Goal: Task Accomplishment & Management: Manage account settings

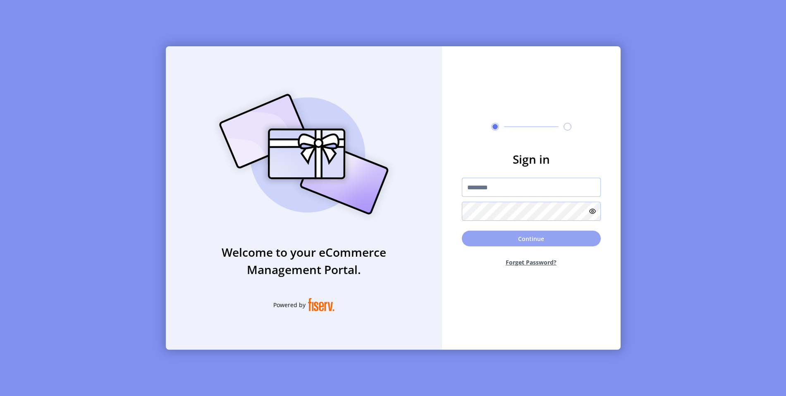
type input "**********"
click at [513, 242] on button "Continue" at bounding box center [531, 239] width 139 height 16
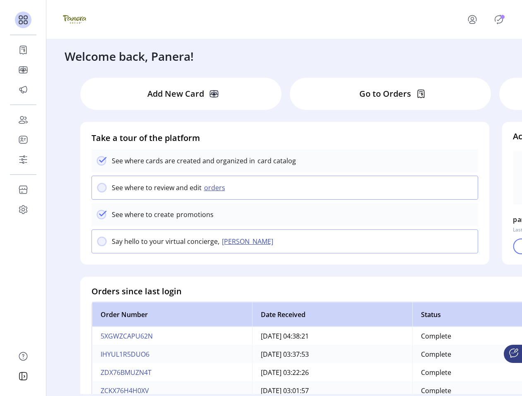
click at [496, 17] on icon "Publisher Panel" at bounding box center [499, 19] width 8 height 9
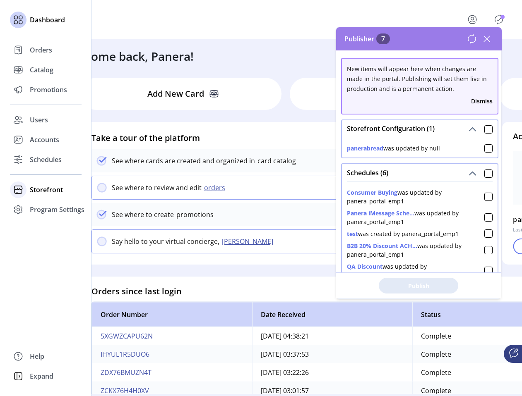
click at [27, 193] on div "Storefront" at bounding box center [46, 190] width 72 height 20
click at [43, 209] on span "Configuration" at bounding box center [51, 206] width 43 height 10
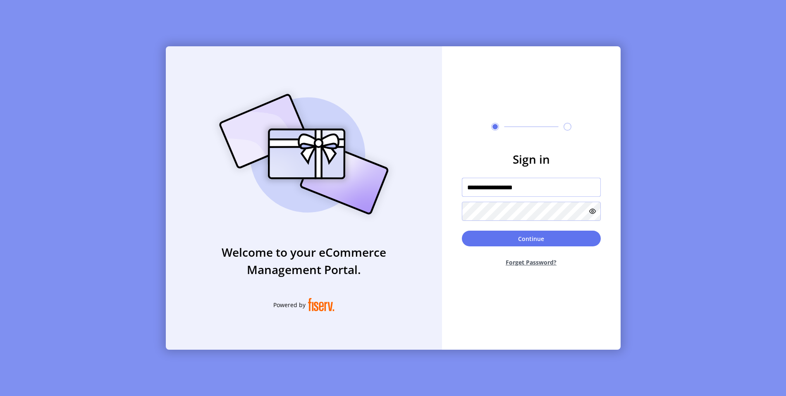
click at [547, 189] on input "**********" at bounding box center [531, 187] width 139 height 19
paste input "text"
click at [533, 183] on input "**********" at bounding box center [531, 187] width 139 height 19
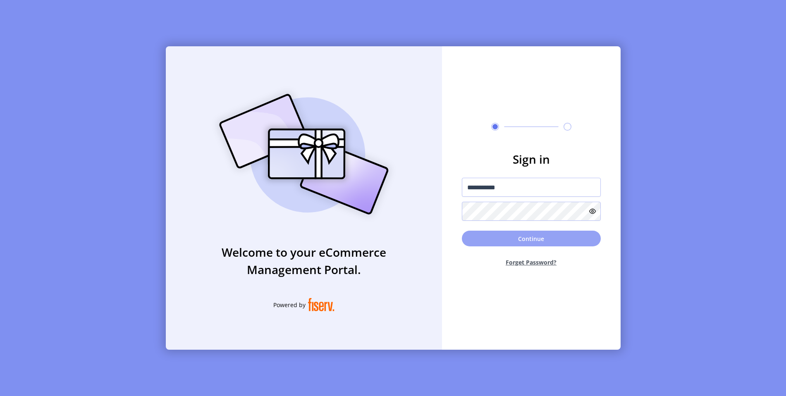
click at [553, 244] on button "Continue" at bounding box center [531, 239] width 139 height 16
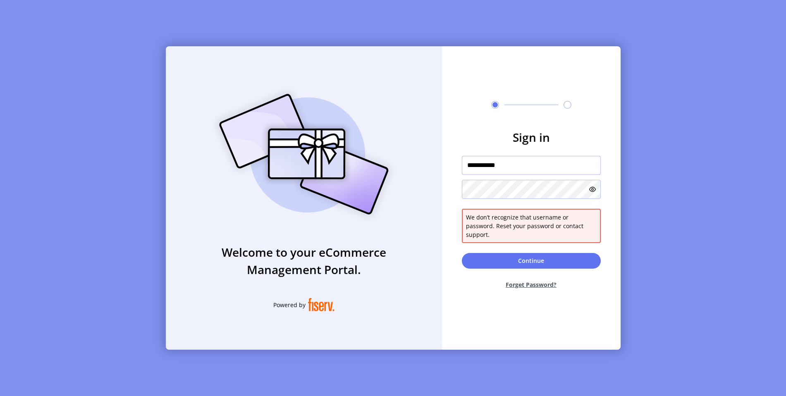
click at [526, 168] on input "**********" at bounding box center [531, 165] width 139 height 19
paste input "text"
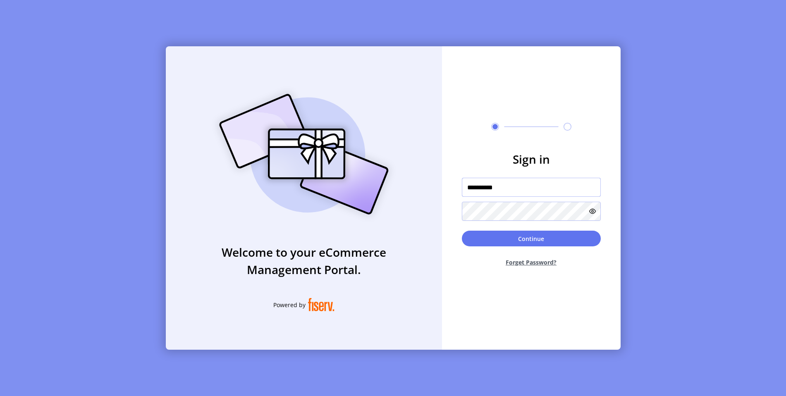
type input "**********"
click at [593, 210] on icon at bounding box center [592, 211] width 7 height 7
click at [558, 179] on input "**********" at bounding box center [531, 187] width 139 height 19
click at [552, 174] on form "**********" at bounding box center [531, 212] width 179 height 123
click at [522, 185] on input "**********" at bounding box center [531, 187] width 139 height 19
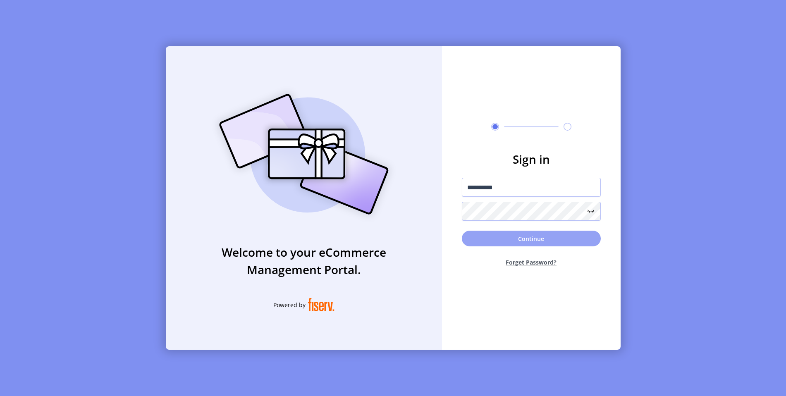
click at [536, 237] on button "Continue" at bounding box center [531, 239] width 139 height 16
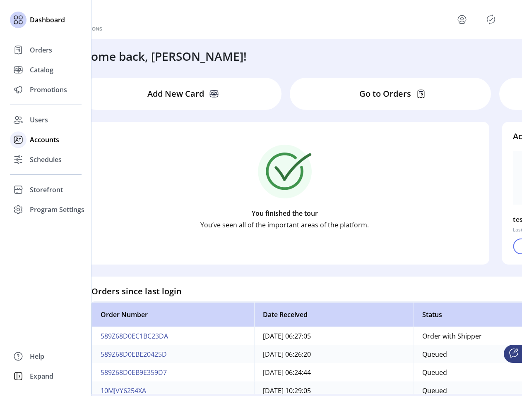
click at [33, 144] on span "Accounts" at bounding box center [44, 140] width 29 height 10
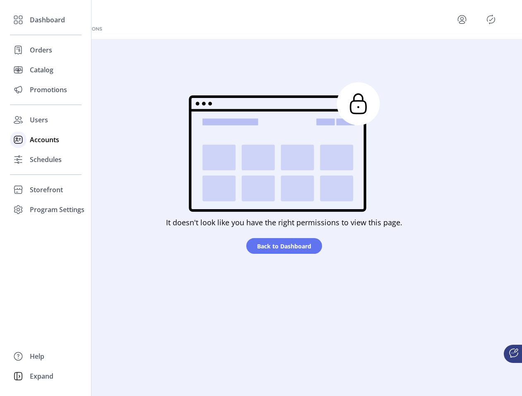
click at [36, 141] on span "Accounts" at bounding box center [44, 140] width 29 height 10
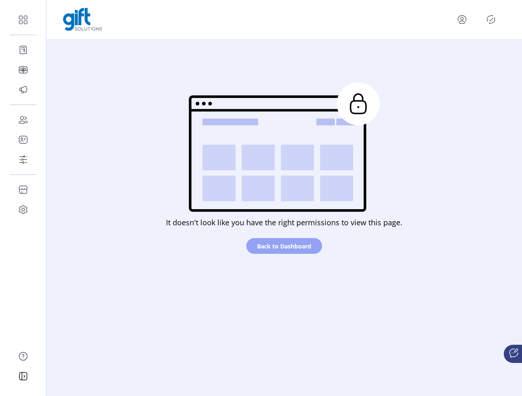
click at [281, 247] on span "Back to Dashboard" at bounding box center [284, 246] width 54 height 9
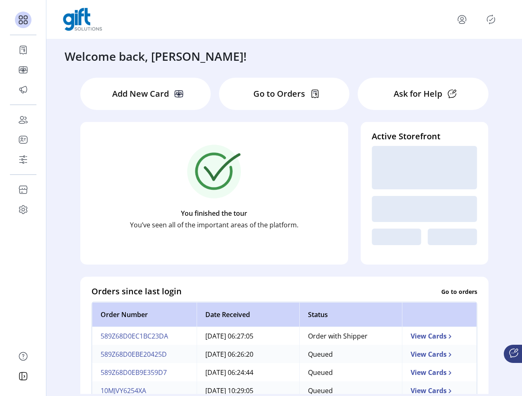
click at [485, 18] on icon "Publisher Panel" at bounding box center [490, 19] width 13 height 13
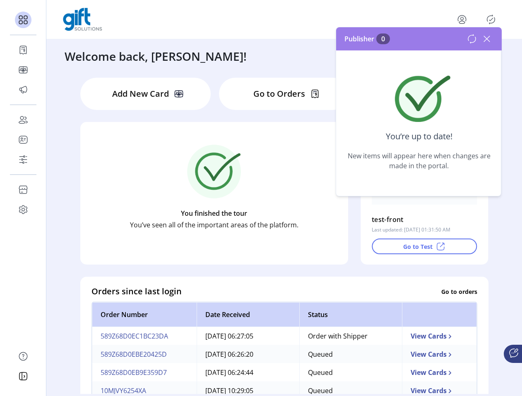
click at [308, 244] on div "You finished the tour You’ve seen all of the important areas of the platform." at bounding box center [213, 187] width 245 height 124
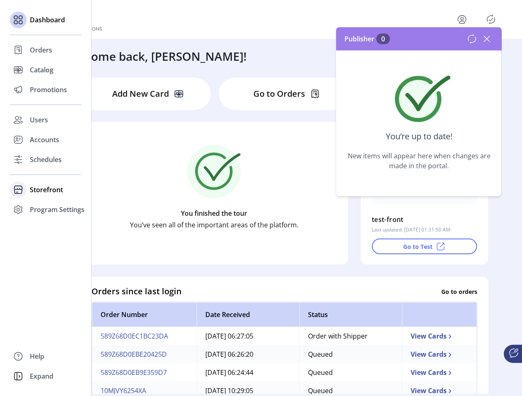
click at [28, 190] on div "Storefront" at bounding box center [46, 190] width 72 height 20
click at [33, 202] on span "Configuration" at bounding box center [51, 206] width 43 height 10
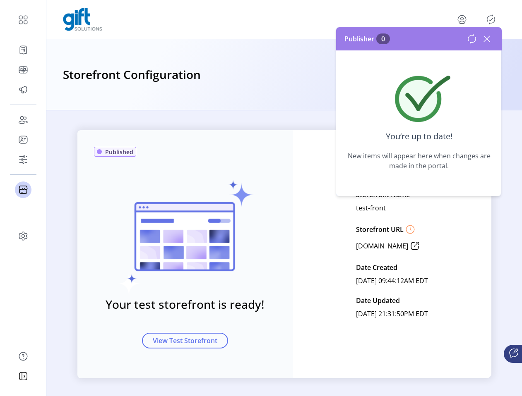
click at [270, 235] on div "Your test storefront is ready! View Test Storefront" at bounding box center [185, 248] width 182 height 202
click at [490, 37] on icon at bounding box center [486, 38] width 13 height 13
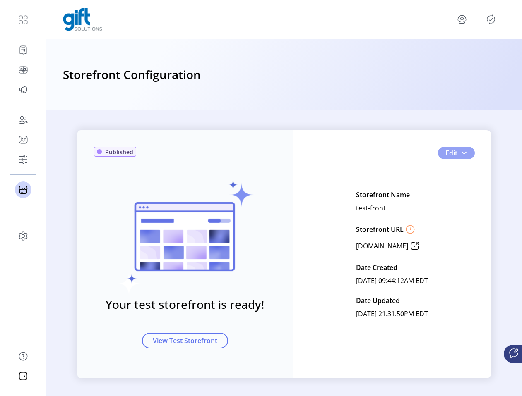
click at [455, 158] on button "Edit" at bounding box center [456, 153] width 37 height 12
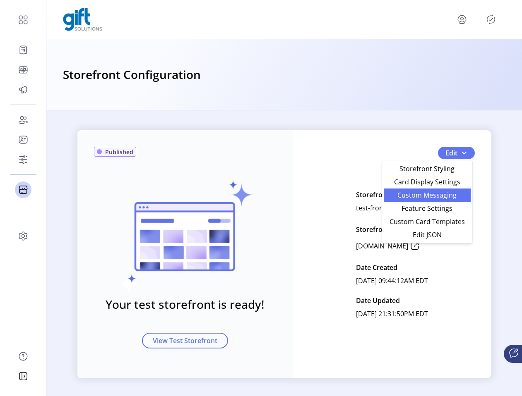
click at [448, 194] on span "Custom Messaging" at bounding box center [426, 195] width 77 height 7
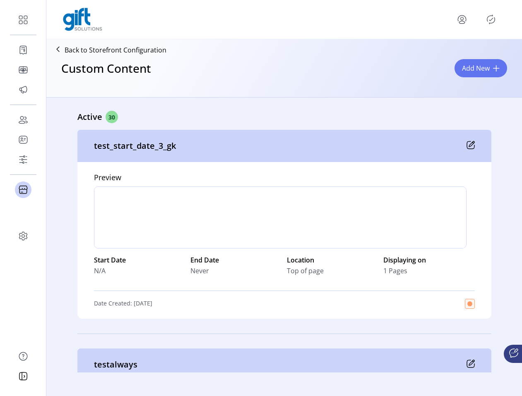
click at [488, 19] on icon "Publisher Panel" at bounding box center [490, 19] width 13 height 13
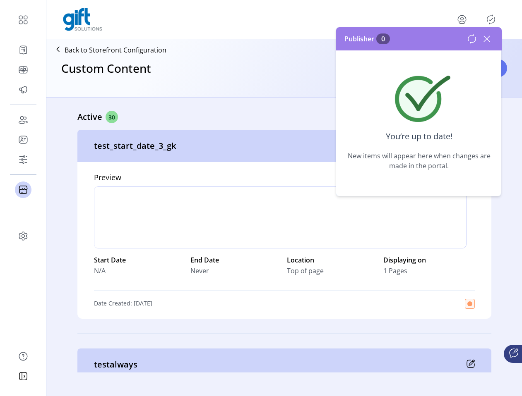
click at [481, 218] on div "Preview div Start Date N/A End Date Never Location Top of page Displaying on 1 …" at bounding box center [284, 240] width 414 height 157
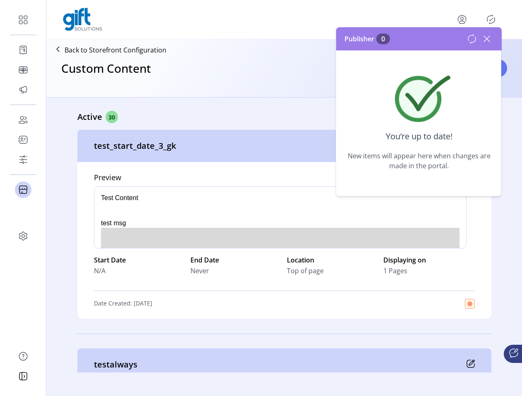
click at [487, 30] on div "Publisher 0" at bounding box center [418, 38] width 165 height 23
click at [443, 247] on div at bounding box center [280, 218] width 372 height 62
click at [506, 241] on div "Active 30 test_start_date_3_gk Preview div Start Date N/A End Date Never Locati…" at bounding box center [283, 235] width 475 height 275
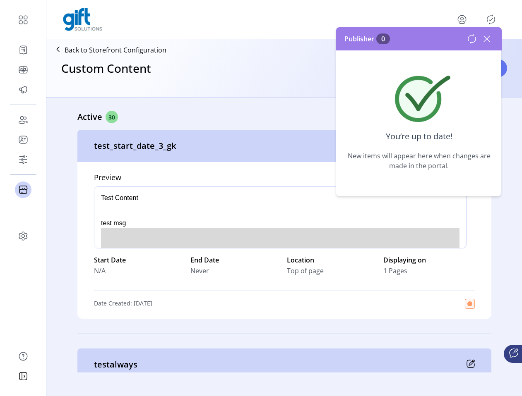
click at [488, 34] on icon at bounding box center [486, 38] width 13 height 13
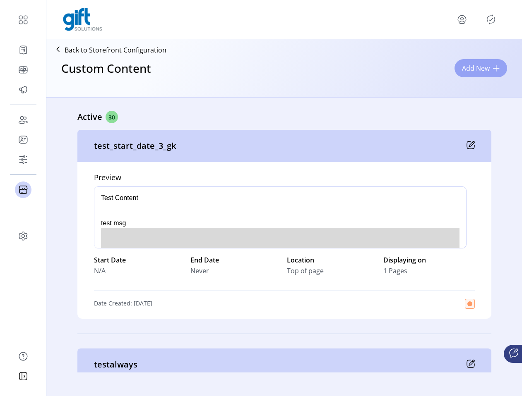
click at [489, 67] on span "Add New" at bounding box center [476, 68] width 28 height 10
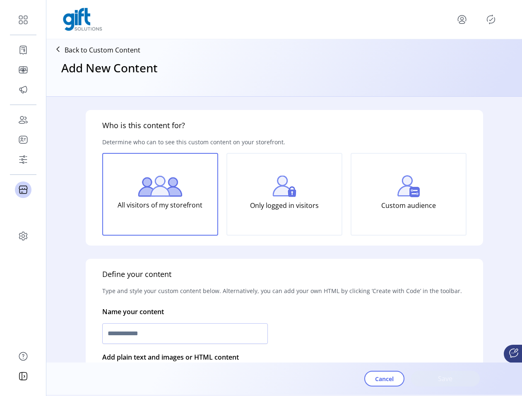
click at [292, 201] on p "Only logged in visitors" at bounding box center [284, 205] width 69 height 17
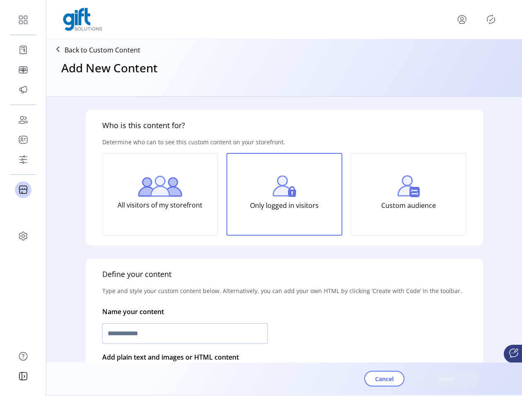
click at [237, 326] on input "text" at bounding box center [184, 333] width 165 height 21
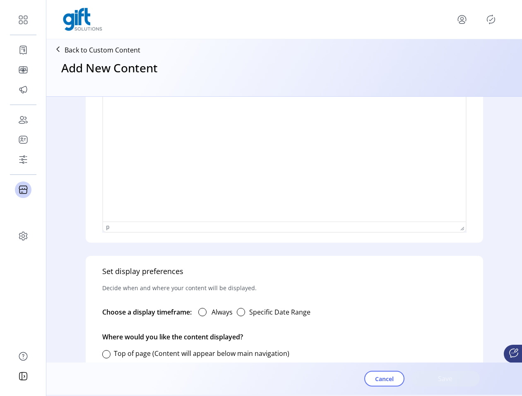
type input "******"
click at [214, 94] on html at bounding box center [284, 91] width 362 height 7
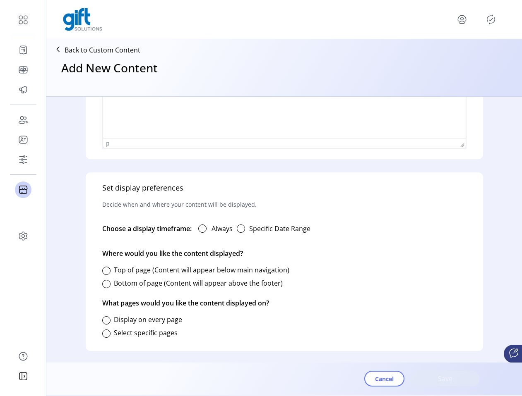
click at [110, 272] on div "Top of page (Content will appear below main navigation)" at bounding box center [195, 270] width 187 height 10
click at [106, 286] on div at bounding box center [106, 284] width 8 height 8
click at [220, 226] on label "Always" at bounding box center [221, 229] width 21 height 10
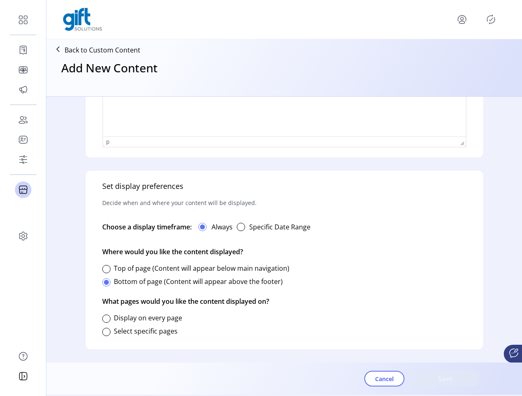
click at [147, 328] on label "Select specific pages" at bounding box center [146, 331] width 64 height 9
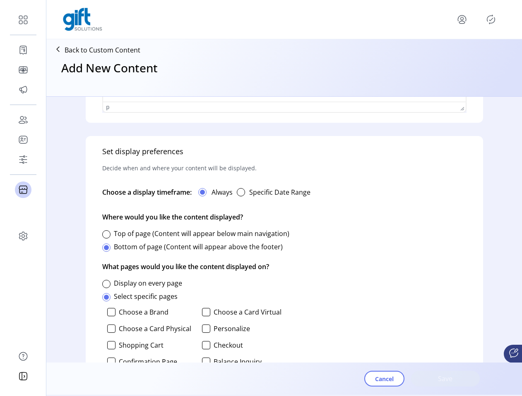
click at [134, 310] on label "Choose a Brand" at bounding box center [144, 312] width 50 height 7
click at [135, 332] on label "Choose a Card Physical" at bounding box center [155, 329] width 72 height 7
click at [451, 374] on span "Save" at bounding box center [445, 379] width 47 height 10
click at [447, 379] on span "Save" at bounding box center [445, 379] width 47 height 10
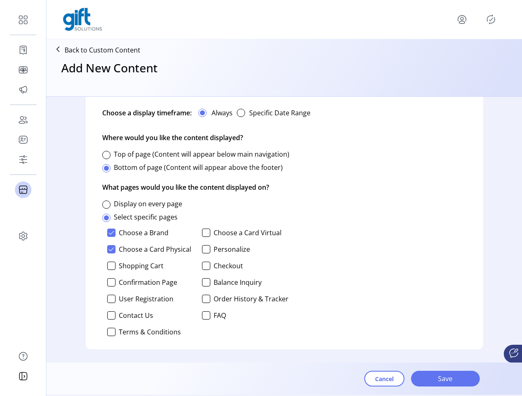
click at [209, 232] on p-checkbox "Choose a Card Virtual" at bounding box center [245, 233] width 86 height 8
click at [195, 232] on div "Choose a Brand Choose a Card Virtual Choose a Card Physical Personalize Shoppin…" at bounding box center [195, 282] width 186 height 114
click at [202, 232] on div at bounding box center [206, 233] width 8 height 8
click at [430, 378] on span "Save" at bounding box center [445, 379] width 47 height 10
click at [125, 209] on div "Select specific pages" at bounding box center [139, 217] width 75 height 17
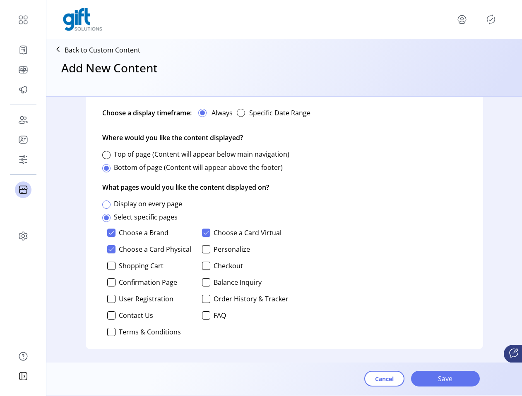
click at [108, 207] on div at bounding box center [106, 205] width 8 height 8
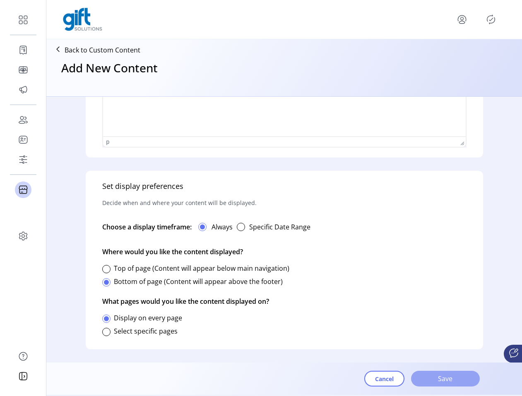
click at [434, 376] on span "Save" at bounding box center [445, 379] width 47 height 10
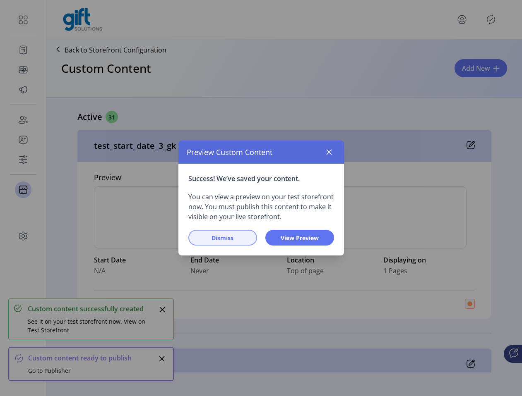
click at [224, 238] on span "Dismiss" at bounding box center [222, 238] width 47 height 9
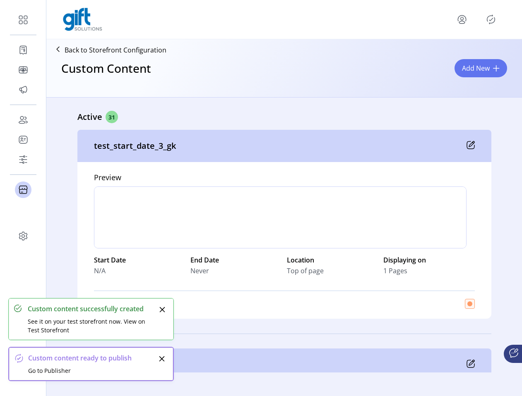
click at [499, 11] on div at bounding box center [284, 19] width 442 height 23
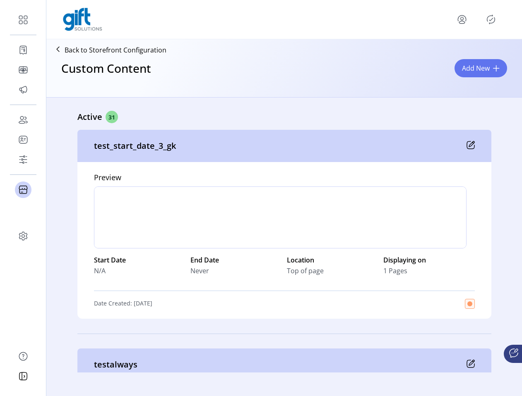
click at [493, 16] on icon "Publisher Panel" at bounding box center [490, 19] width 13 height 13
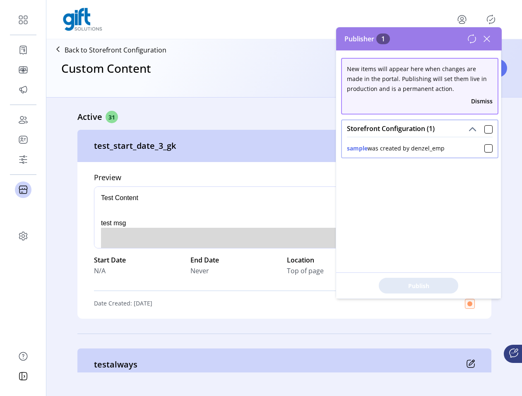
click at [485, 37] on icon at bounding box center [487, 39] width 6 height 6
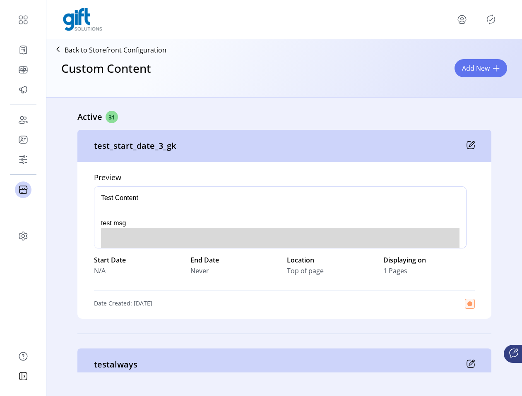
click at [489, 20] on icon "Publisher Panel" at bounding box center [491, 19] width 4 height 3
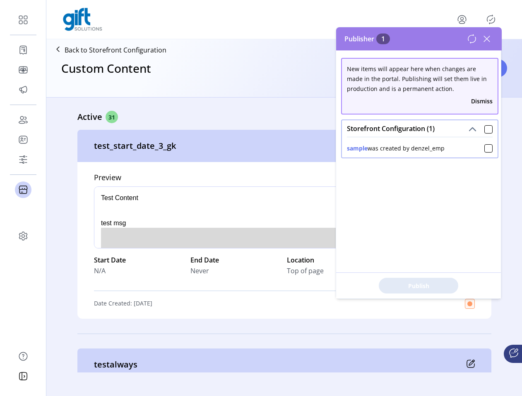
click at [488, 38] on icon at bounding box center [486, 38] width 13 height 13
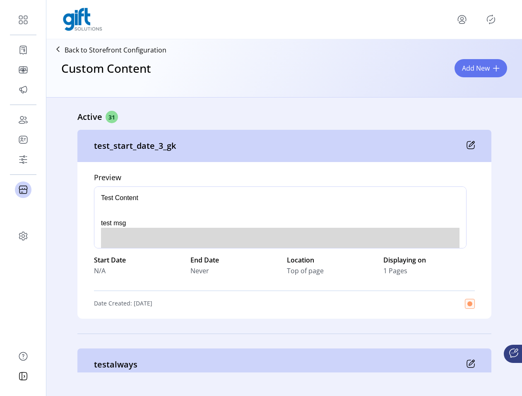
click at [451, 21] on div at bounding box center [284, 19] width 442 height 23
click at [465, 21] on icon "menu" at bounding box center [461, 19] width 13 height 13
click at [455, 59] on div "Profile Sign Out" at bounding box center [431, 45] width 73 height 37
click at [455, 56] on link "Sign Out" at bounding box center [432, 52] width 72 height 13
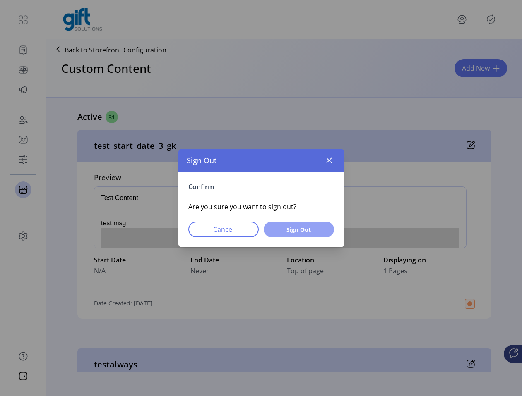
click at [312, 234] on button "Sign Out" at bounding box center [299, 230] width 70 height 16
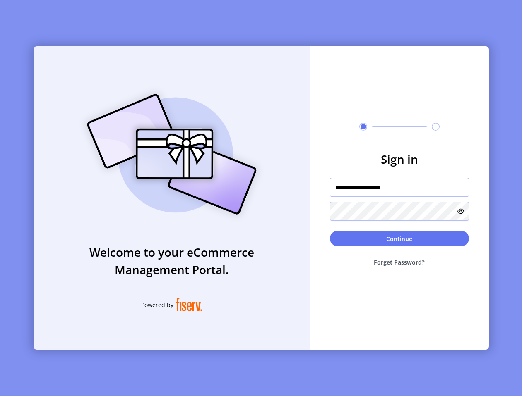
click at [371, 190] on input "**********" at bounding box center [399, 187] width 139 height 19
paste input "text"
click at [462, 209] on icon at bounding box center [460, 211] width 7 height 7
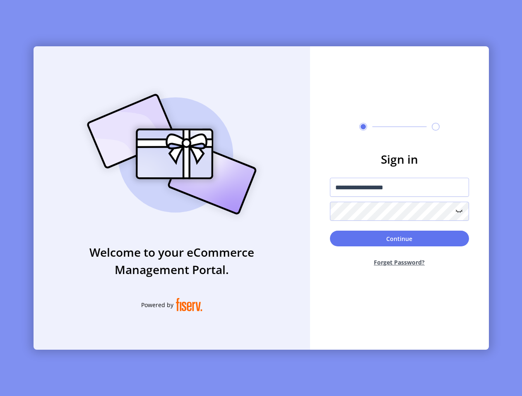
click at [317, 257] on form "**********" at bounding box center [399, 212] width 179 height 123
click at [366, 242] on button "Continue" at bounding box center [399, 239] width 139 height 16
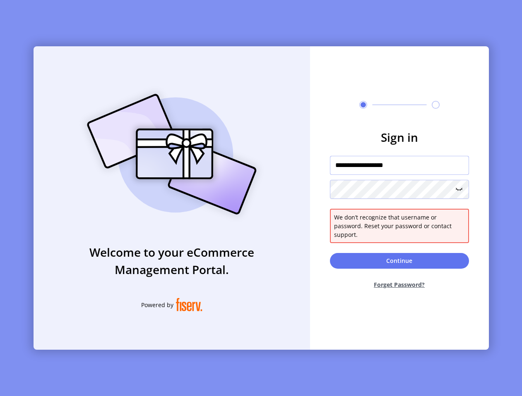
click at [424, 161] on input "**********" at bounding box center [399, 165] width 139 height 19
click at [420, 171] on input "**********" at bounding box center [399, 165] width 139 height 19
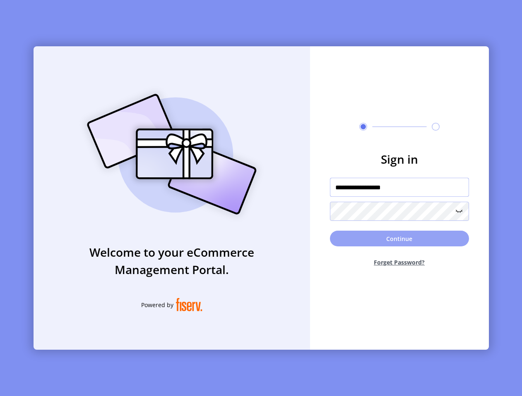
type input "**********"
click at [366, 241] on button "Continue" at bounding box center [399, 239] width 139 height 16
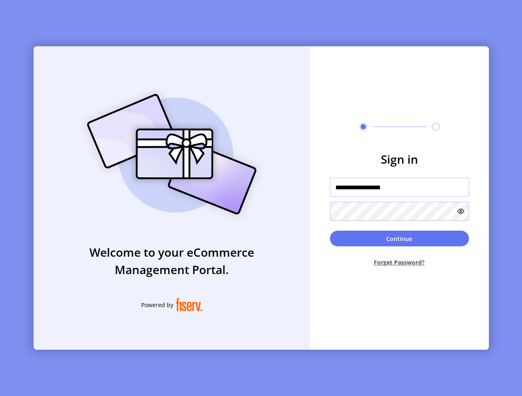
click at [369, 190] on input "**********" at bounding box center [399, 187] width 139 height 19
paste input "text"
type input "**********"
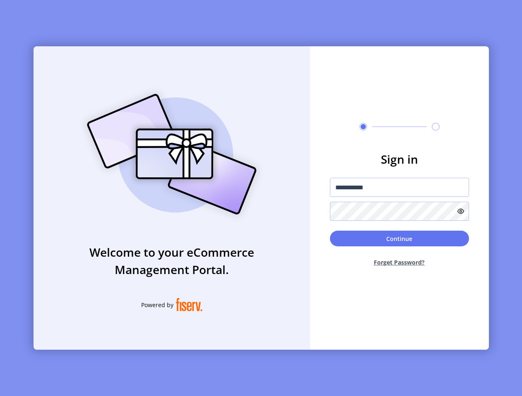
click at [462, 212] on icon at bounding box center [460, 211] width 7 height 7
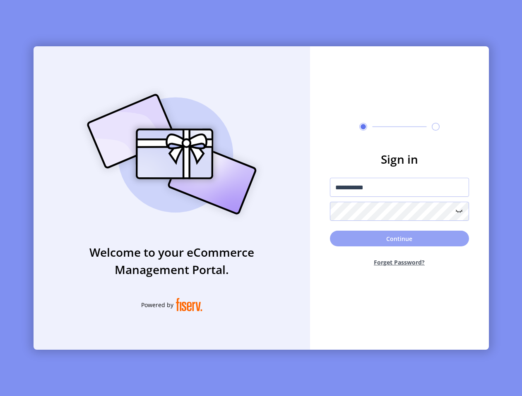
click at [438, 240] on button "Continue" at bounding box center [399, 239] width 139 height 16
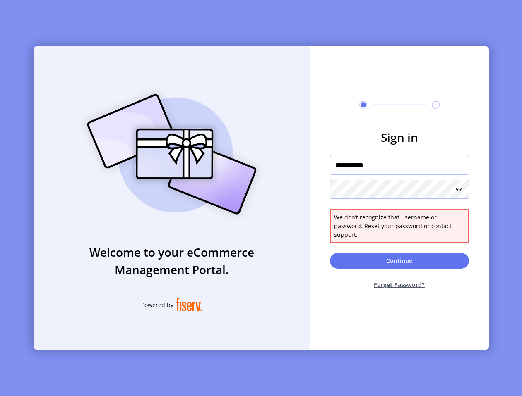
click at [397, 175] on input "**********" at bounding box center [399, 165] width 139 height 19
click at [335, 169] on input "**********" at bounding box center [399, 165] width 139 height 19
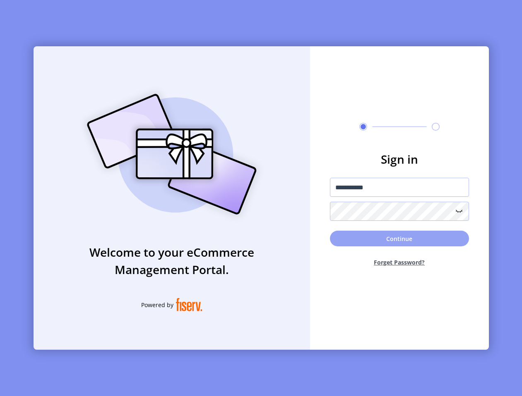
click at [344, 234] on button "Continue" at bounding box center [399, 239] width 139 height 16
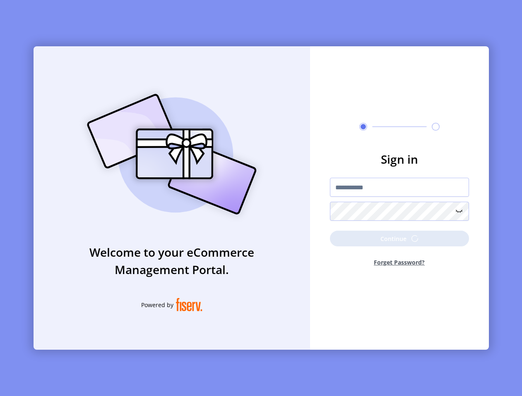
click at [393, 237] on p-button "Continue" at bounding box center [399, 239] width 139 height 16
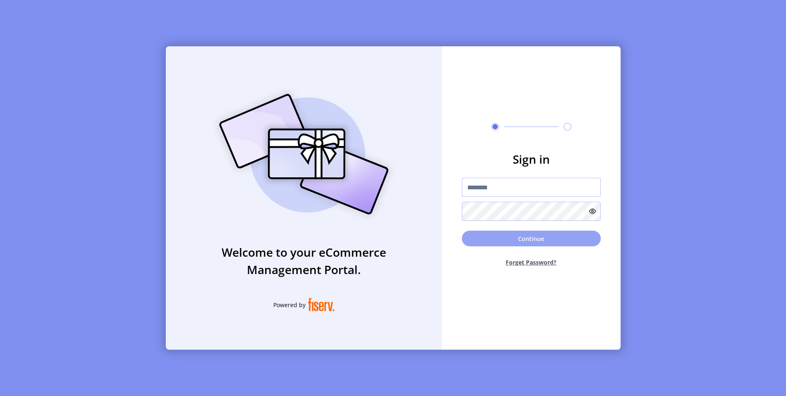
type input "**********"
click at [473, 239] on button "Continue" at bounding box center [531, 239] width 139 height 16
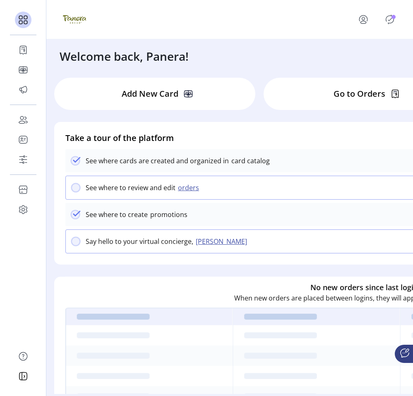
click at [393, 21] on icon "Publisher Panel" at bounding box center [389, 19] width 13 height 13
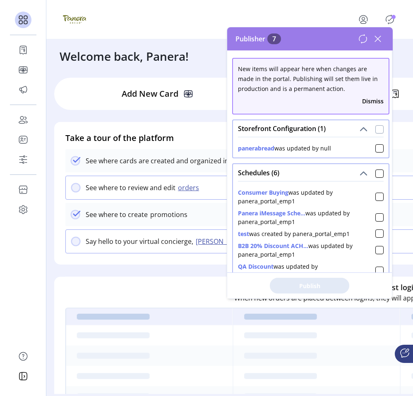
click at [375, 131] on div at bounding box center [379, 129] width 8 height 8
click at [327, 285] on span "Publish 1 Items" at bounding box center [309, 286] width 58 height 9
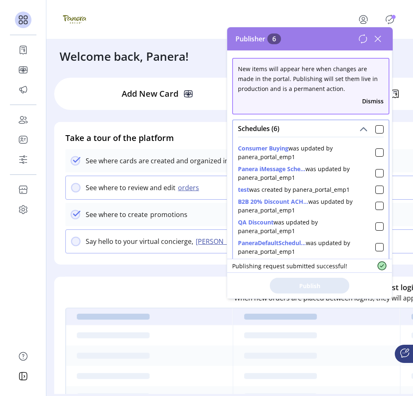
click at [197, 99] on div "Add New Card" at bounding box center [154, 94] width 201 height 32
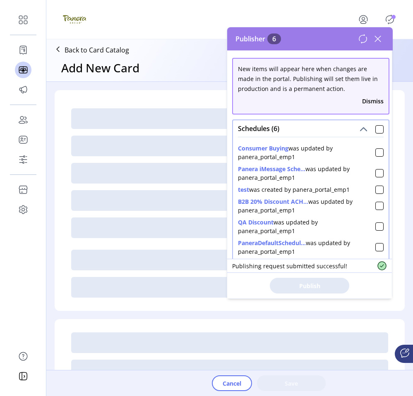
scroll to position [12, 0]
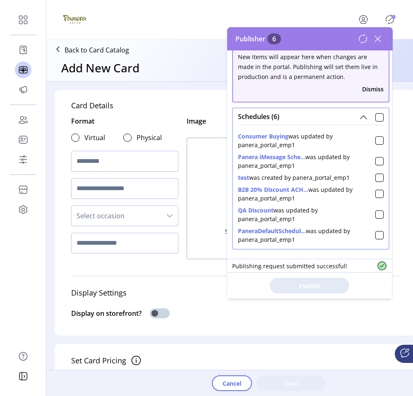
click at [185, 61] on div "Back to Card Catalog Add New Card" at bounding box center [229, 60] width 367 height 42
click at [378, 37] on icon at bounding box center [377, 38] width 13 height 13
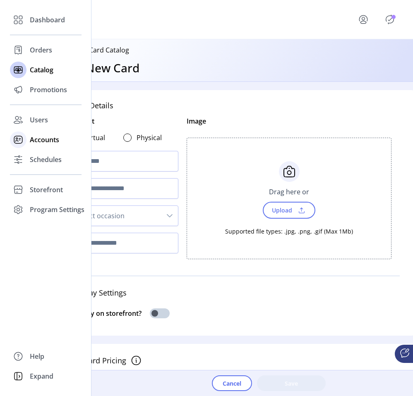
click at [42, 146] on div "Accounts" at bounding box center [46, 140] width 72 height 20
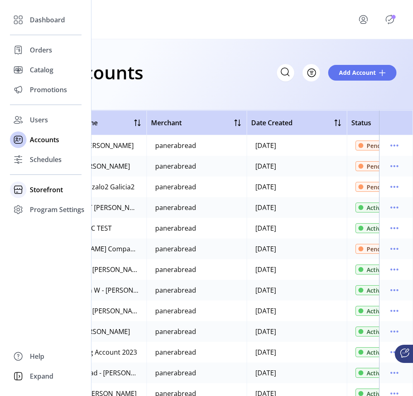
click at [46, 183] on div "Storefront" at bounding box center [46, 190] width 72 height 20
click at [53, 207] on span "Configuration" at bounding box center [51, 206] width 43 height 10
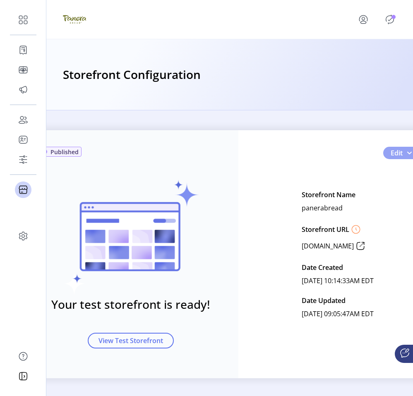
click at [395, 159] on button "Edit" at bounding box center [401, 153] width 37 height 12
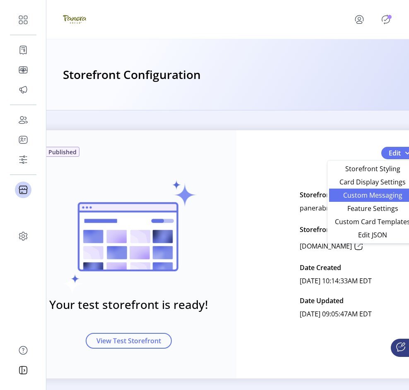
click at [387, 198] on span "Custom Messaging" at bounding box center [372, 195] width 77 height 7
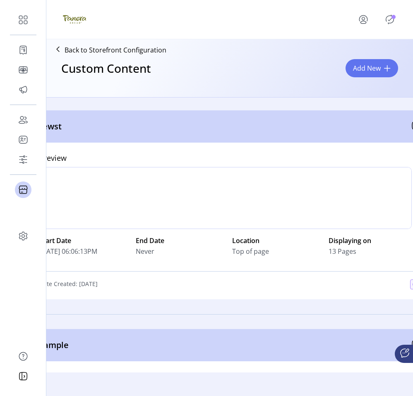
scroll to position [178, 0]
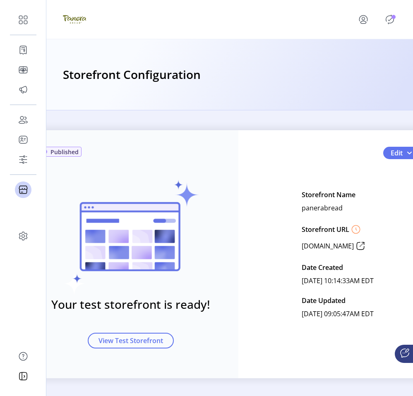
scroll to position [0, 26]
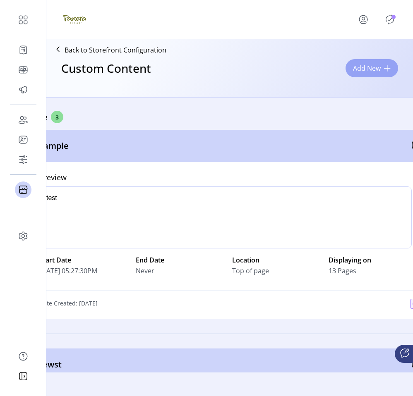
click at [372, 74] on button "Add New" at bounding box center [371, 68] width 53 height 18
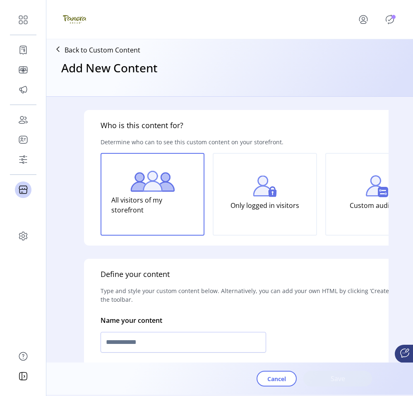
click at [274, 216] on div "Only logged in visitors" at bounding box center [265, 194] width 104 height 83
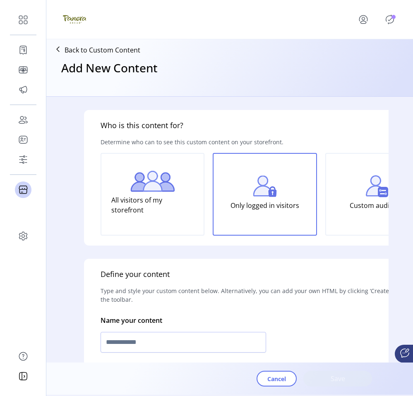
scroll to position [145, 0]
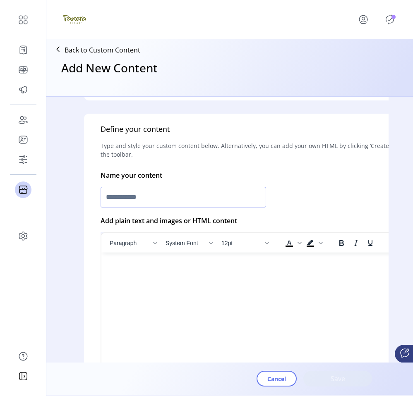
click at [214, 198] on input "text" at bounding box center [183, 197] width 165 height 21
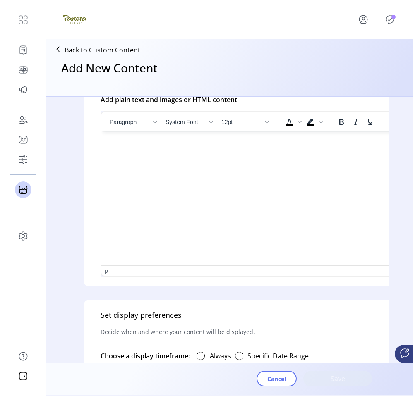
scroll to position [268, 0]
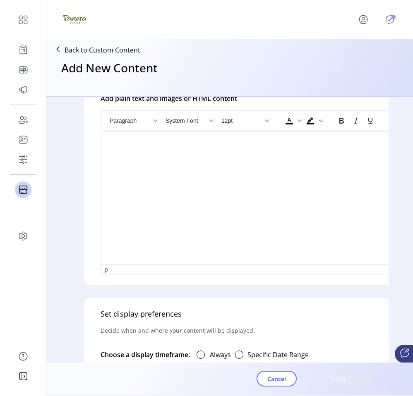
type input "******"
click at [197, 137] on html at bounding box center [264, 133] width 327 height 7
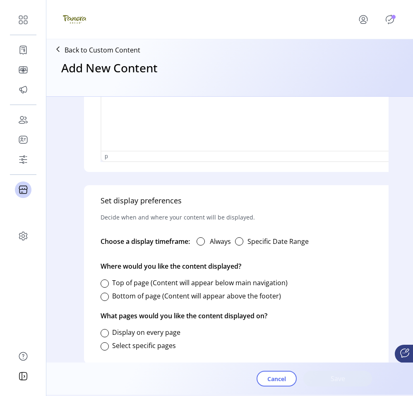
scroll to position [402, 0]
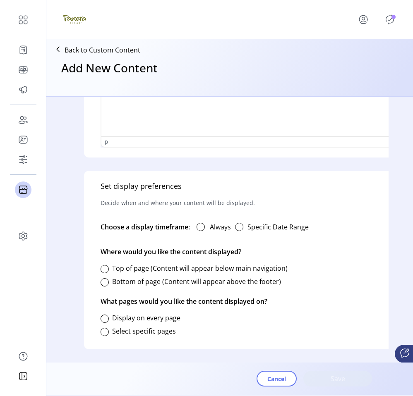
click at [200, 227] on div "Always" at bounding box center [210, 227] width 41 height 17
click at [199, 223] on div at bounding box center [200, 227] width 8 height 8
click at [102, 265] on div at bounding box center [105, 269] width 8 height 8
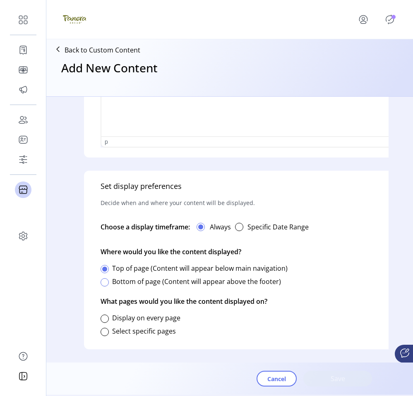
click at [108, 278] on div at bounding box center [105, 282] width 8 height 8
click at [106, 315] on div at bounding box center [105, 319] width 8 height 8
click at [104, 332] on div "Select specific pages" at bounding box center [138, 331] width 75 height 17
click at [104, 331] on div "Select specific pages" at bounding box center [138, 331] width 75 height 17
click at [105, 328] on div at bounding box center [105, 332] width 8 height 8
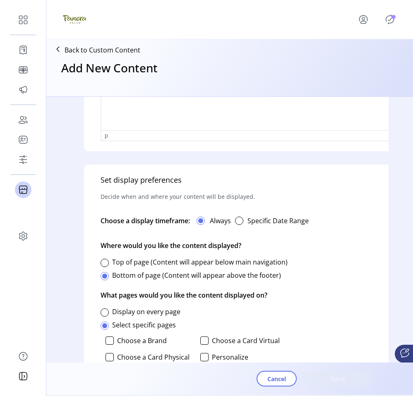
scroll to position [496, 0]
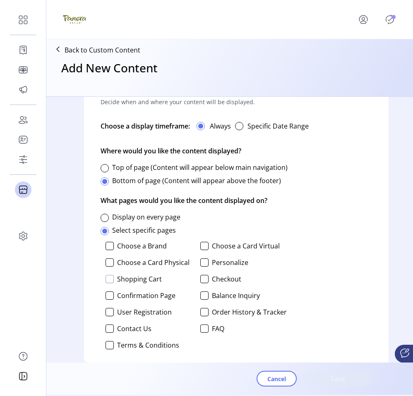
click at [110, 276] on div at bounding box center [109, 279] width 8 height 8
click at [326, 382] on span "Save" at bounding box center [337, 379] width 47 height 10
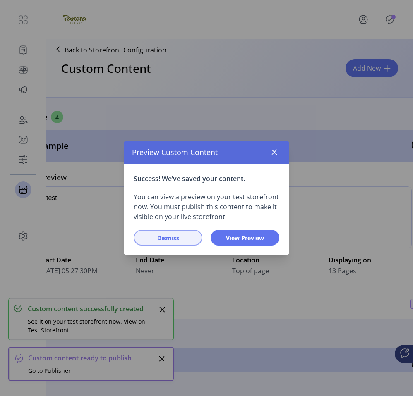
click at [182, 237] on span "Dismiss" at bounding box center [167, 238] width 47 height 9
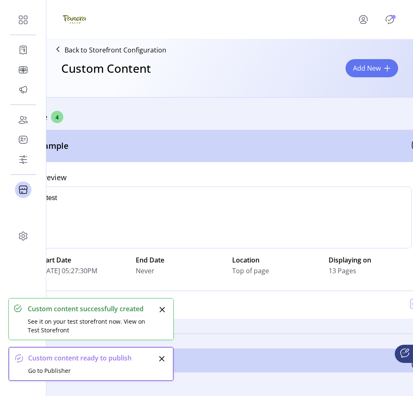
click at [395, 19] on p-badge "Publisher Panel" at bounding box center [393, 17] width 4 height 4
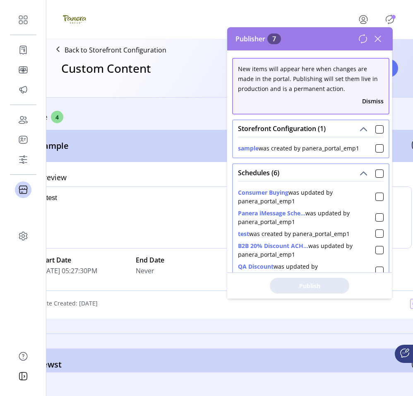
click at [184, 72] on div "Custom Content Add New" at bounding box center [230, 76] width 360 height 36
click at [379, 38] on icon at bounding box center [377, 38] width 13 height 13
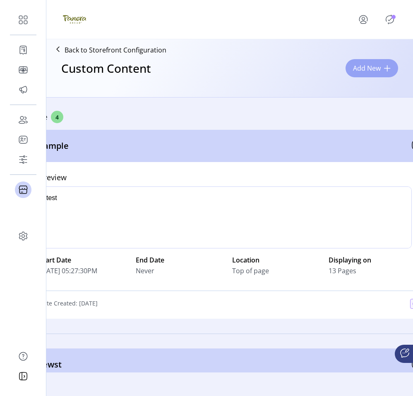
click at [378, 65] on span "Add New" at bounding box center [367, 68] width 28 height 10
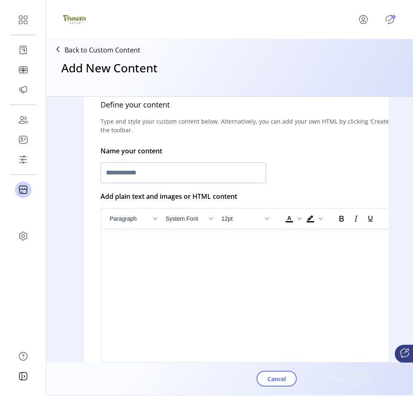
scroll to position [190, 0]
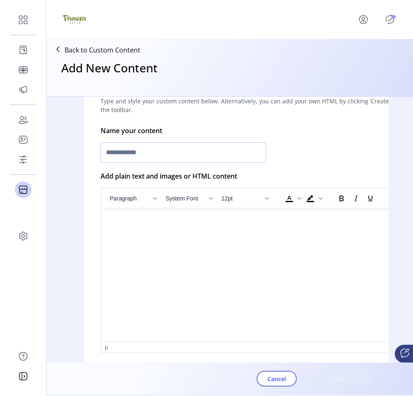
click at [214, 152] on input "text" at bounding box center [183, 152] width 165 height 21
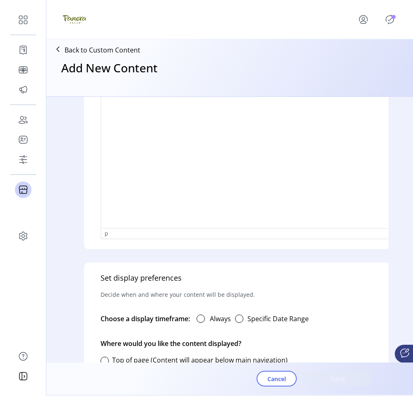
scroll to position [305, 0]
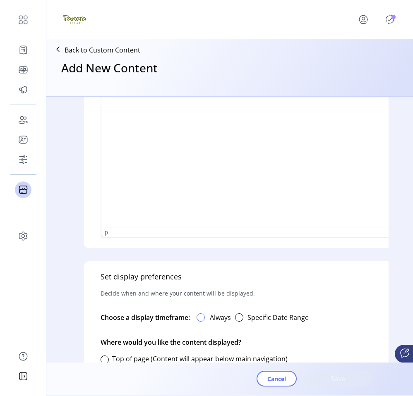
type input "****"
click at [198, 316] on div at bounding box center [200, 318] width 8 height 8
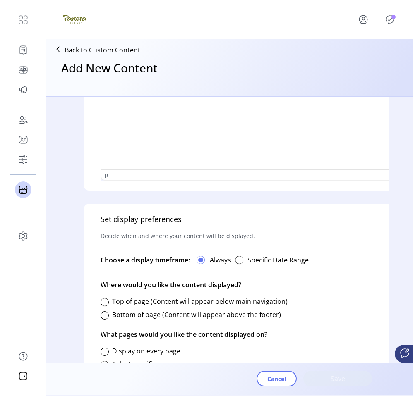
scroll to position [402, 0]
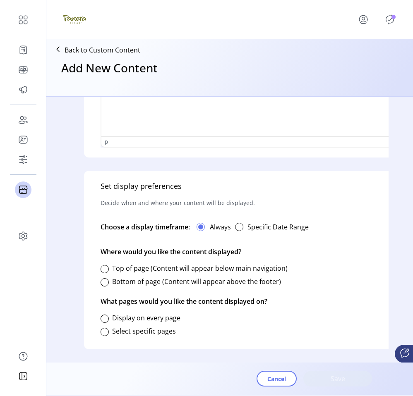
click at [119, 277] on label "Bottom of page (Content will appear above the footer)" at bounding box center [196, 281] width 169 height 9
click at [102, 328] on div at bounding box center [105, 332] width 8 height 8
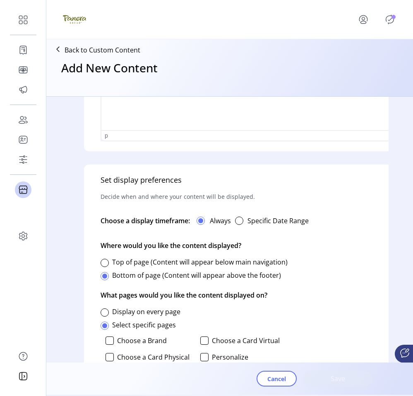
scroll to position [516, 0]
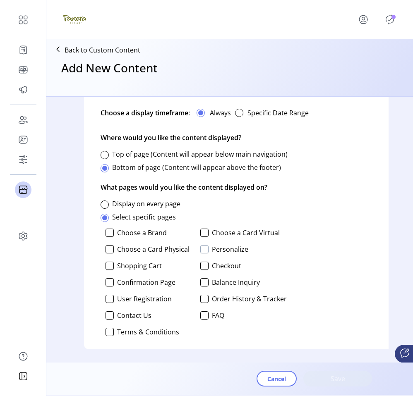
click at [204, 245] on div at bounding box center [204, 249] width 8 height 8
click at [314, 379] on span "Save" at bounding box center [337, 379] width 47 height 10
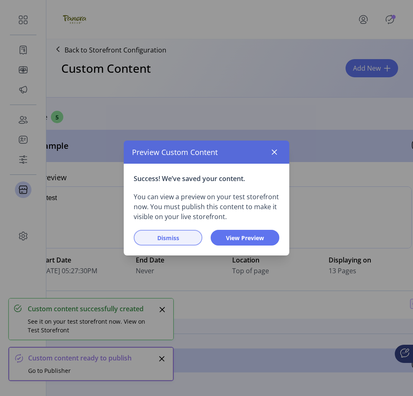
click at [184, 242] on span "Dismiss" at bounding box center [167, 238] width 47 height 9
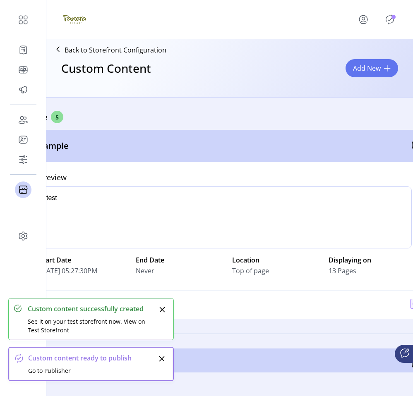
click at [391, 21] on icon "Publisher Panel" at bounding box center [389, 19] width 13 height 13
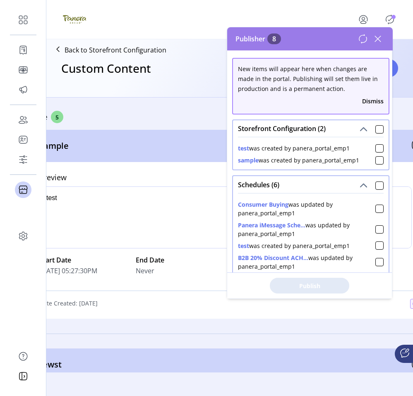
click at [375, 39] on icon at bounding box center [377, 38] width 13 height 13
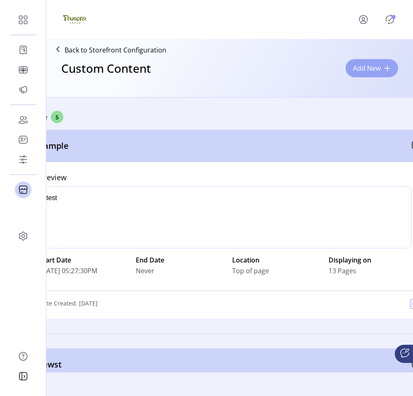
click at [356, 74] on button "Add New" at bounding box center [371, 68] width 53 height 18
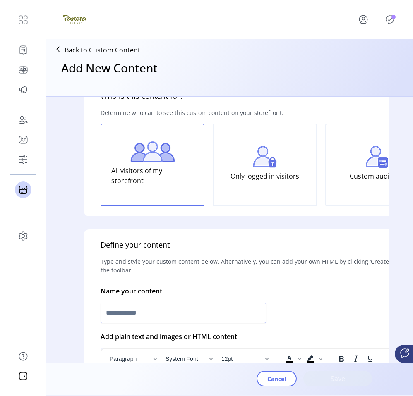
scroll to position [30, 0]
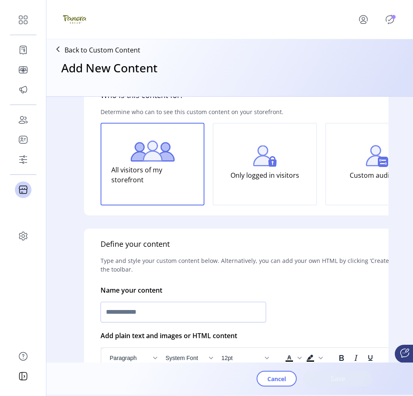
click at [261, 187] on div "Only logged in visitors" at bounding box center [265, 164] width 104 height 83
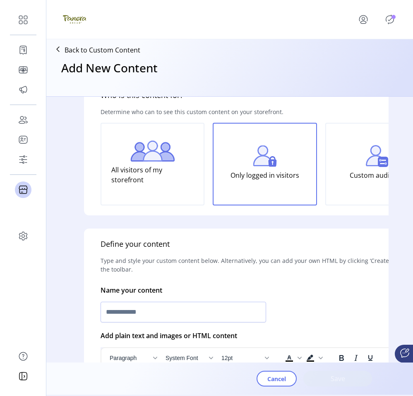
click at [192, 192] on div "All visitors of my storefront" at bounding box center [153, 164] width 104 height 83
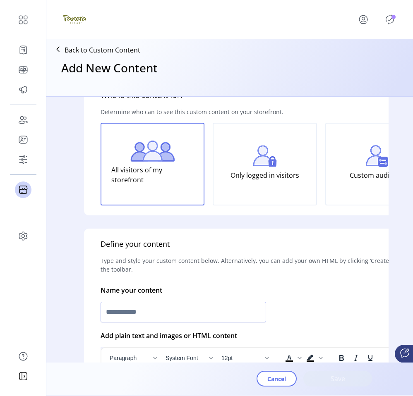
click at [266, 182] on p "Only logged in visitors" at bounding box center [264, 175] width 69 height 17
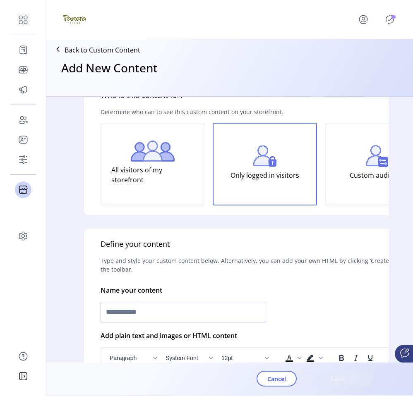
click at [195, 319] on input "text" at bounding box center [183, 312] width 165 height 21
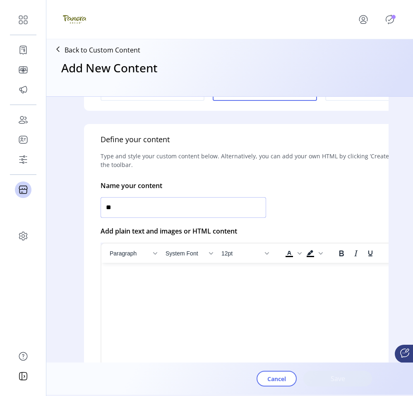
scroll to position [168, 0]
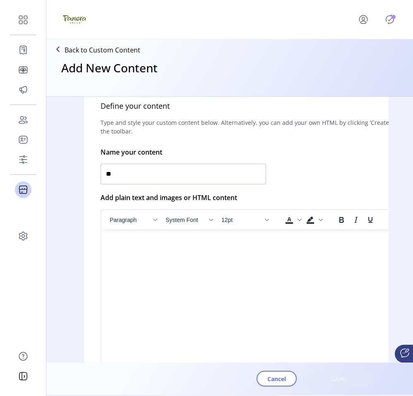
type input "**"
click at [182, 236] on html at bounding box center [264, 233] width 327 height 7
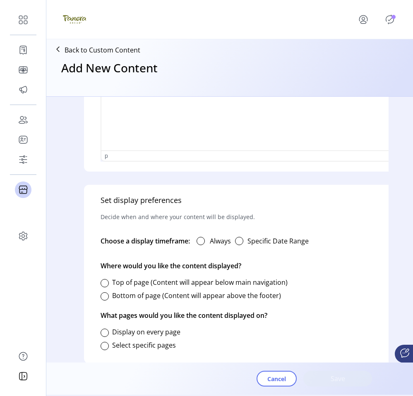
scroll to position [402, 0]
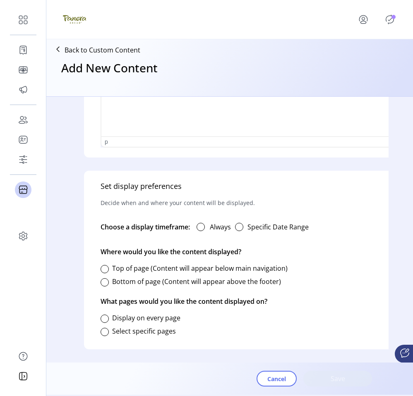
click at [133, 266] on label "Top of page (Content will appear below main navigation)" at bounding box center [199, 268] width 175 height 9
click at [122, 314] on label "Display on every page" at bounding box center [146, 318] width 68 height 9
click at [107, 329] on div at bounding box center [105, 332] width 8 height 8
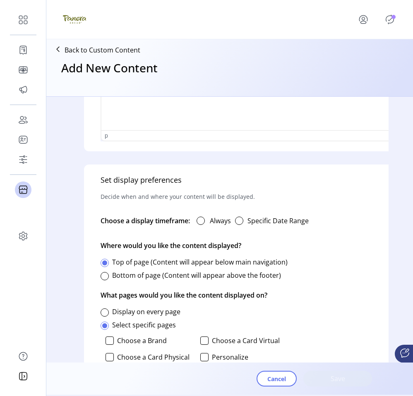
click at [115, 342] on p-checkbox "Choose a Brand" at bounding box center [148, 341] width 86 height 8
click at [237, 338] on label "Choose a Card Virtual" at bounding box center [246, 341] width 68 height 7
click at [207, 338] on p-checkbox "Choose a Card Virtual" at bounding box center [243, 341] width 86 height 8
click at [136, 338] on label "Choose a Brand" at bounding box center [142, 341] width 50 height 7
click at [114, 340] on p-checkbox "Choose a Brand" at bounding box center [148, 341] width 86 height 8
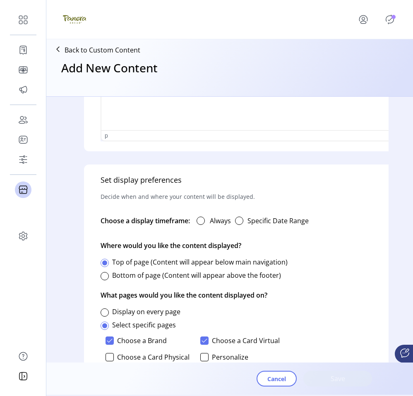
scroll to position [449, 0]
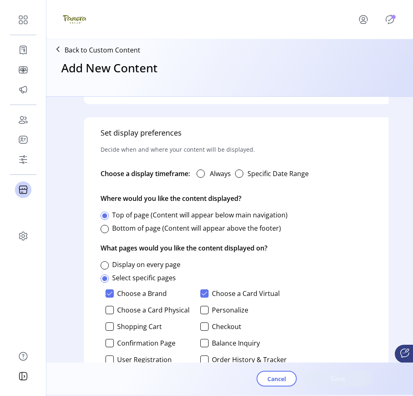
click at [113, 315] on div "Choose a Brand Choose a Card Virtual Choose a Card Physical Personalize Shoppin…" at bounding box center [194, 343] width 186 height 114
click at [213, 173] on label "Always" at bounding box center [220, 174] width 21 height 10
click at [321, 385] on button "Save" at bounding box center [337, 379] width 69 height 16
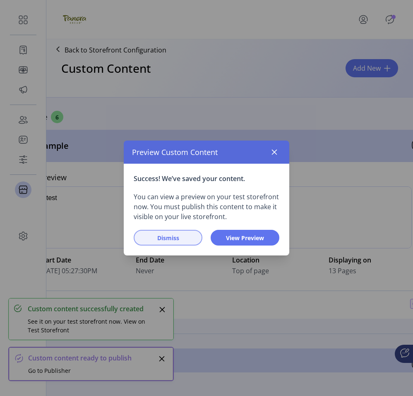
click at [182, 235] on span "Dismiss" at bounding box center [167, 238] width 47 height 9
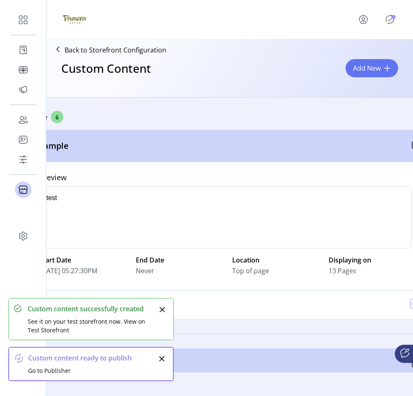
click at [388, 19] on icon "Publisher Panel" at bounding box center [389, 19] width 13 height 13
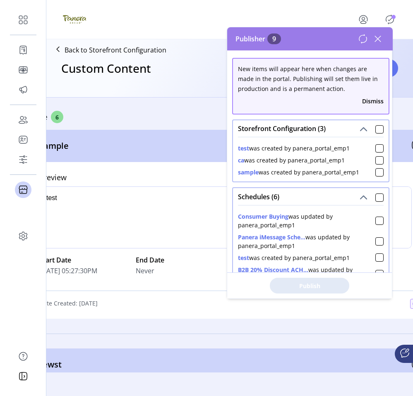
click at [379, 38] on icon at bounding box center [377, 38] width 13 height 13
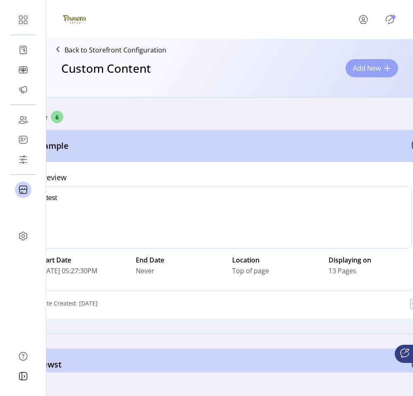
click at [374, 70] on span "Add New" at bounding box center [367, 68] width 28 height 10
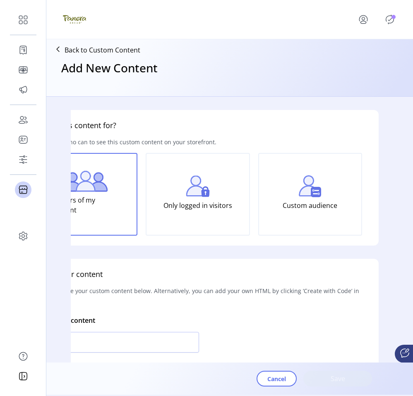
scroll to position [0, 74]
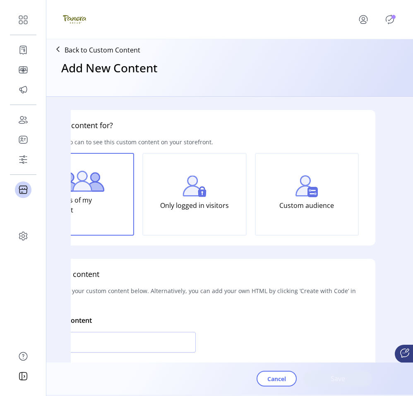
click at [281, 206] on p "Custom audience" at bounding box center [306, 205] width 55 height 17
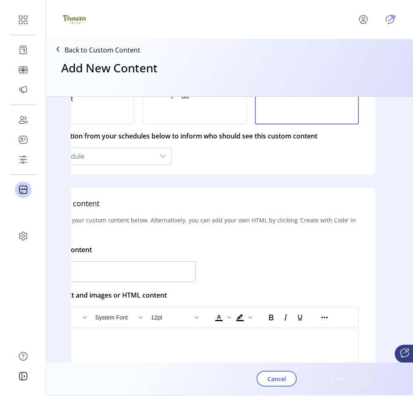
scroll to position [111, 0]
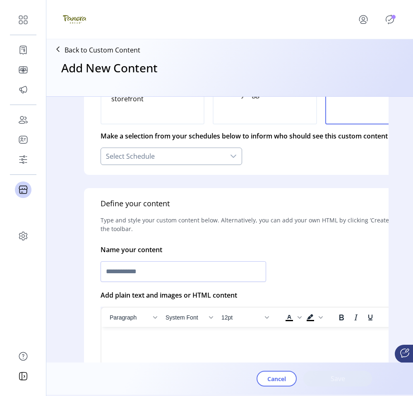
click at [192, 153] on div "Select Schedule" at bounding box center [163, 156] width 124 height 17
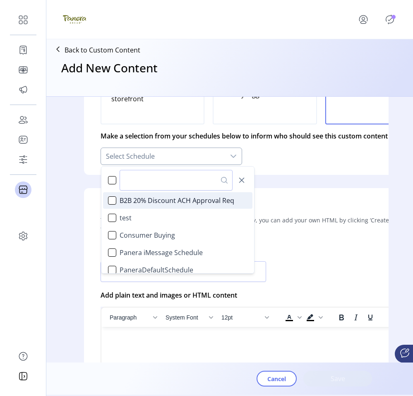
scroll to position [5, 37]
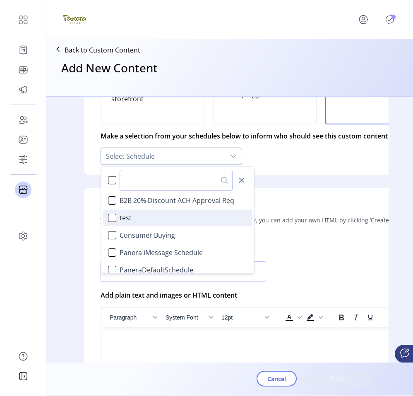
click at [178, 219] on li "test" at bounding box center [177, 218] width 149 height 17
click at [309, 204] on div "Define your content Type and style your custom content below. Alternatively, yo…" at bounding box center [265, 335] width 362 height 294
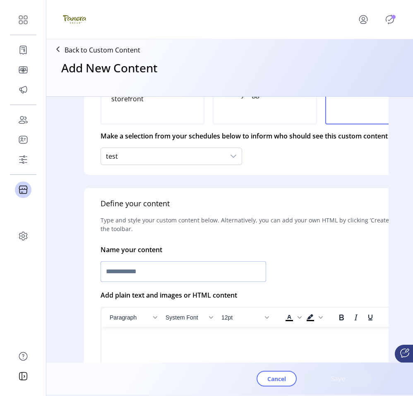
click at [146, 268] on input "text" at bounding box center [183, 271] width 165 height 21
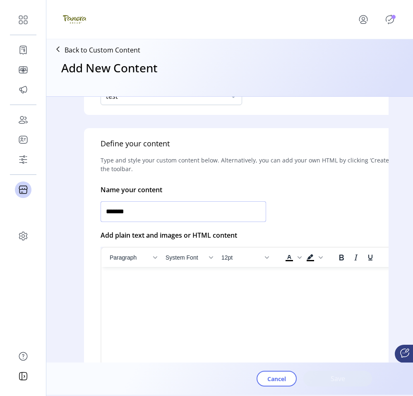
type input "*******"
click at [154, 274] on html at bounding box center [264, 270] width 327 height 7
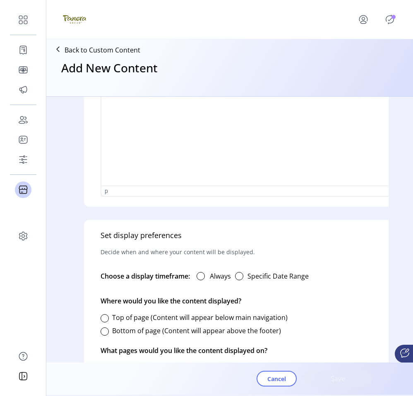
scroll to position [437, 0]
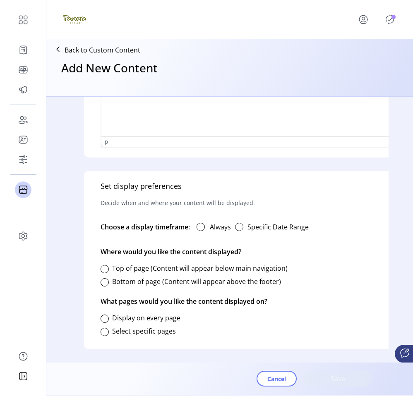
click at [249, 230] on label "Specific Date Range" at bounding box center [277, 227] width 61 height 10
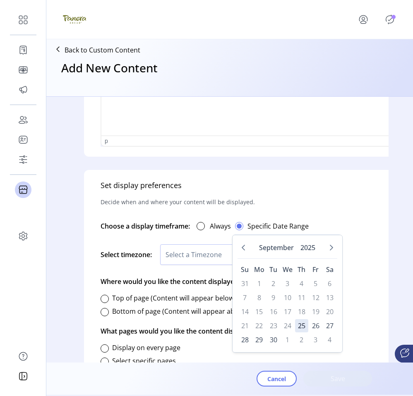
click at [177, 283] on p "Where would you like the content displayed?" at bounding box center [171, 281] width 141 height 23
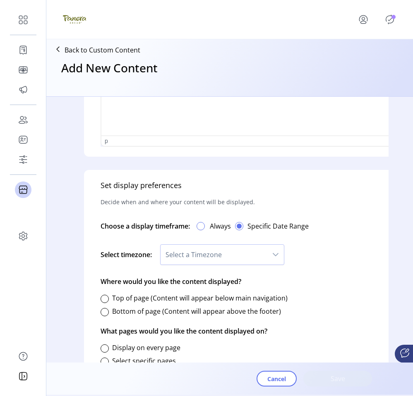
click at [204, 227] on div at bounding box center [200, 226] width 8 height 8
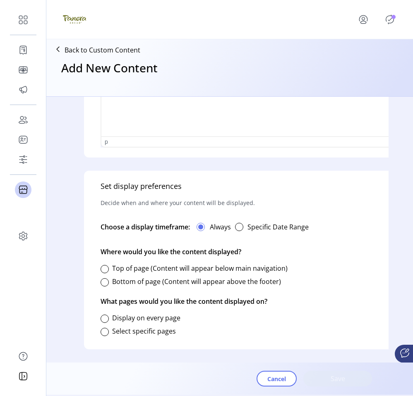
click at [165, 261] on p "Where would you like the content displayed?" at bounding box center [171, 251] width 141 height 23
click at [159, 285] on label "Bottom of page (Content will appear above the footer)" at bounding box center [196, 281] width 169 height 9
click at [157, 268] on label "Top of page (Content will appear below main navigation)" at bounding box center [199, 268] width 175 height 9
click at [105, 319] on div at bounding box center [105, 319] width 8 height 8
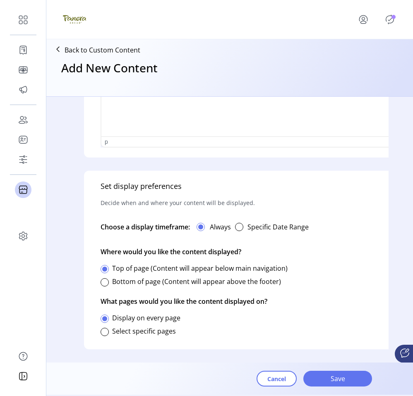
click at [113, 327] on label "Select specific pages" at bounding box center [144, 331] width 64 height 9
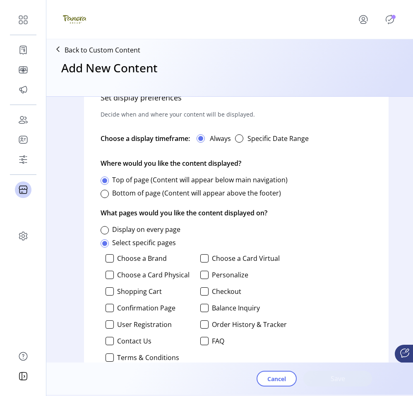
scroll to position [0, 0]
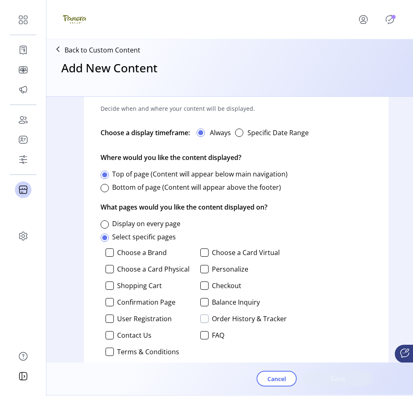
click at [202, 319] on div at bounding box center [204, 319] width 8 height 8
click at [119, 319] on label "User Registration" at bounding box center [144, 319] width 55 height 7
click at [306, 376] on button "Save" at bounding box center [337, 379] width 69 height 16
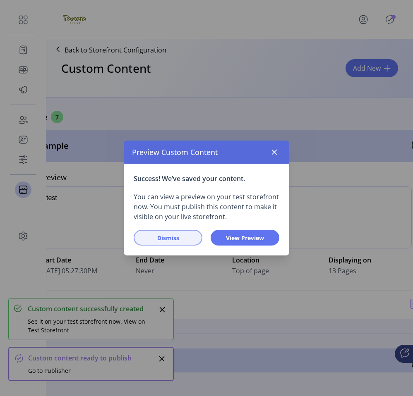
click at [189, 233] on button "Dismiss" at bounding box center [168, 238] width 69 height 16
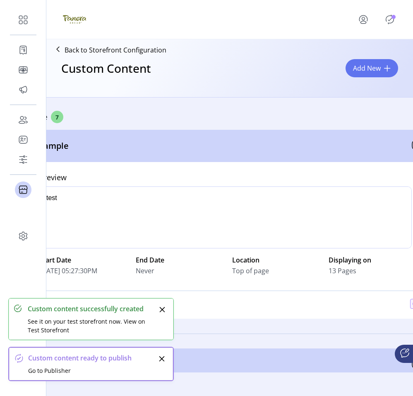
click at [386, 26] on p-avatar "Publisher Panel" at bounding box center [389, 19] width 13 height 13
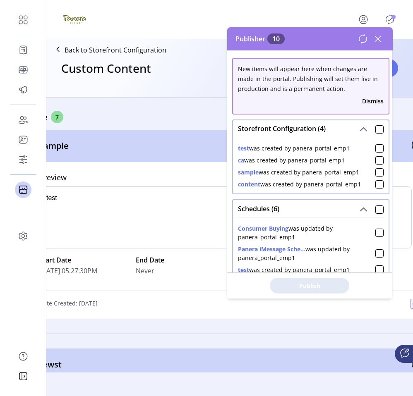
click at [140, 182] on div "Preview p Start Date 09/15/2025 05:27:30PM End Date Never Location Top of page …" at bounding box center [230, 240] width 414 height 157
click at [380, 41] on icon at bounding box center [377, 38] width 13 height 13
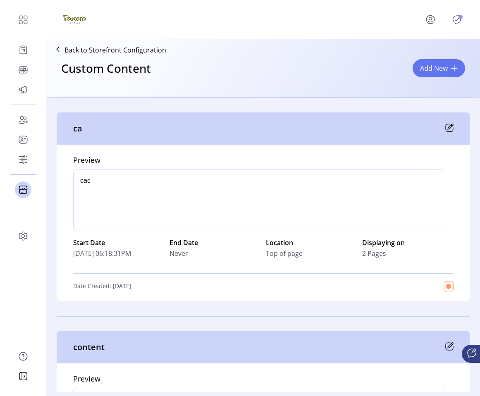
scroll to position [1141, 0]
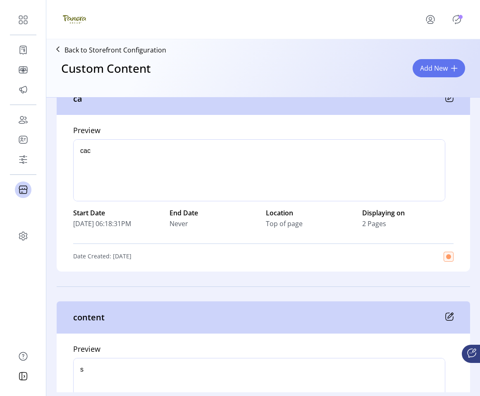
click at [446, 316] on icon at bounding box center [450, 317] width 8 height 8
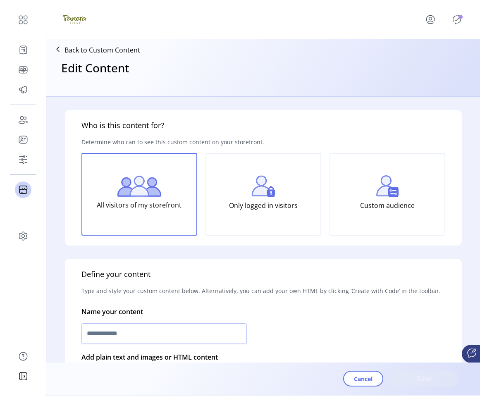
type input "*******"
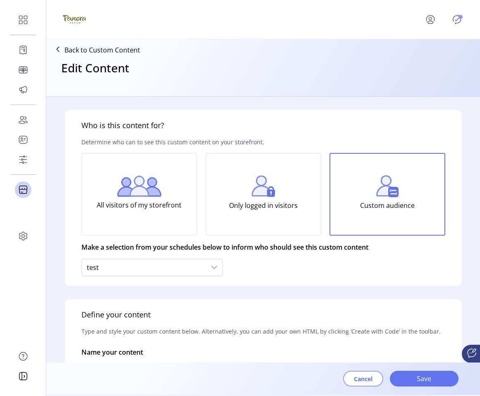
click at [361, 380] on span "Cancel" at bounding box center [363, 379] width 19 height 9
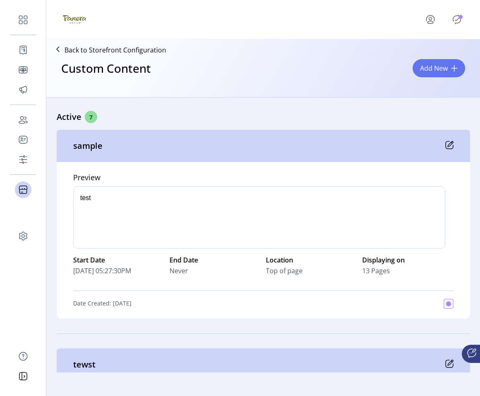
click at [459, 14] on icon "Publisher Panel" at bounding box center [456, 19] width 13 height 13
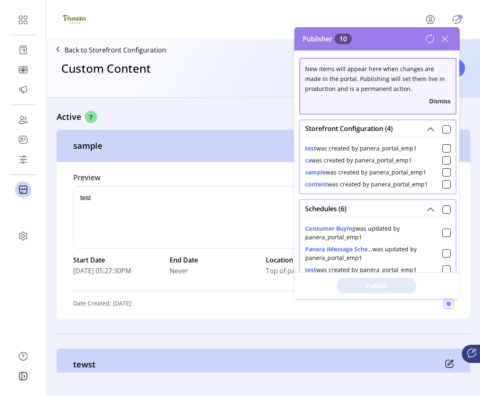
click at [435, 102] on button "Dismiss" at bounding box center [440, 101] width 22 height 9
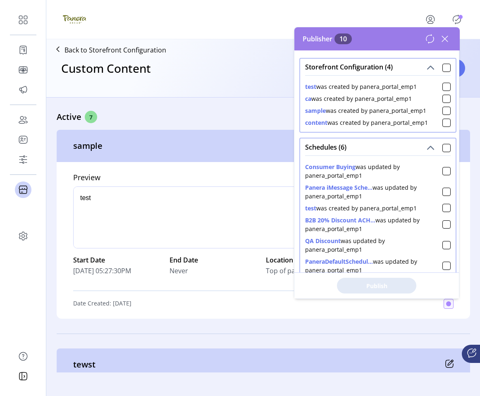
click at [222, 78] on div "Custom Content Add New" at bounding box center [263, 76] width 427 height 36
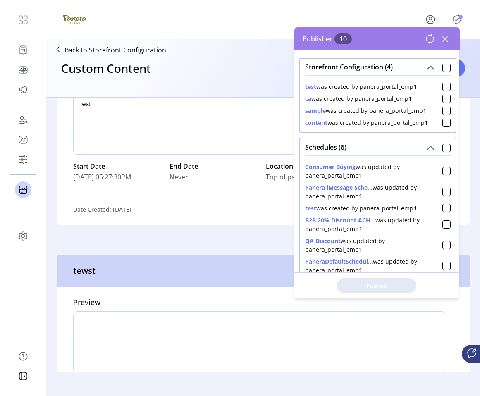
scroll to position [95, 0]
click at [437, 18] on button "menu" at bounding box center [432, 20] width 36 height 20
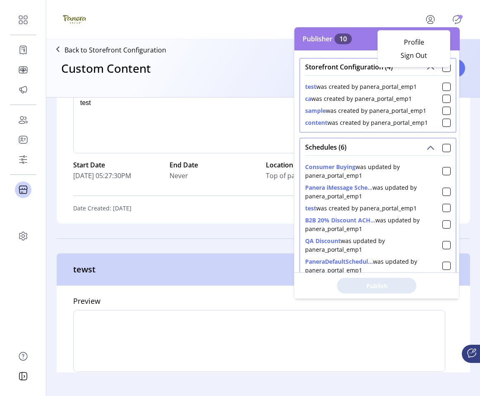
click at [430, 19] on icon "menu" at bounding box center [430, 19] width 13 height 13
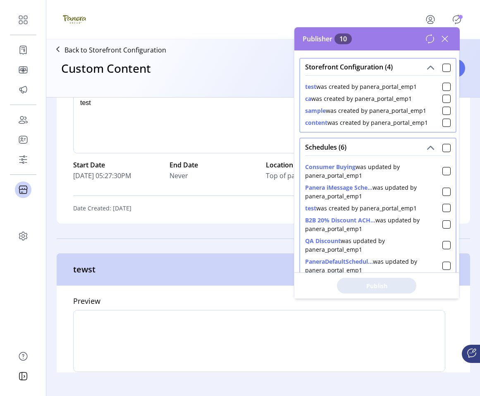
click at [430, 19] on icon "menu" at bounding box center [430, 19] width 13 height 13
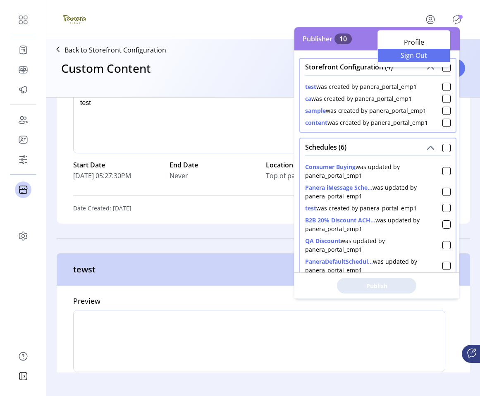
click at [419, 55] on span "Sign Out" at bounding box center [414, 55] width 62 height 7
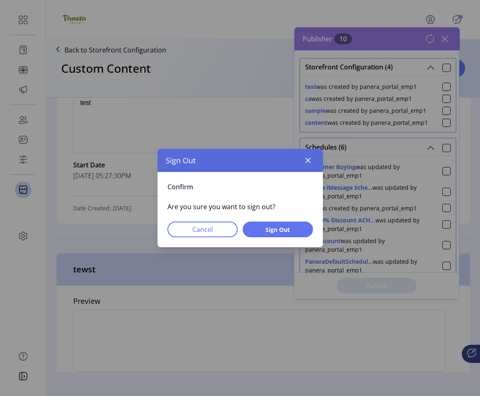
click at [278, 221] on div "Confirm Are you sure you want to sign out? Cancel Sign Out" at bounding box center [240, 209] width 165 height 75
click at [278, 225] on span "Sign Out" at bounding box center [278, 229] width 49 height 9
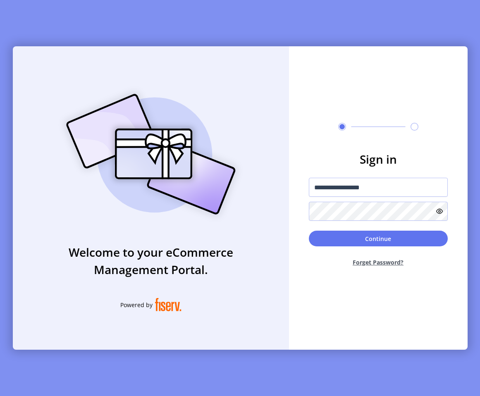
click at [440, 211] on icon at bounding box center [439, 211] width 7 height 7
click at [440, 211] on icon at bounding box center [438, 211] width 6 height 2
click at [326, 243] on button "Continue" at bounding box center [378, 239] width 139 height 16
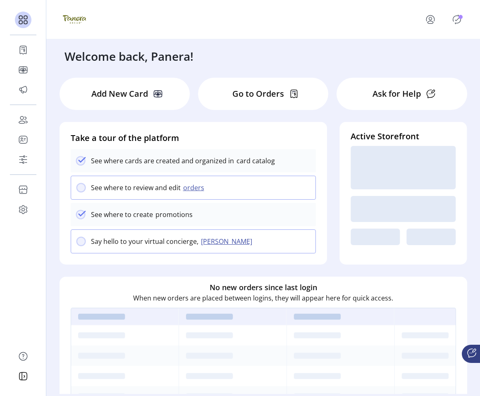
click at [458, 22] on icon "Publisher Panel" at bounding box center [456, 19] width 13 height 13
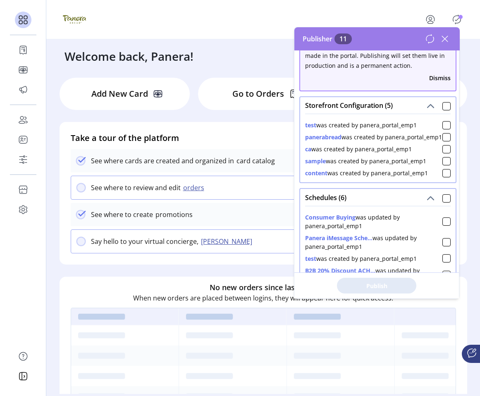
scroll to position [25, 0]
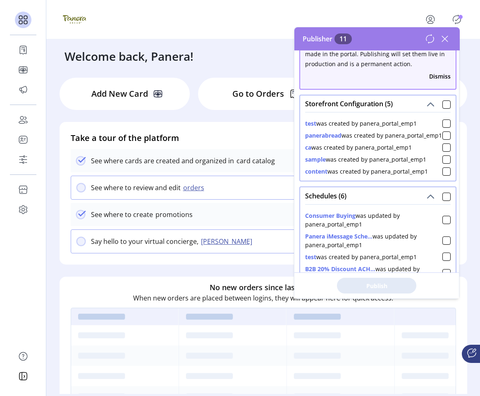
click at [438, 80] on button "Dismiss" at bounding box center [440, 76] width 22 height 9
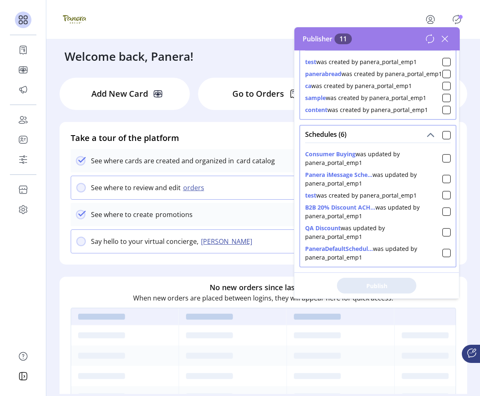
scroll to position [0, 0]
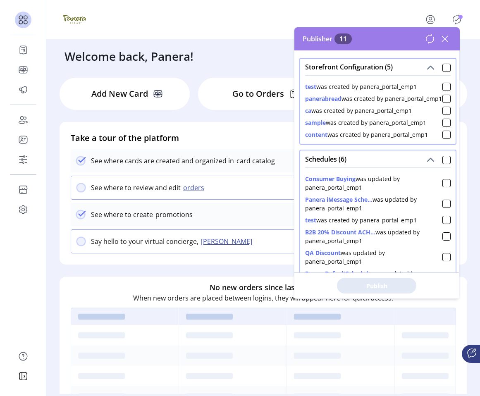
click at [331, 100] on button "panerabread" at bounding box center [323, 98] width 36 height 9
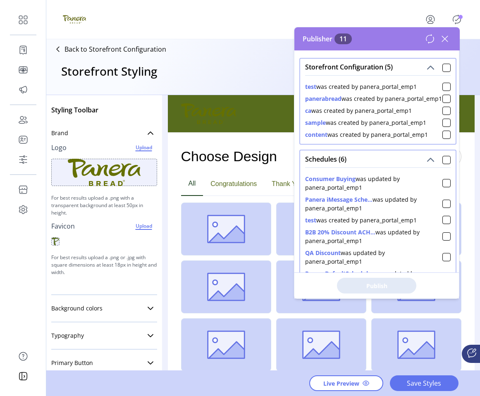
click at [444, 38] on icon at bounding box center [445, 39] width 6 height 6
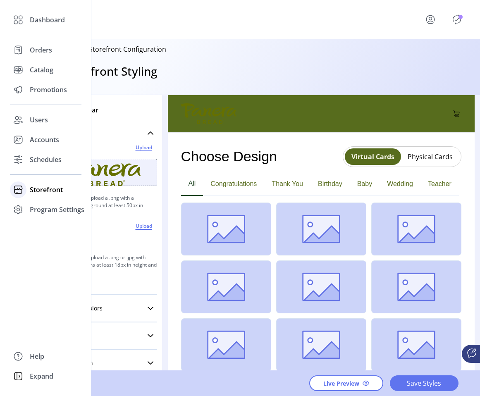
click at [41, 192] on span "Storefront" at bounding box center [46, 190] width 33 height 10
click at [41, 208] on span "Configuration" at bounding box center [51, 206] width 43 height 10
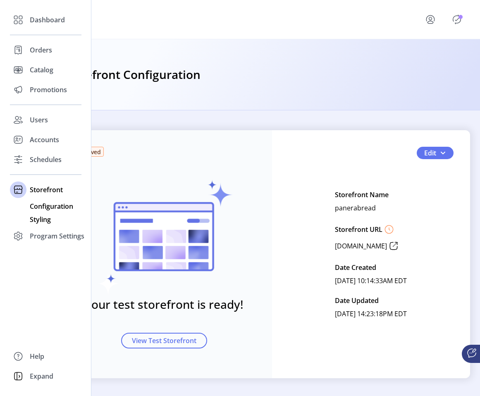
click at [39, 216] on span "Styling" at bounding box center [40, 220] width 21 height 10
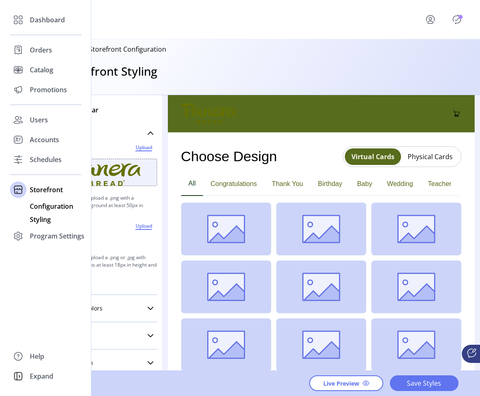
click at [47, 206] on span "Configuration" at bounding box center [51, 206] width 43 height 10
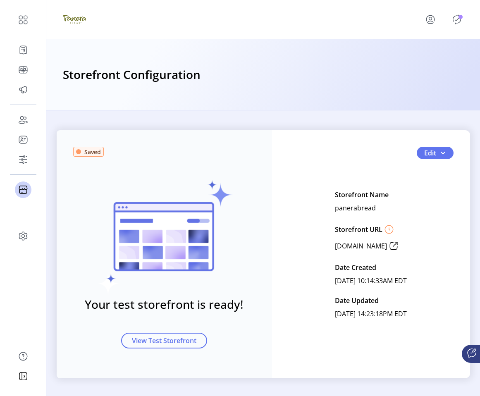
scroll to position [2, 0]
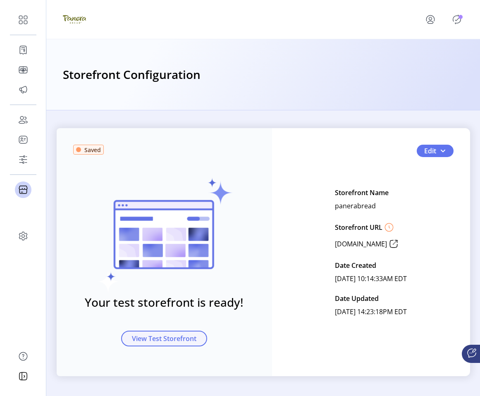
click at [184, 339] on span "View Test Storefront" at bounding box center [164, 339] width 65 height 10
click at [91, 151] on span "Saved" at bounding box center [92, 150] width 17 height 9
click at [440, 154] on span "button" at bounding box center [443, 151] width 7 height 7
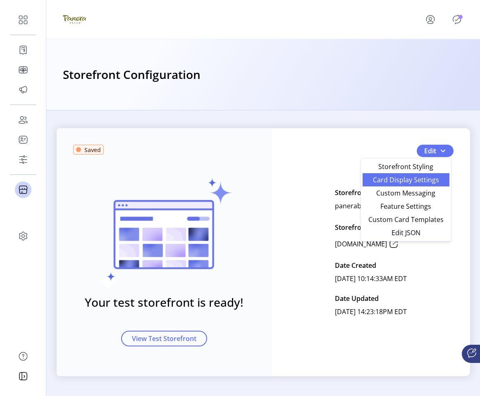
click at [431, 179] on span "Card Display Settings" at bounding box center [406, 180] width 77 height 7
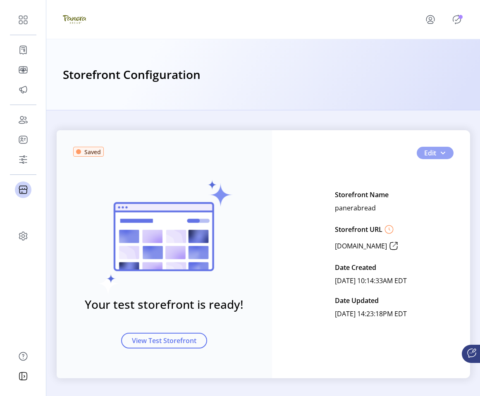
click at [429, 153] on span "Edit" at bounding box center [430, 153] width 12 height 10
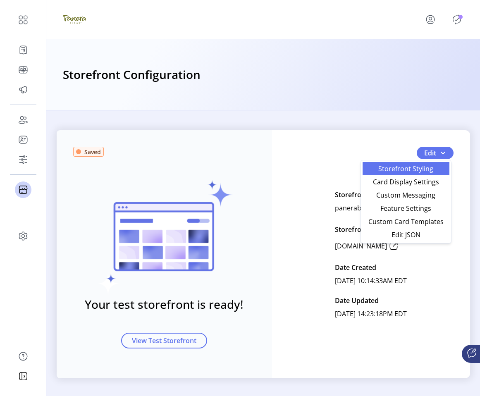
click at [424, 170] on span "Storefront Styling" at bounding box center [406, 168] width 77 height 7
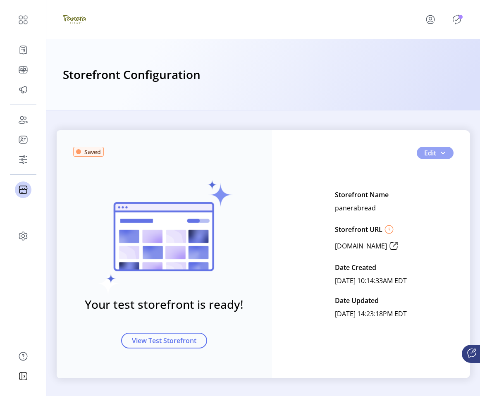
click at [434, 155] on button "Edit" at bounding box center [435, 153] width 37 height 12
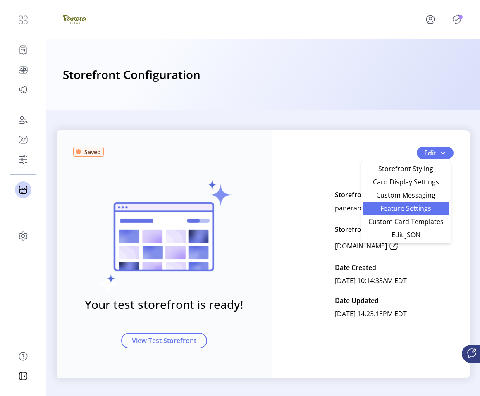
click at [429, 210] on span "Feature Settings" at bounding box center [406, 208] width 77 height 7
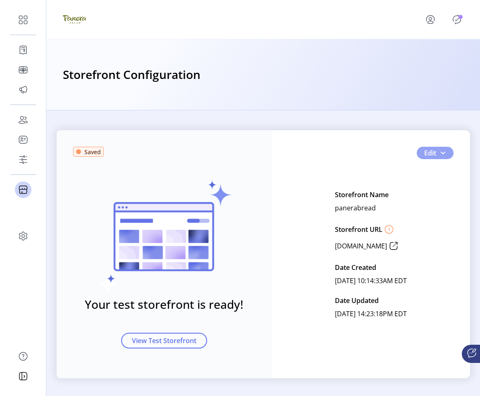
click at [434, 155] on span "Edit" at bounding box center [430, 153] width 12 height 10
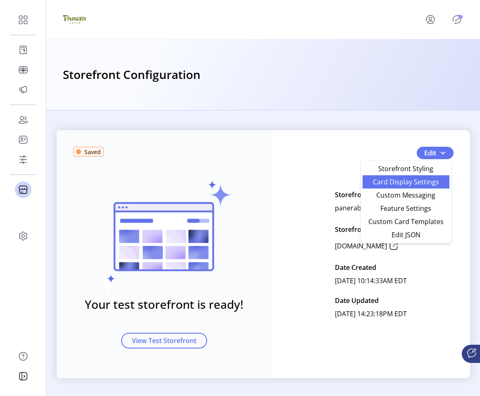
click at [420, 184] on span "Card Display Settings" at bounding box center [406, 182] width 77 height 7
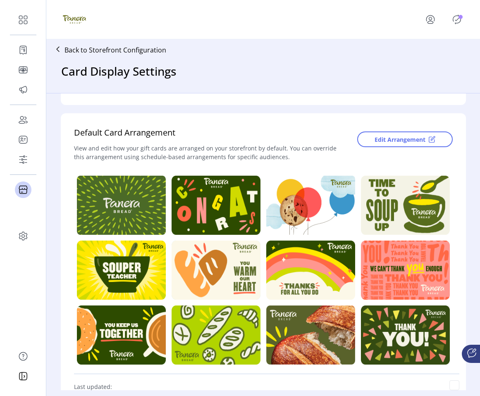
scroll to position [196, 0]
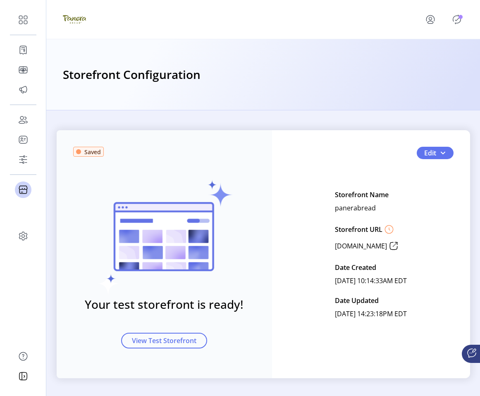
click at [461, 19] on icon "Publisher Panel" at bounding box center [456, 19] width 13 height 13
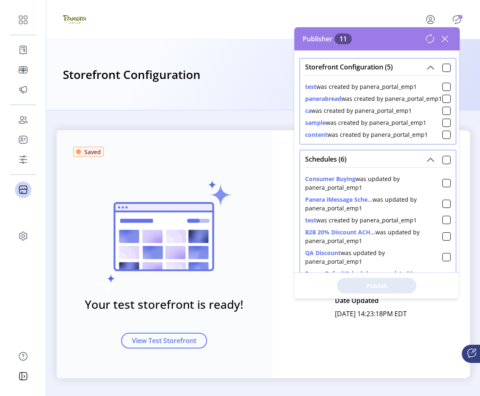
click at [443, 39] on icon at bounding box center [444, 38] width 13 height 13
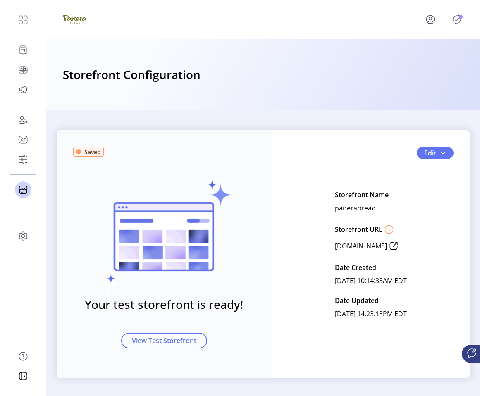
click at [434, 23] on icon "menu" at bounding box center [430, 19] width 13 height 13
click at [278, 131] on div "Saved Your test storefront is ready! View Test Storefront Edit Storefront Name …" at bounding box center [264, 254] width 414 height 248
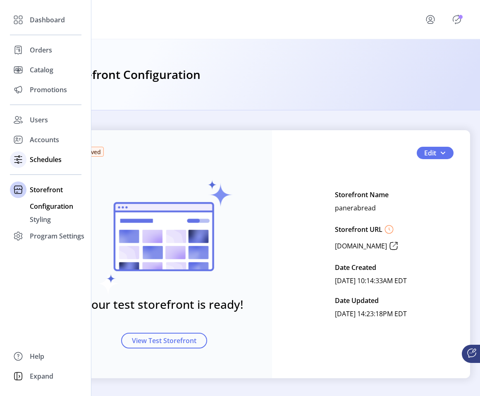
click at [23, 158] on icon at bounding box center [18, 159] width 13 height 13
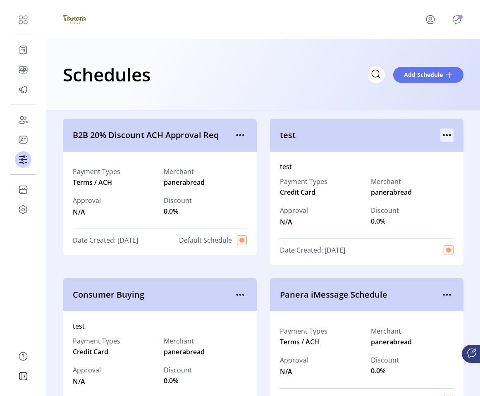
click at [441, 137] on icon "menu" at bounding box center [447, 135] width 13 height 13
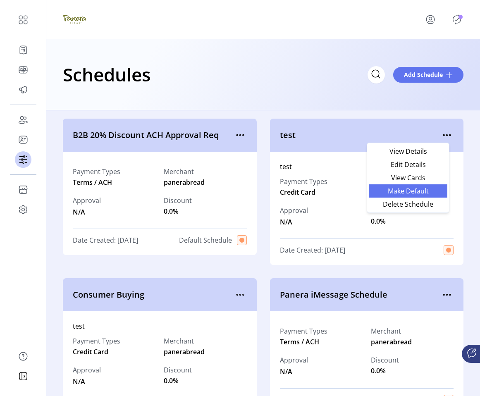
click at [422, 189] on span "Make Default" at bounding box center [408, 191] width 69 height 7
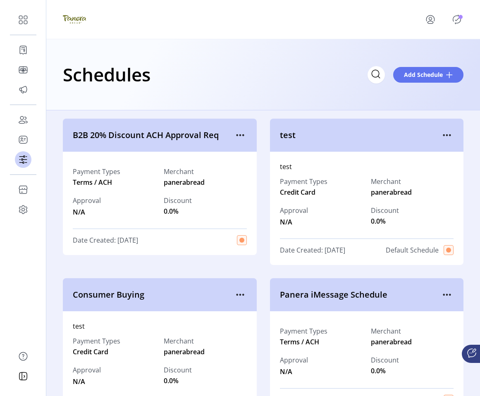
click at [458, 19] on icon "Publisher Panel" at bounding box center [457, 19] width 4 height 3
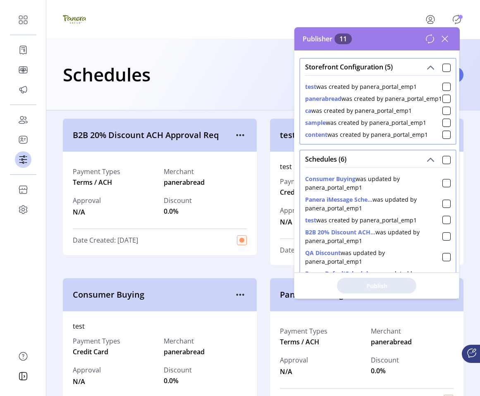
click at [263, 98] on div "Schedules Add Schedule" at bounding box center [263, 74] width 434 height 71
click at [277, 259] on div "test Payment Types Credit Card Merchant panerabread Approval N/A Discount 0.0% …" at bounding box center [367, 208] width 194 height 113
click at [446, 35] on icon at bounding box center [444, 38] width 13 height 13
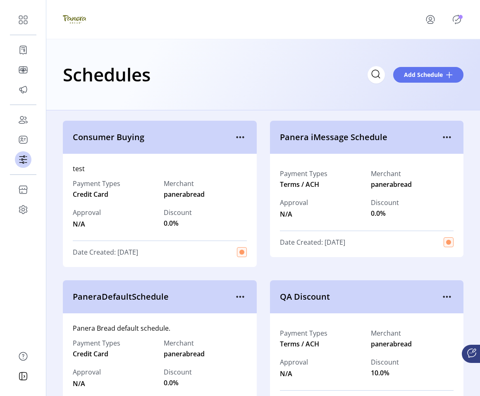
scroll to position [149, 0]
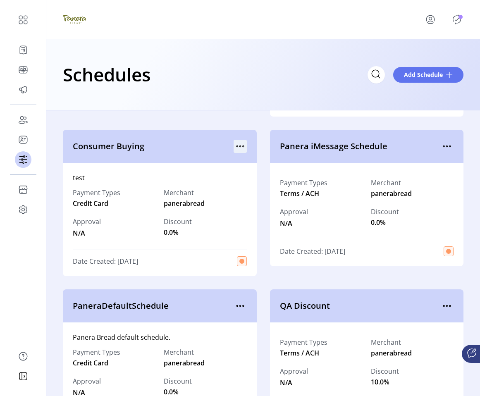
click at [234, 150] on icon "menu" at bounding box center [240, 146] width 13 height 13
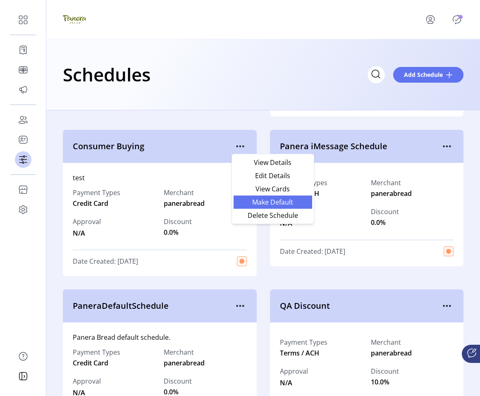
click at [249, 201] on span "Make Default" at bounding box center [273, 202] width 69 height 7
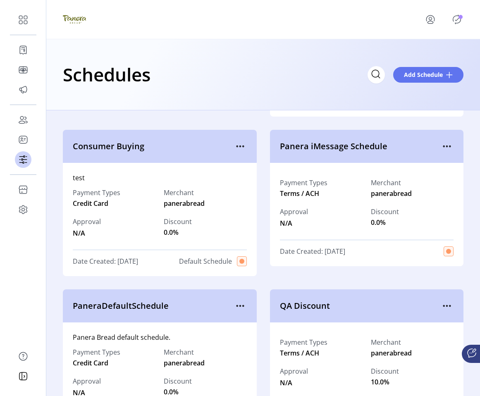
click at [460, 22] on icon "Publisher Panel" at bounding box center [457, 19] width 8 height 9
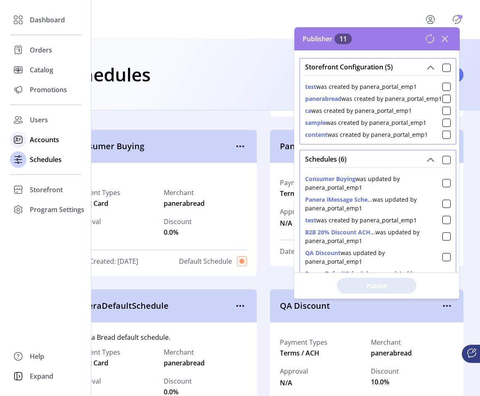
click at [24, 139] on icon at bounding box center [18, 139] width 13 height 13
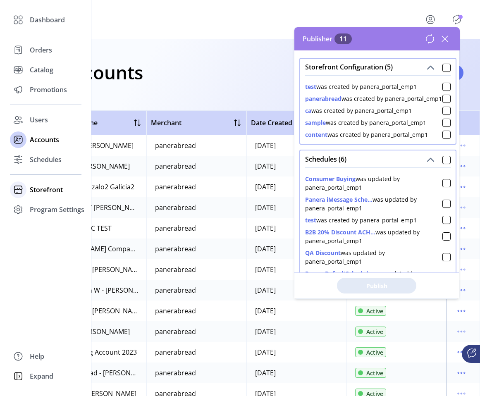
click at [37, 184] on div "Storefront" at bounding box center [46, 190] width 72 height 20
click at [37, 189] on span "Storefront" at bounding box center [46, 190] width 33 height 10
click at [44, 208] on span "Configuration" at bounding box center [51, 206] width 43 height 10
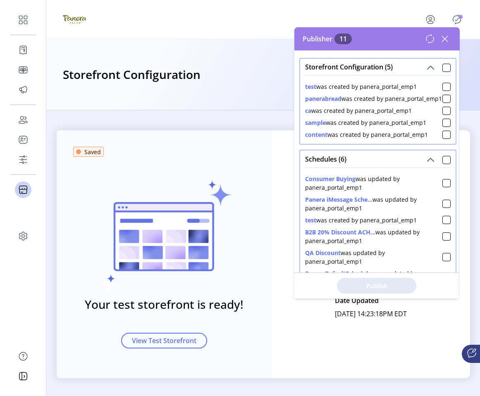
click at [445, 41] on icon at bounding box center [444, 38] width 13 height 13
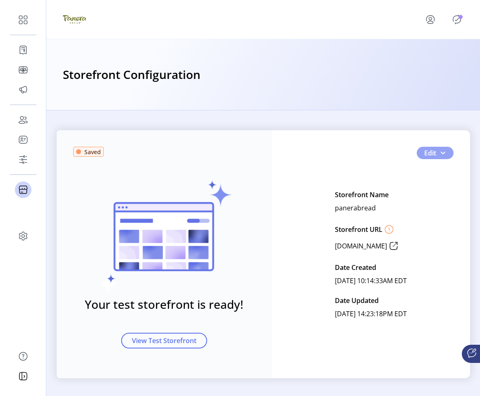
click at [434, 149] on button "Edit" at bounding box center [435, 153] width 37 height 12
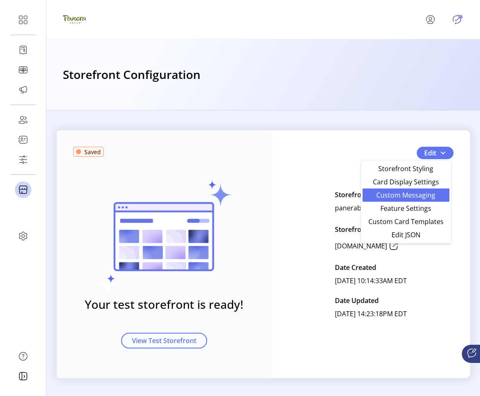
click at [432, 192] on span "Custom Messaging" at bounding box center [406, 195] width 77 height 7
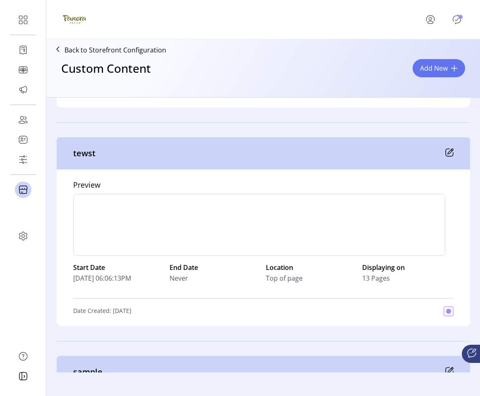
scroll to position [252, 0]
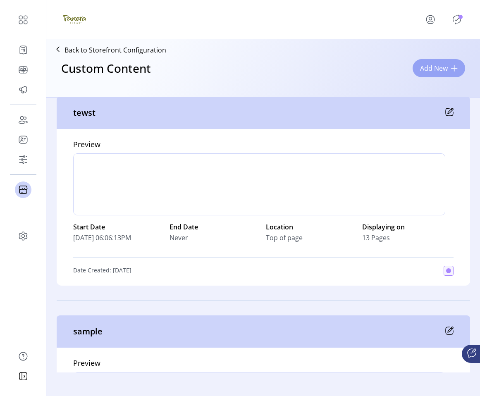
click at [429, 75] on button "Add New" at bounding box center [439, 68] width 53 height 18
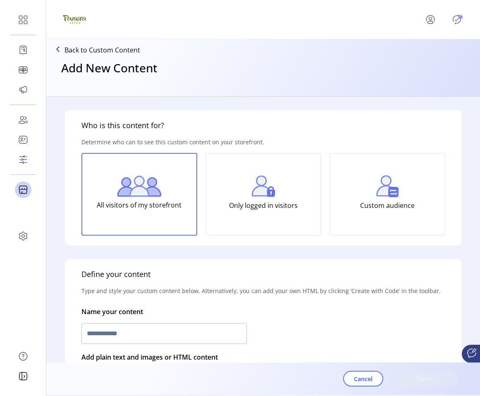
click at [262, 215] on div "Only logged in visitors" at bounding box center [264, 194] width 116 height 83
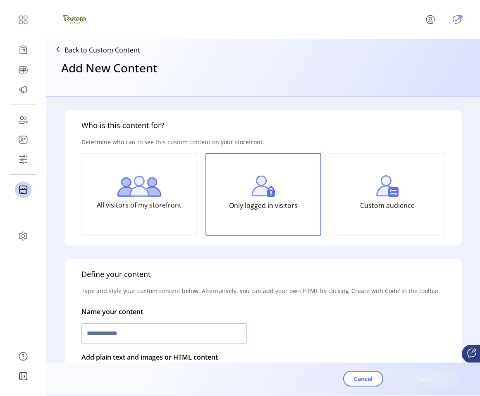
click at [221, 322] on div at bounding box center [263, 334] width 364 height 24
click at [218, 328] on input "text" at bounding box center [163, 333] width 165 height 21
click at [460, 22] on icon "Publisher Panel" at bounding box center [456, 19] width 13 height 13
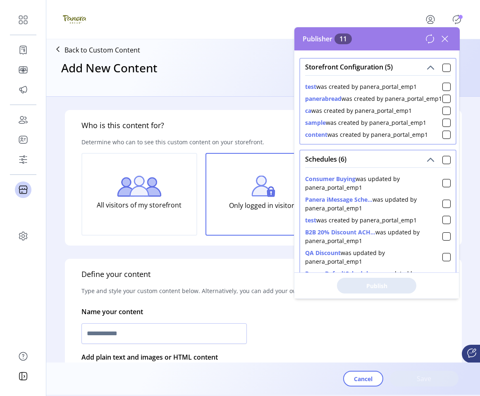
scroll to position [3, 0]
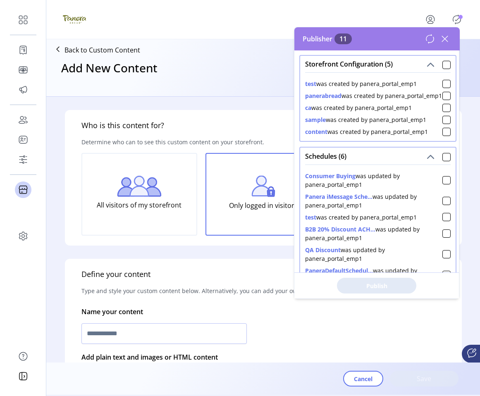
click at [191, 314] on div "Define your content Type and style your custom content below. Alternatively, yo…" at bounding box center [263, 401] width 397 height 285
click at [182, 331] on input "text" at bounding box center [163, 333] width 165 height 21
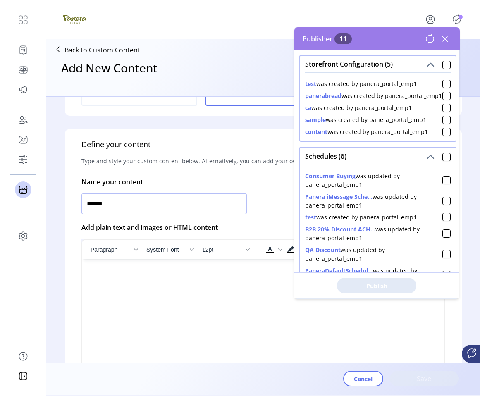
scroll to position [173, 0]
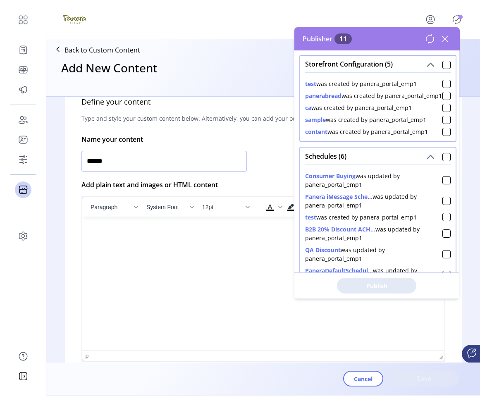
type input "******"
click at [161, 223] on html at bounding box center [263, 220] width 362 height 7
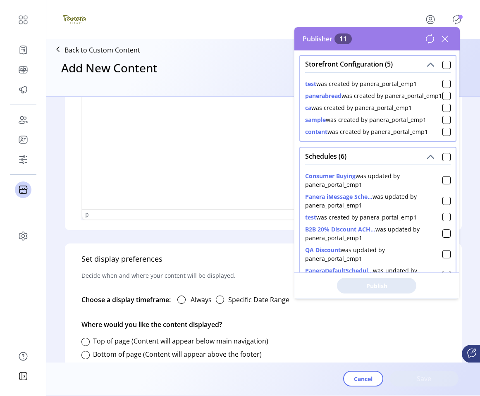
scroll to position [365, 0]
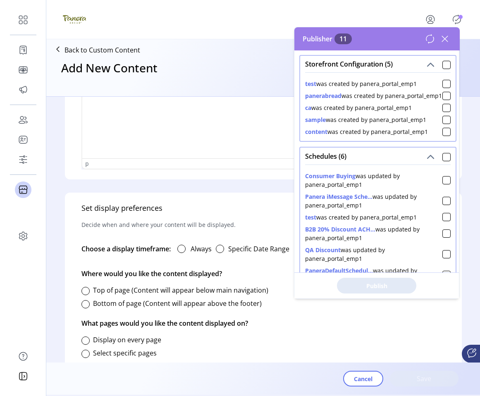
click at [189, 254] on div "Always" at bounding box center [191, 249] width 41 height 17
click at [184, 249] on div at bounding box center [181, 249] width 8 height 8
click at [117, 289] on label "Top of page (Content will appear below main navigation)" at bounding box center [180, 290] width 175 height 9
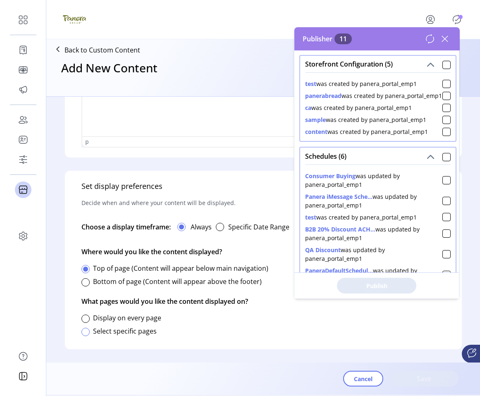
click at [88, 329] on div at bounding box center [85, 332] width 8 height 8
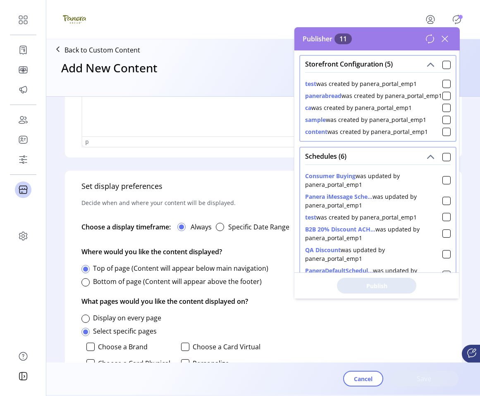
click at [86, 314] on div "Display on every page" at bounding box center [121, 318] width 80 height 10
click at [86, 319] on div at bounding box center [85, 319] width 8 height 8
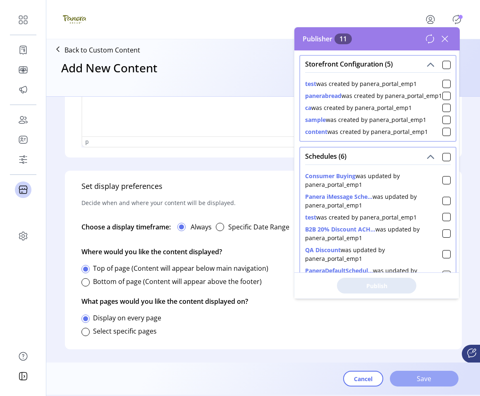
click at [398, 377] on button "Save" at bounding box center [424, 379] width 69 height 16
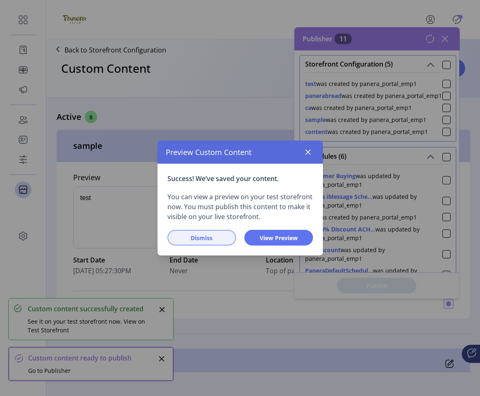
click at [216, 237] on span "Dismiss" at bounding box center [201, 238] width 47 height 9
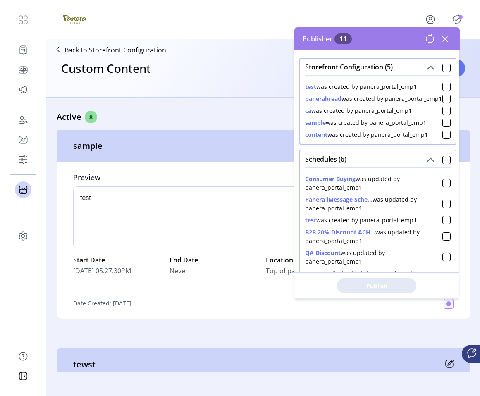
click at [456, 22] on icon "Publisher Panel" at bounding box center [456, 19] width 13 height 13
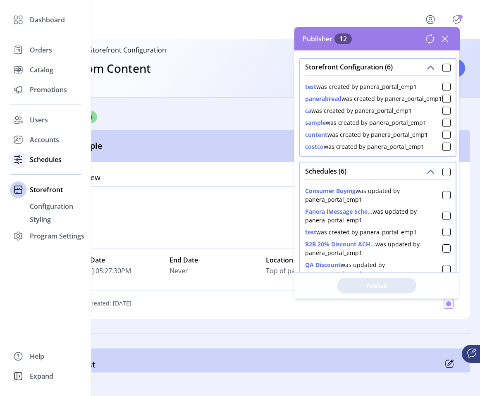
click at [38, 160] on span "Schedules" at bounding box center [46, 160] width 32 height 10
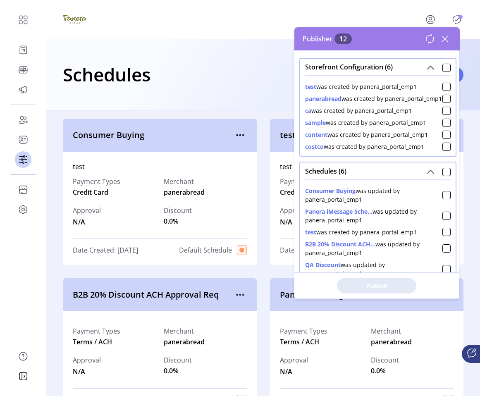
click at [449, 38] on icon at bounding box center [444, 38] width 13 height 13
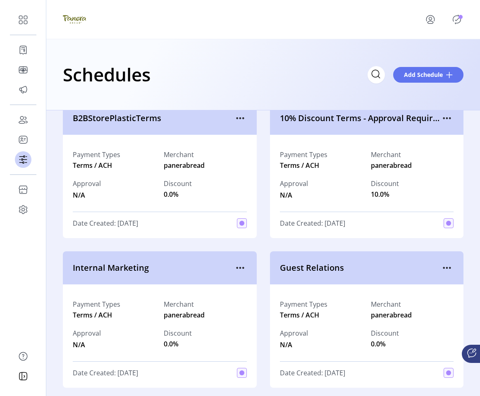
scroll to position [291, 0]
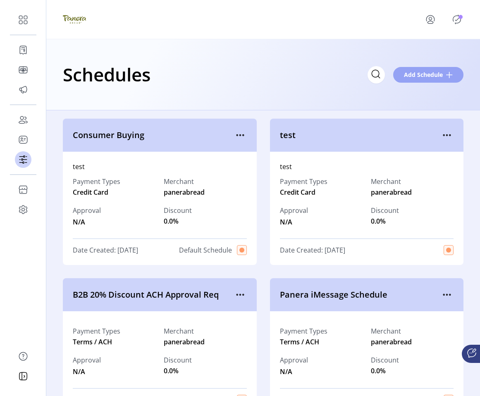
click at [430, 72] on span "Add Schedule" at bounding box center [423, 74] width 39 height 9
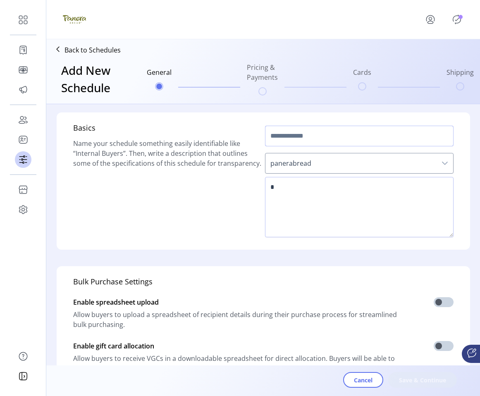
click at [318, 140] on input "text" at bounding box center [359, 136] width 189 height 21
type input "******"
click at [326, 200] on textarea at bounding box center [359, 207] width 189 height 60
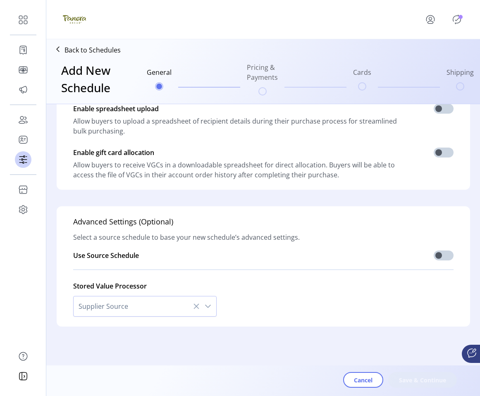
click at [408, 385] on div "Cancel Save & Continue" at bounding box center [287, 380] width 424 height 16
click at [444, 259] on span at bounding box center [444, 256] width 20 height 10
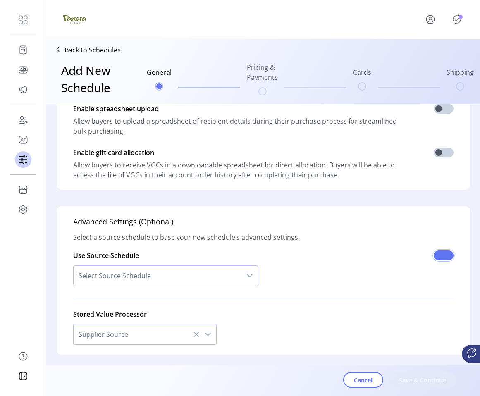
click at [443, 258] on span at bounding box center [444, 256] width 20 height 10
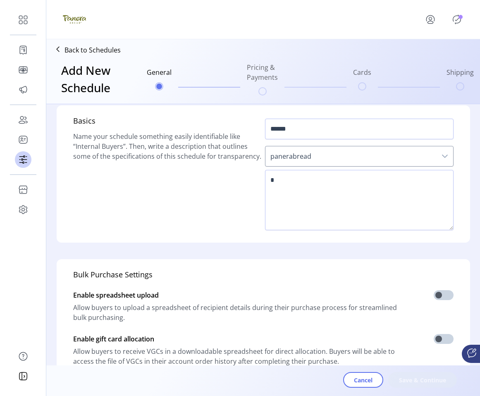
scroll to position [0, 0]
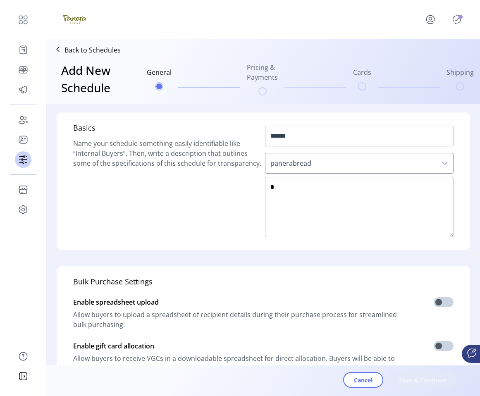
click at [395, 225] on textarea at bounding box center [359, 207] width 189 height 60
type textarea "**********"
click at [433, 381] on span "Save & Continue" at bounding box center [422, 380] width 47 height 9
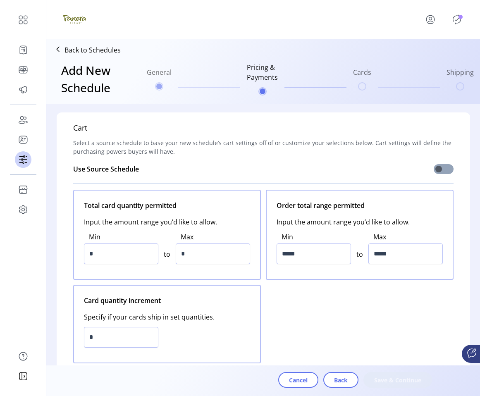
click at [444, 167] on span at bounding box center [444, 169] width 20 height 10
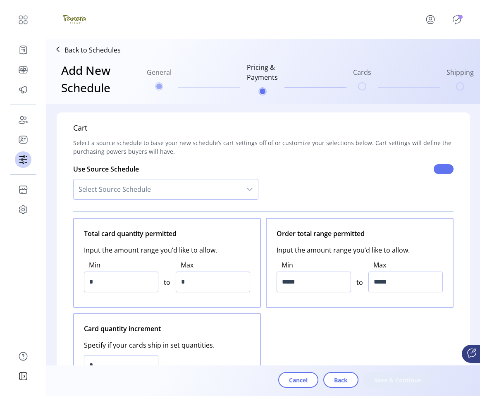
click at [444, 167] on span at bounding box center [444, 169] width 20 height 10
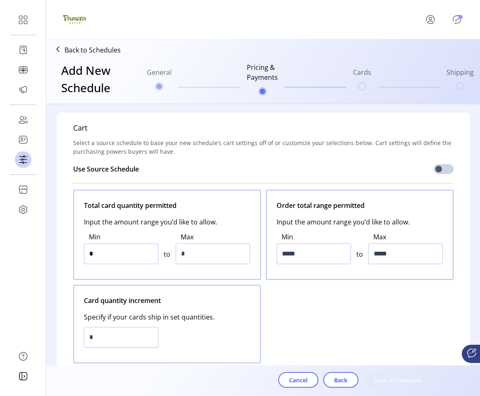
click at [132, 255] on input "*" at bounding box center [121, 254] width 74 height 21
click at [189, 255] on input "*" at bounding box center [213, 254] width 74 height 21
click at [178, 253] on input "*" at bounding box center [213, 254] width 74 height 21
type input "**"
type input "******"
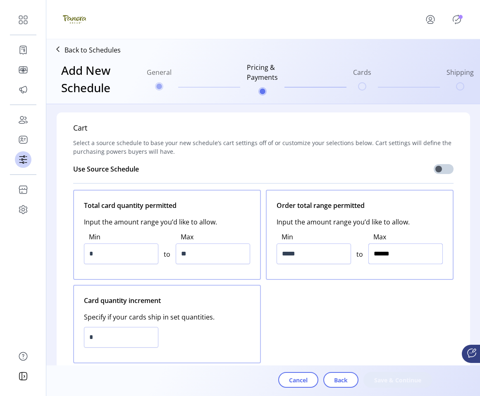
click at [376, 254] on input "******" at bounding box center [406, 254] width 74 height 21
click at [136, 332] on input "*" at bounding box center [121, 337] width 74 height 21
type input "*"
click at [345, 349] on div "Total card quantity permitted Input the amount range you’d like to allow. Min *…" at bounding box center [263, 277] width 381 height 174
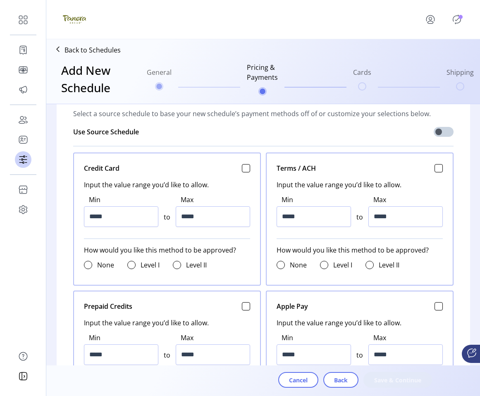
scroll to position [282, 0]
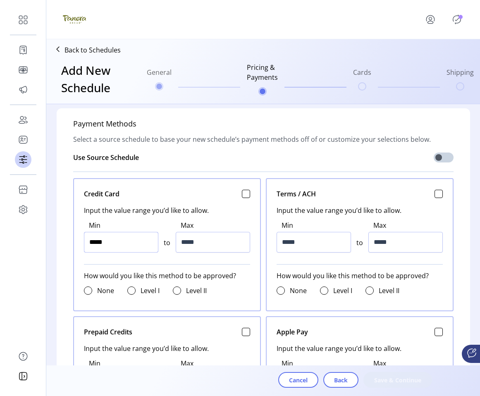
click at [92, 243] on input "*****" at bounding box center [121, 242] width 74 height 21
type input "******"
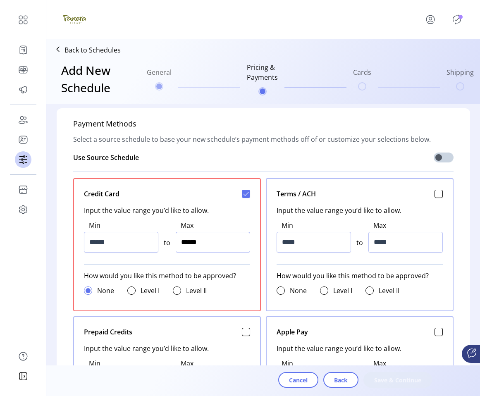
click at [183, 242] on input "******" at bounding box center [213, 242] width 74 height 21
type input "******"
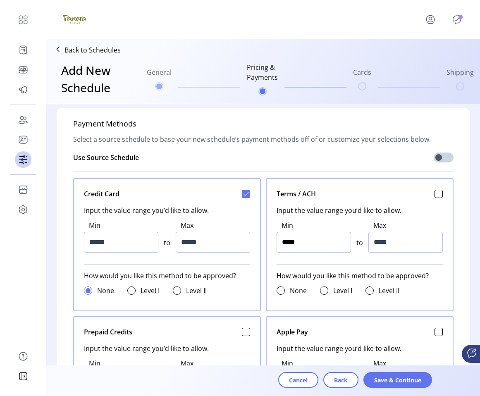
click at [285, 240] on input "*****" at bounding box center [314, 242] width 74 height 21
type input "******"
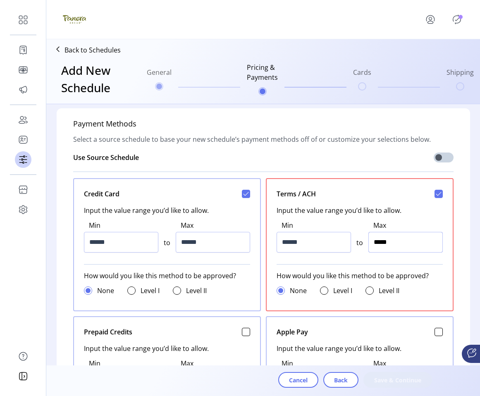
click at [377, 245] on input "*****" at bounding box center [406, 242] width 74 height 21
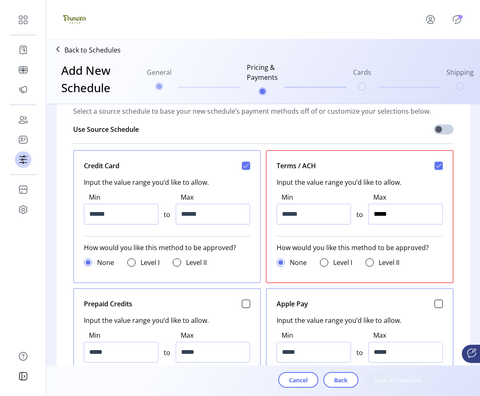
scroll to position [314, 0]
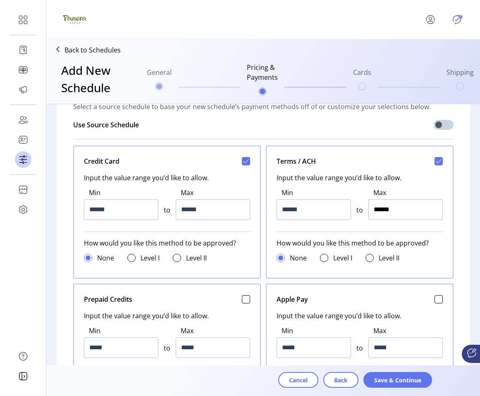
type input "*******"
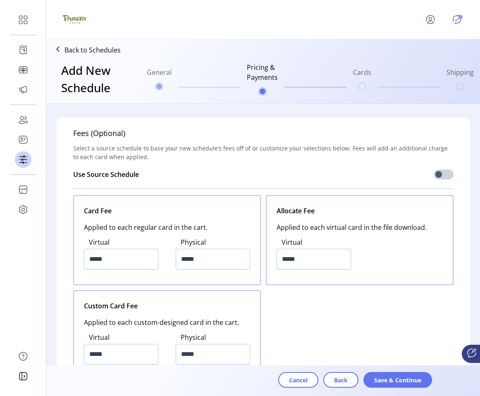
scroll to position [1017, 0]
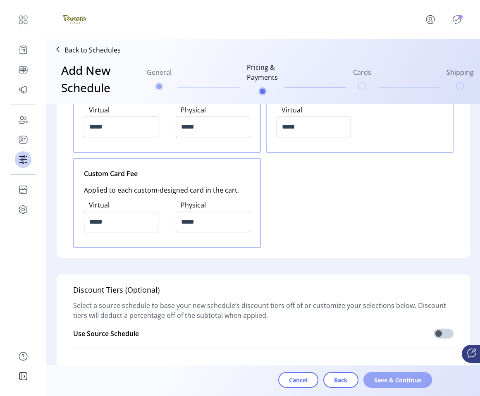
click at [399, 380] on span "Save & Continue" at bounding box center [397, 380] width 47 height 9
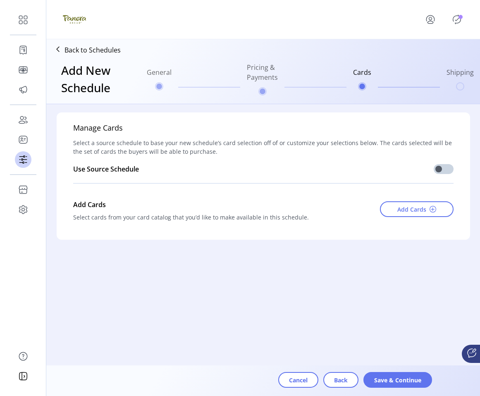
click at [416, 390] on div "Cancel Back Save & Continue" at bounding box center [287, 383] width 424 height 22
click at [416, 384] on button "Save & Continue" at bounding box center [398, 380] width 69 height 16
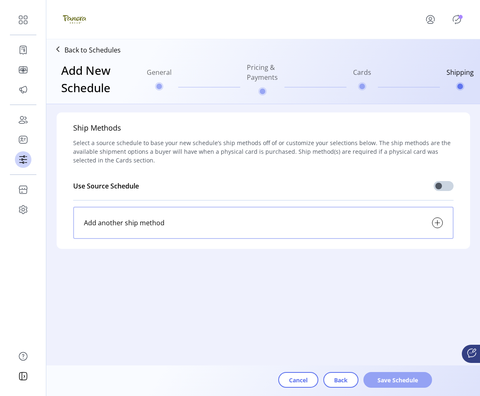
click at [416, 383] on span "Save Schedule" at bounding box center [397, 380] width 47 height 9
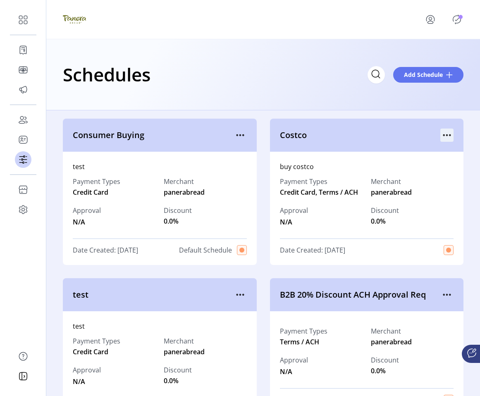
click at [445, 134] on icon "menu" at bounding box center [447, 135] width 13 height 13
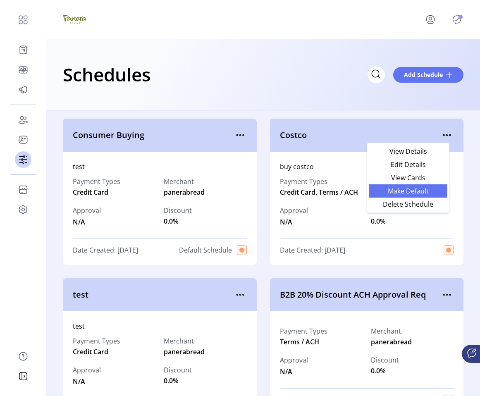
click at [423, 191] on span "Make Default" at bounding box center [408, 191] width 69 height 7
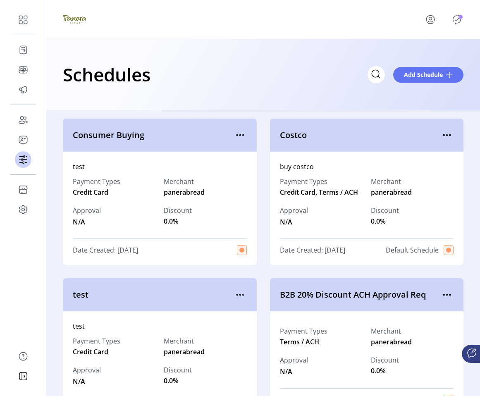
click at [457, 21] on icon "Publisher Panel" at bounding box center [456, 19] width 13 height 13
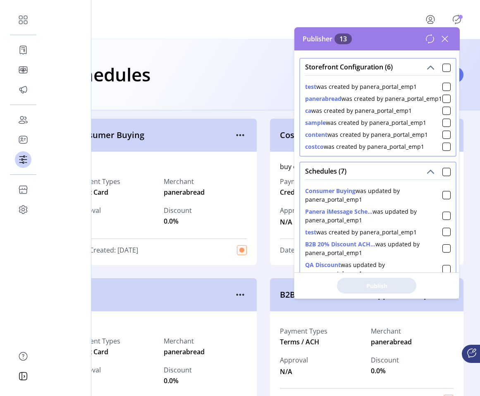
scroll to position [75, 0]
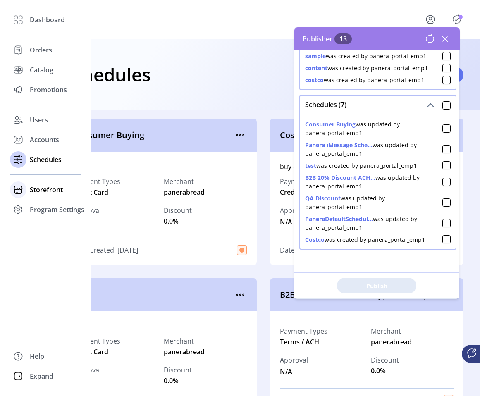
click at [40, 192] on span "Storefront" at bounding box center [46, 190] width 33 height 10
click at [41, 209] on span "Configuration" at bounding box center [51, 206] width 43 height 10
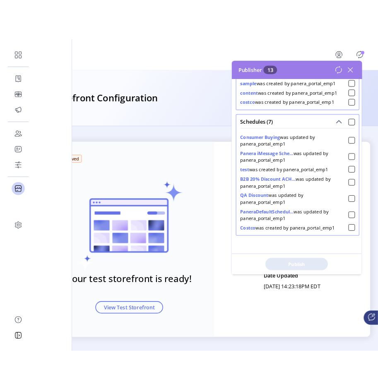
scroll to position [2, 0]
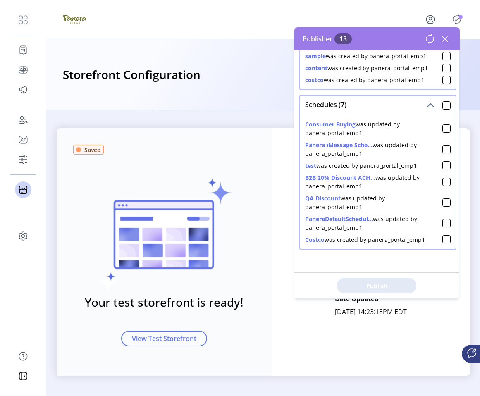
click at [443, 41] on icon at bounding box center [445, 39] width 6 height 6
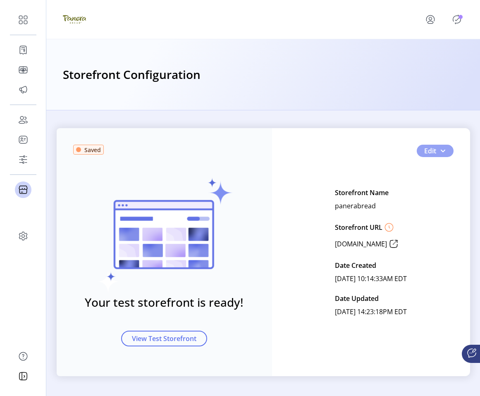
click at [426, 150] on span "Edit" at bounding box center [430, 151] width 12 height 10
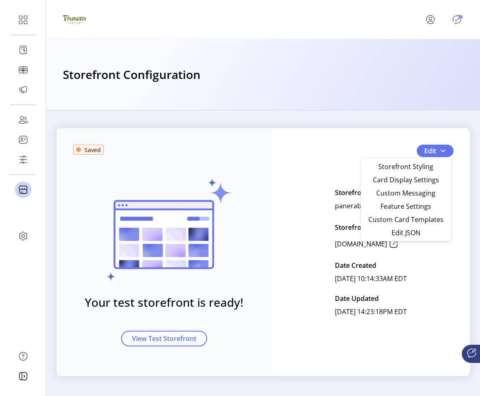
click at [458, 21] on icon "Publisher Panel" at bounding box center [456, 19] width 13 height 13
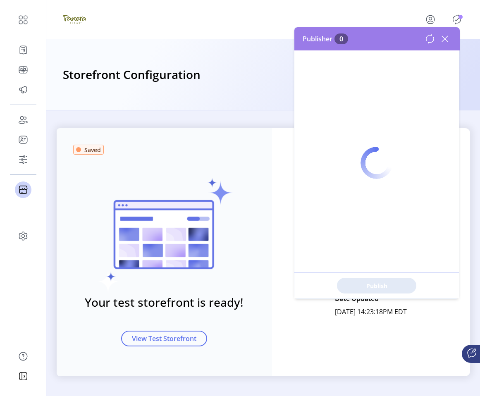
click at [431, 21] on icon "menu" at bounding box center [431, 22] width 6 height 2
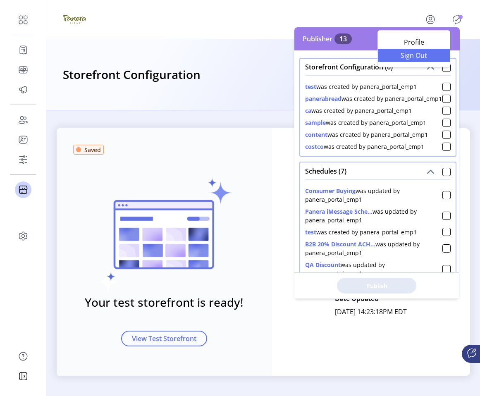
click at [419, 54] on span "Sign Out" at bounding box center [414, 55] width 62 height 7
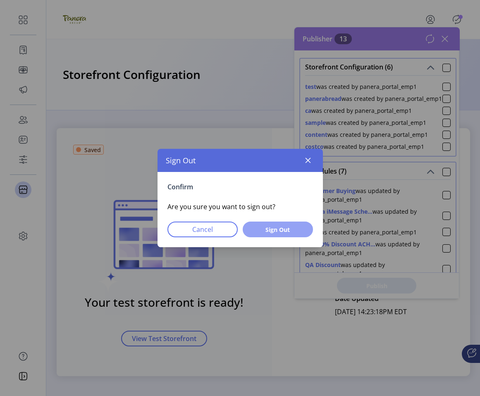
click at [290, 231] on span "Sign Out" at bounding box center [278, 229] width 49 height 9
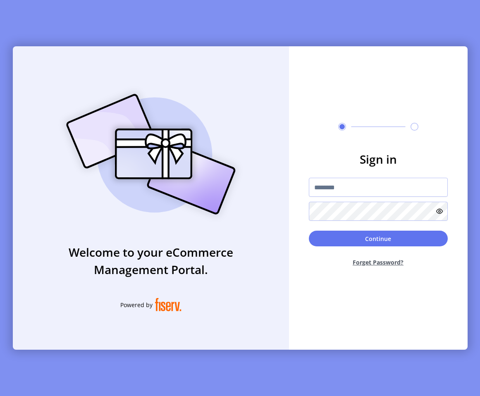
type input "**********"
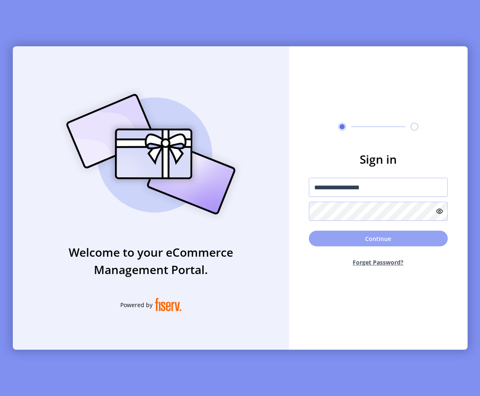
click at [338, 234] on button "Continue" at bounding box center [378, 239] width 139 height 16
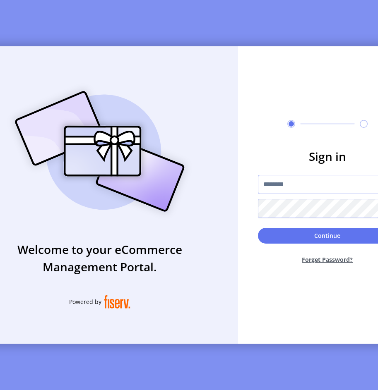
type input "**********"
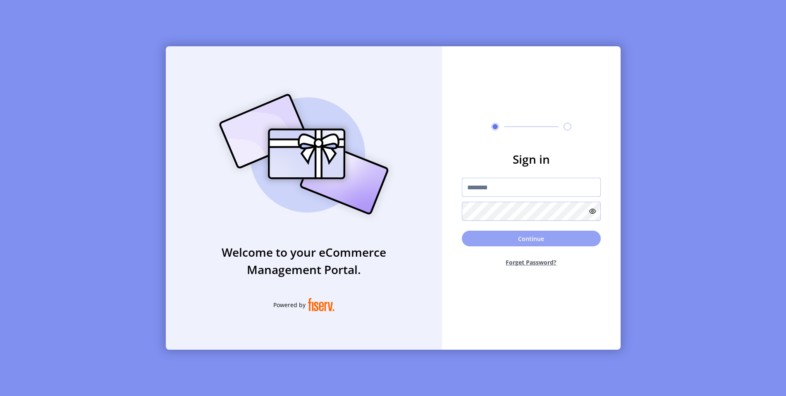
type input "**********"
click at [476, 240] on button "Continue" at bounding box center [531, 239] width 139 height 16
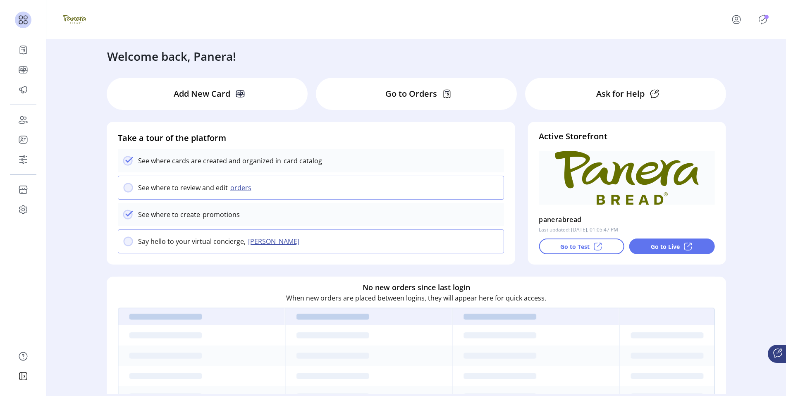
click at [761, 24] on icon "Publisher Panel" at bounding box center [763, 19] width 13 height 13
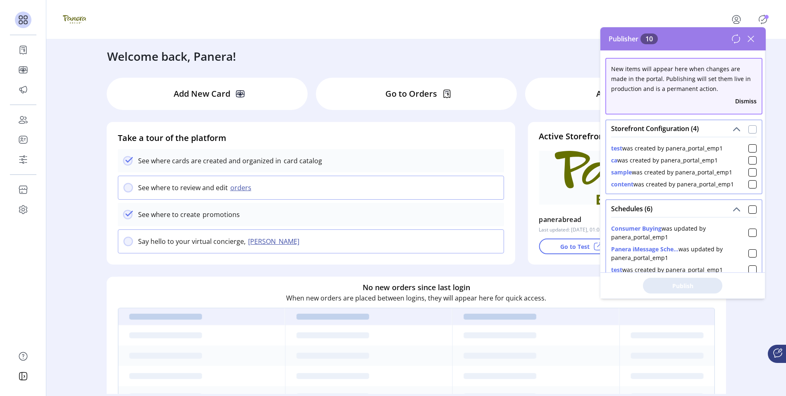
click at [749, 127] on div at bounding box center [753, 129] width 8 height 8
click at [738, 104] on button "Dismiss" at bounding box center [747, 101] width 22 height 9
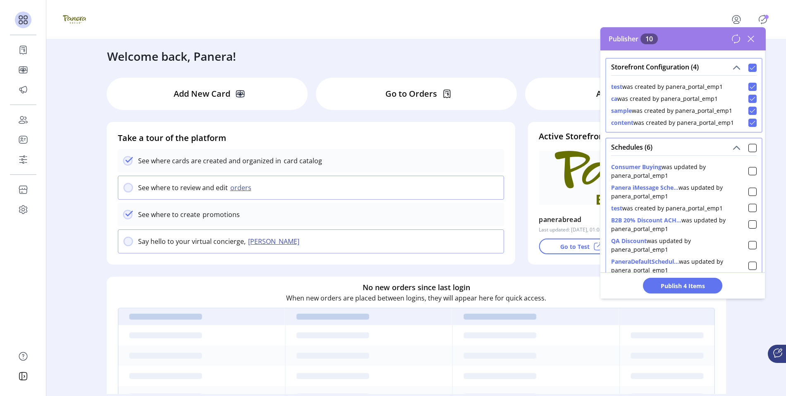
click at [498, 57] on div "Welcome back, Panera!" at bounding box center [416, 52] width 635 height 26
click at [752, 37] on icon at bounding box center [751, 38] width 13 height 13
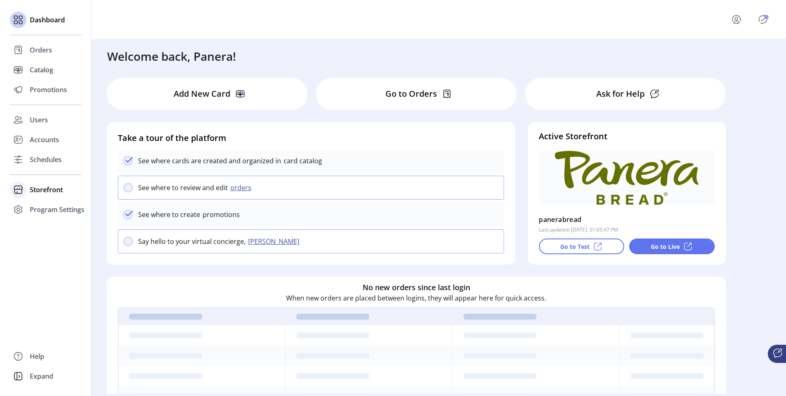
click at [38, 189] on span "Storefront" at bounding box center [46, 190] width 33 height 10
click at [38, 207] on span "Configuration" at bounding box center [51, 206] width 43 height 10
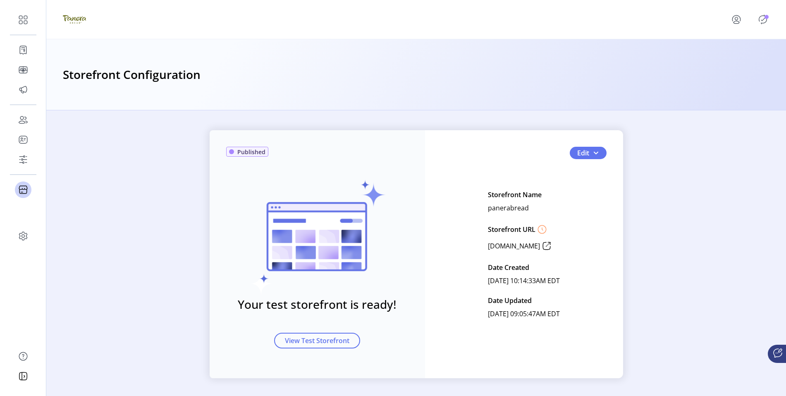
scroll to position [2, 0]
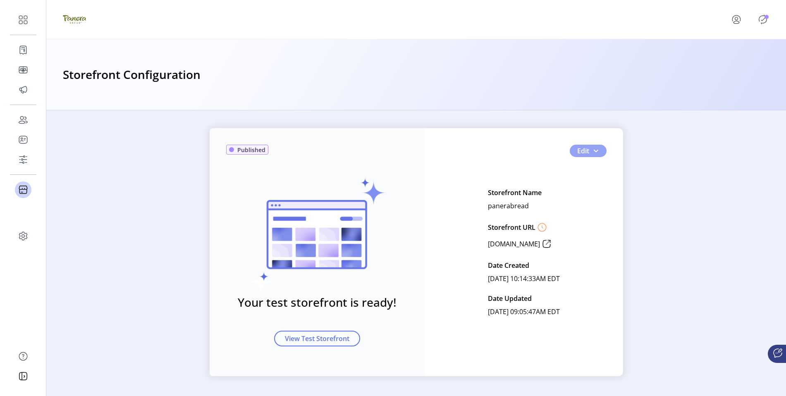
click at [571, 151] on button "Edit" at bounding box center [588, 151] width 37 height 12
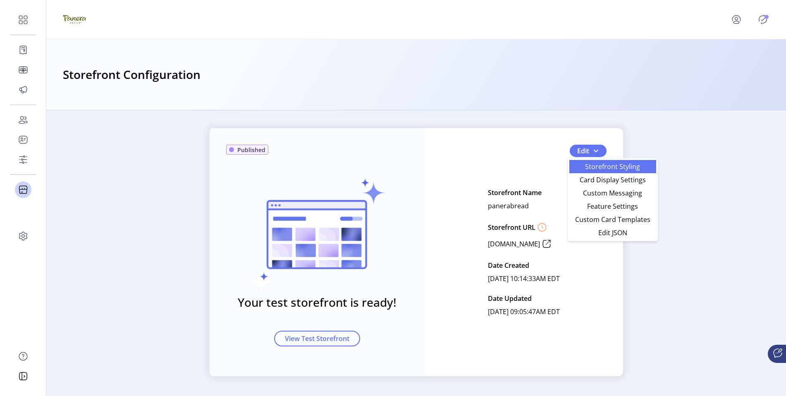
click at [579, 163] on span "Storefront Styling" at bounding box center [613, 166] width 77 height 7
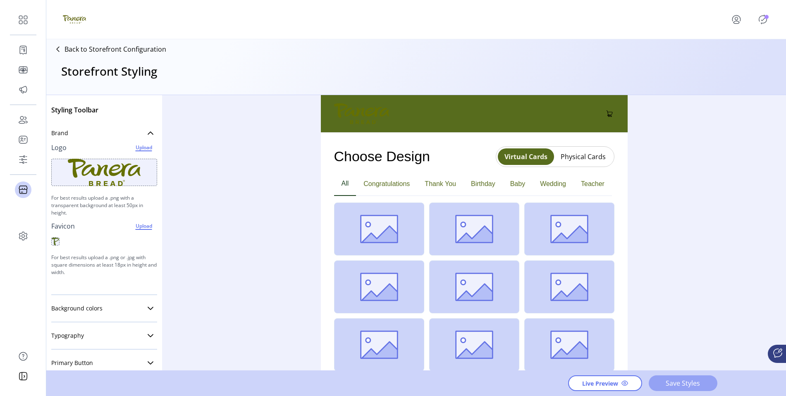
click at [669, 389] on button "Save Styles" at bounding box center [683, 384] width 69 height 16
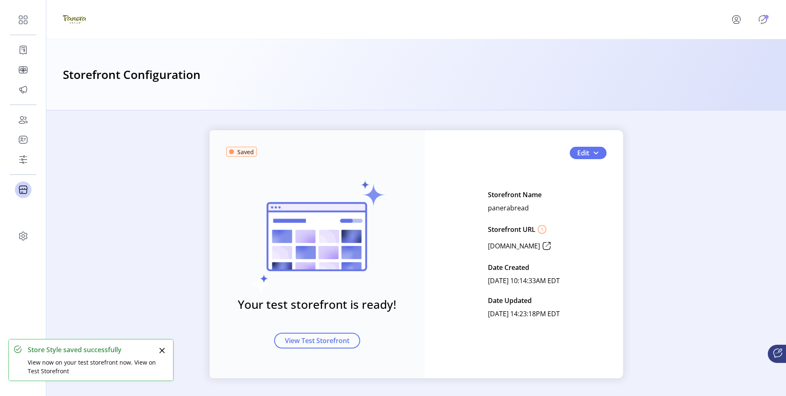
click at [759, 25] on p-avatar "Publisher Panel" at bounding box center [763, 19] width 13 height 13
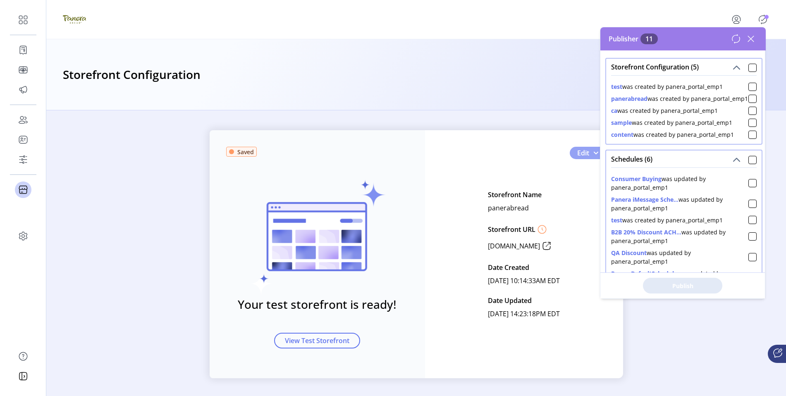
click at [587, 152] on button "Edit" at bounding box center [588, 153] width 37 height 12
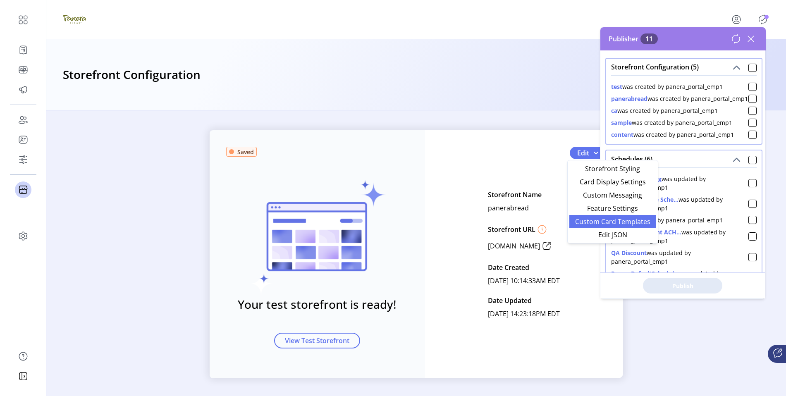
click at [591, 225] on span "Custom Card Templates" at bounding box center [613, 221] width 77 height 7
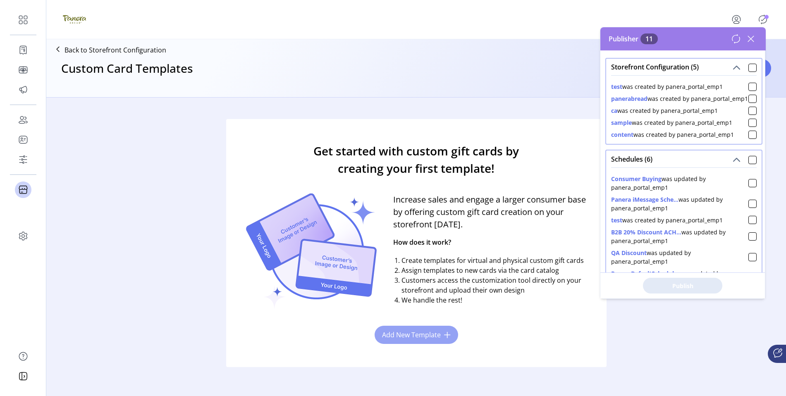
click at [432, 340] on button "Add New Template" at bounding box center [417, 335] width 84 height 18
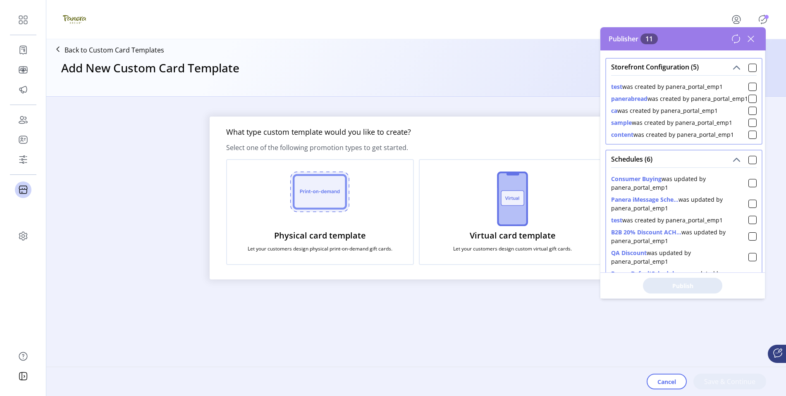
click at [488, 256] on div "Virtual card template Let your customers design custom virtual gift cards." at bounding box center [513, 212] width 188 height 106
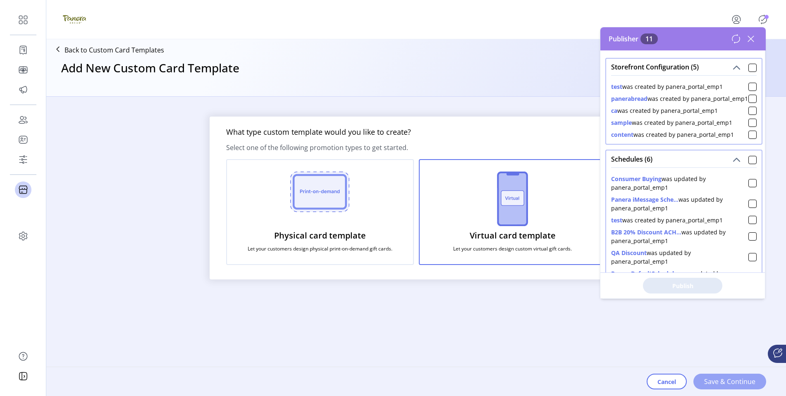
click at [711, 385] on span "Save & Continue" at bounding box center [729, 382] width 51 height 10
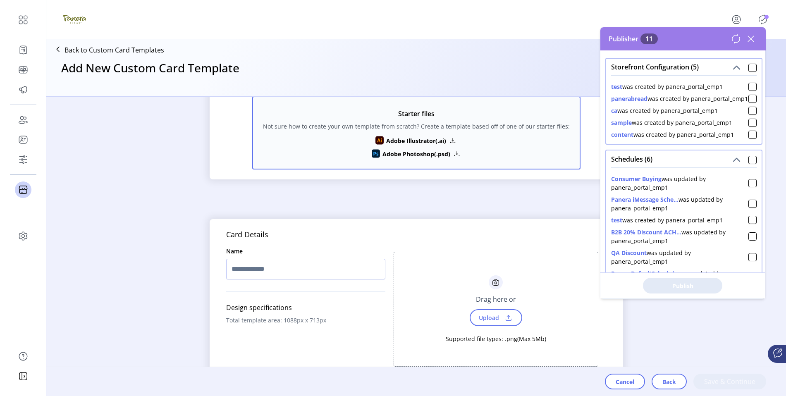
scroll to position [244, 0]
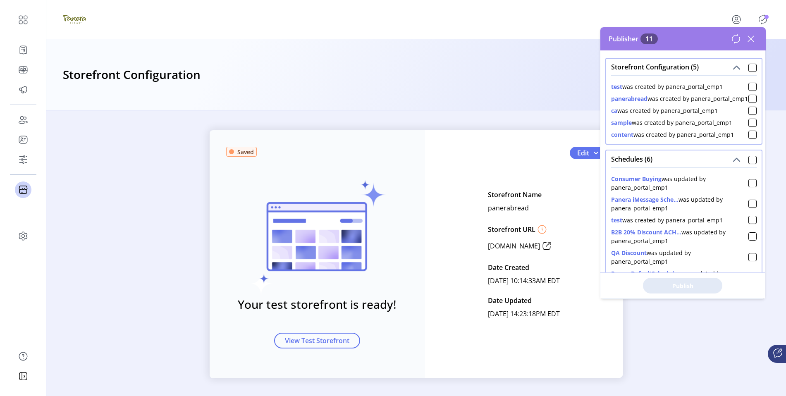
scroll to position [2, 0]
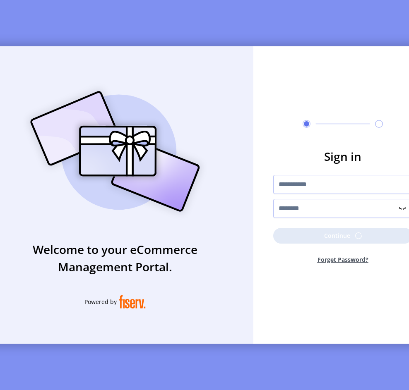
click at [320, 201] on div "**********" at bounding box center [342, 196] width 139 height 43
click at [327, 242] on p-button "Continue" at bounding box center [342, 236] width 139 height 16
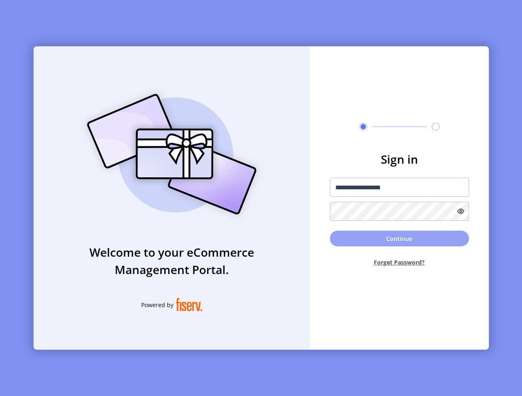
click at [374, 242] on button "Continue" at bounding box center [399, 239] width 139 height 16
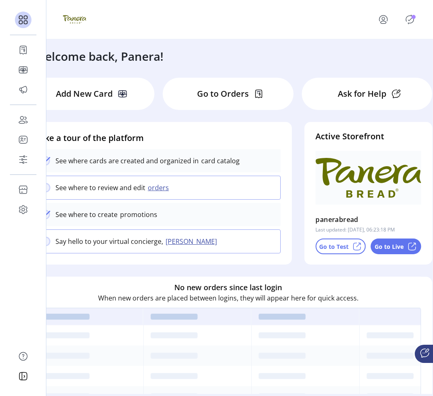
scroll to position [0, 40]
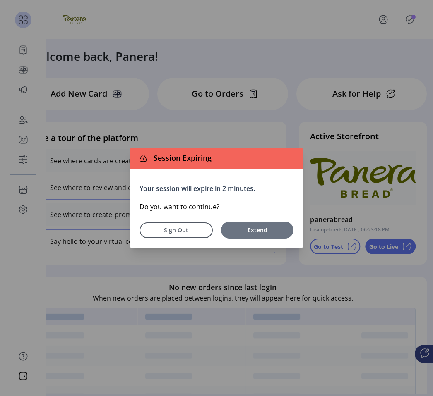
click at [268, 232] on span "Extend" at bounding box center [257, 230] width 64 height 9
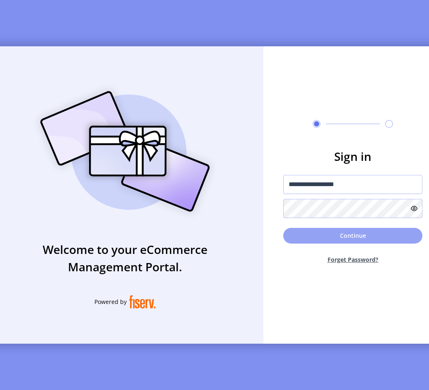
click at [362, 242] on button "Continue" at bounding box center [352, 236] width 139 height 16
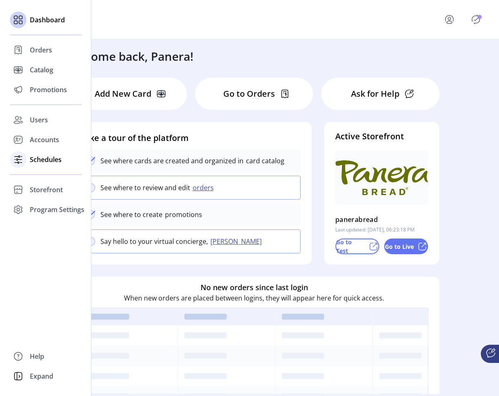
click at [39, 159] on span "Schedules" at bounding box center [46, 160] width 32 height 10
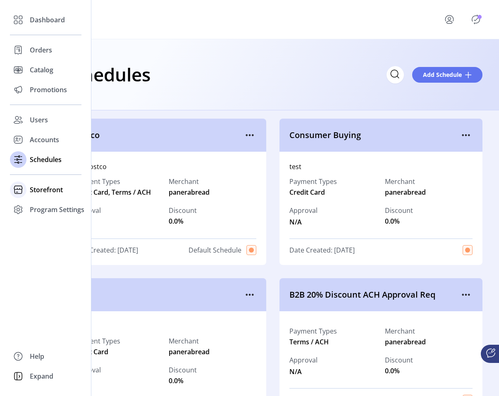
click at [39, 186] on span "Storefront" at bounding box center [46, 190] width 33 height 10
click at [41, 201] on span "Configuration" at bounding box center [51, 206] width 43 height 10
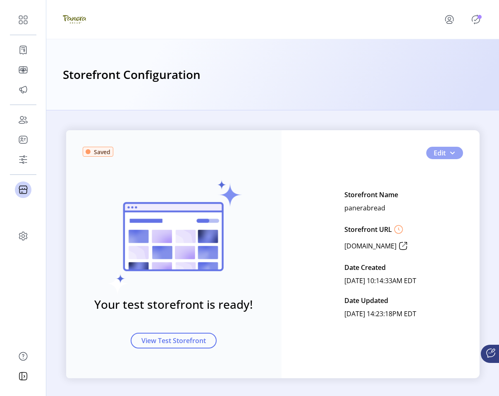
click at [450, 153] on span "button" at bounding box center [452, 153] width 7 height 7
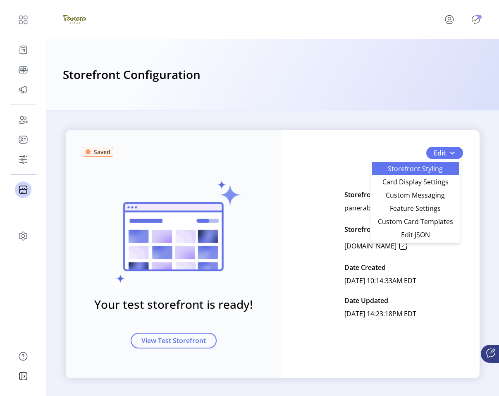
click at [442, 166] on span "Storefront Styling" at bounding box center [415, 168] width 77 height 7
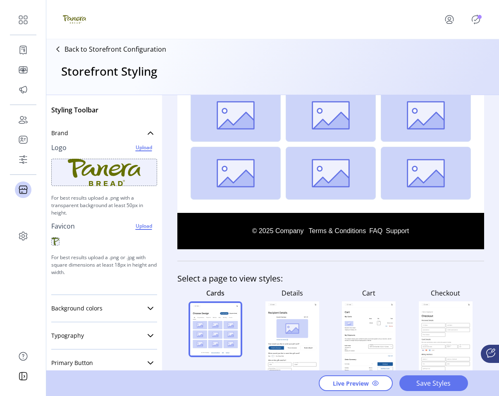
scroll to position [180, 0]
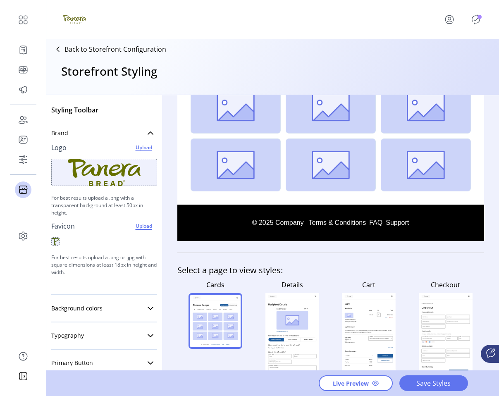
click at [481, 17] on p-badge "Publisher Panel" at bounding box center [480, 17] width 4 height 4
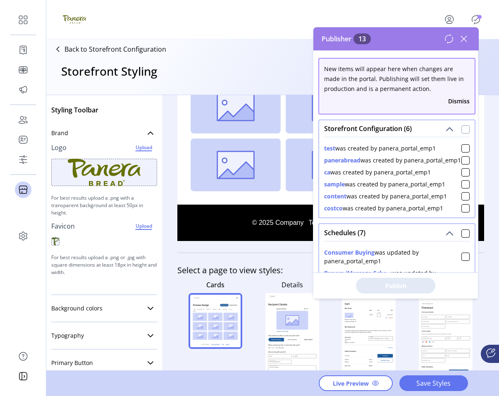
click at [464, 128] on div at bounding box center [466, 129] width 8 height 8
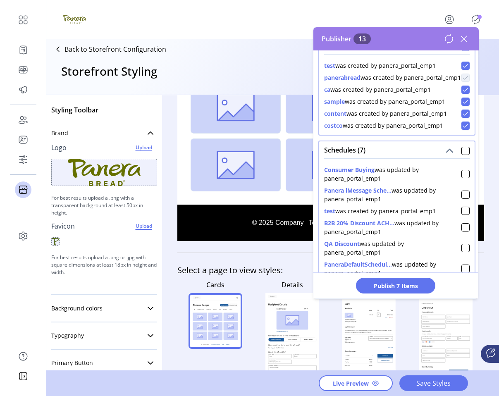
scroll to position [0, 0]
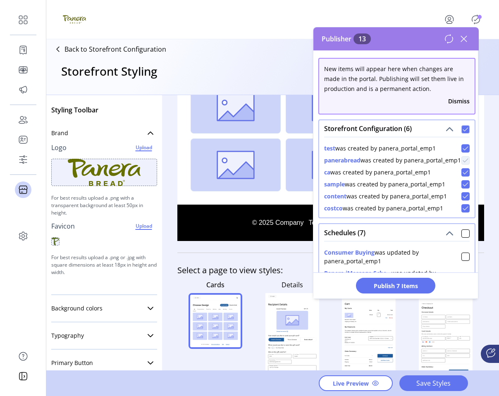
click at [466, 128] on div "Storefront Configuration (6)" at bounding box center [397, 128] width 156 height 17
click at [463, 131] on icon at bounding box center [466, 130] width 6 height 6
click at [463, 38] on icon at bounding box center [464, 39] width 6 height 6
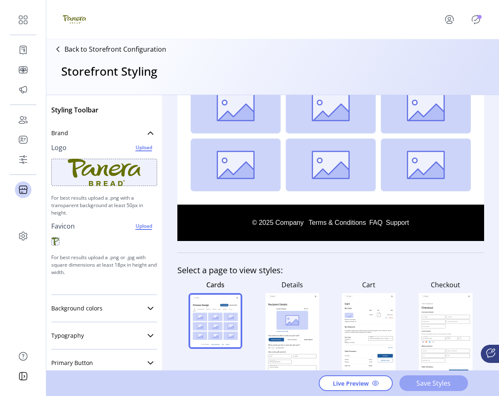
click at [428, 383] on span "Save Styles" at bounding box center [433, 384] width 47 height 10
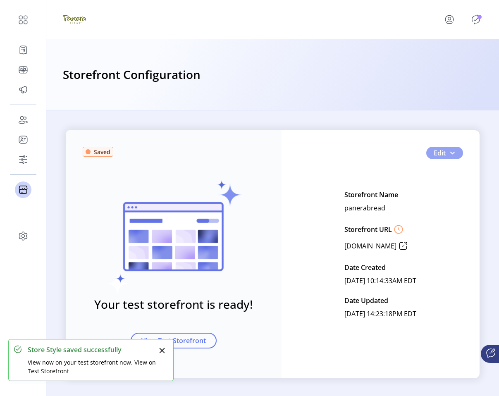
click at [442, 151] on span "Edit" at bounding box center [440, 153] width 12 height 10
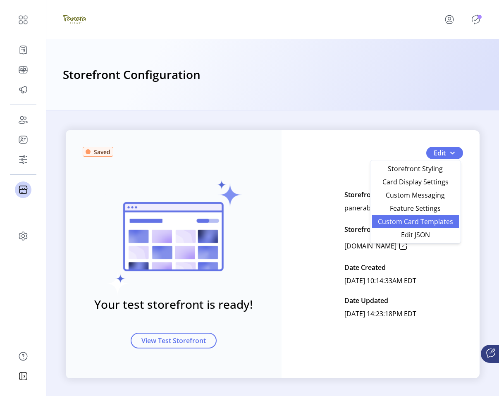
click at [438, 220] on span "Custom Card Templates" at bounding box center [415, 221] width 77 height 7
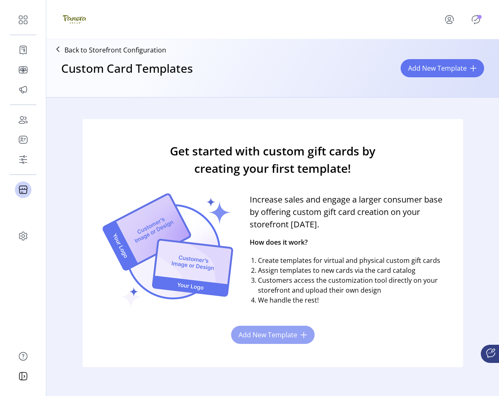
click at [295, 335] on span "Add New Template" at bounding box center [268, 335] width 59 height 10
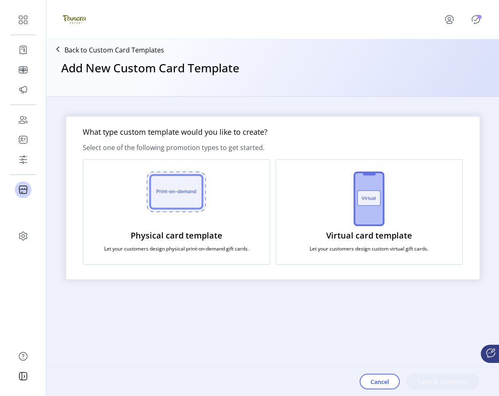
click at [192, 254] on div "Physical card template Let your customers design physical print-on-demand gift …" at bounding box center [177, 212] width 188 height 106
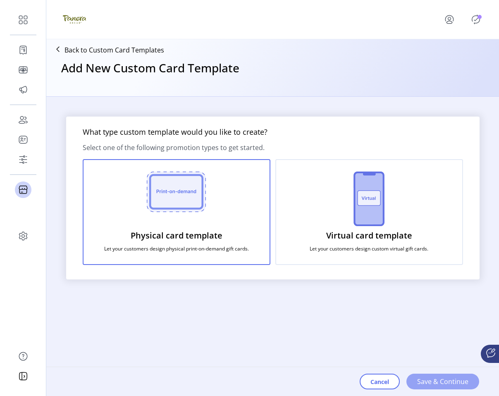
click at [431, 374] on button "Save & Continue" at bounding box center [443, 382] width 73 height 16
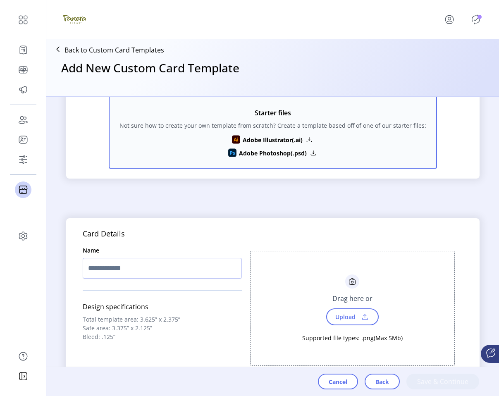
scroll to position [271, 0]
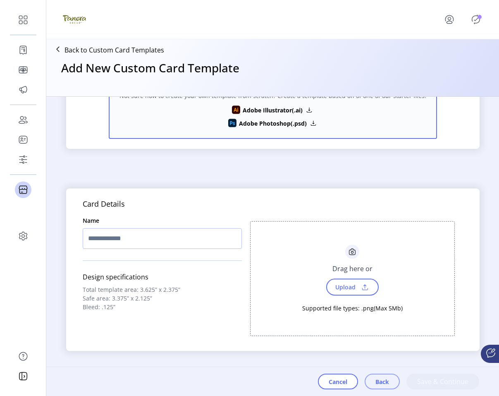
click at [387, 378] on span "Back" at bounding box center [383, 382] width 14 height 9
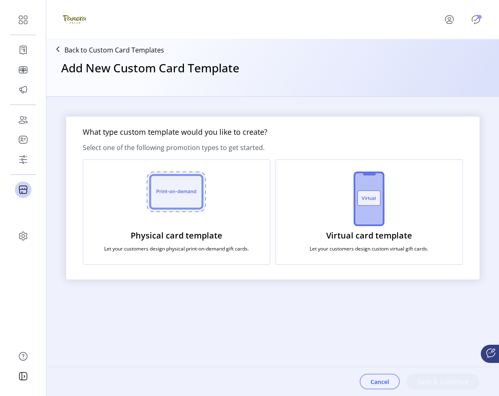
click at [387, 378] on span "Cancel" at bounding box center [380, 382] width 19 height 9
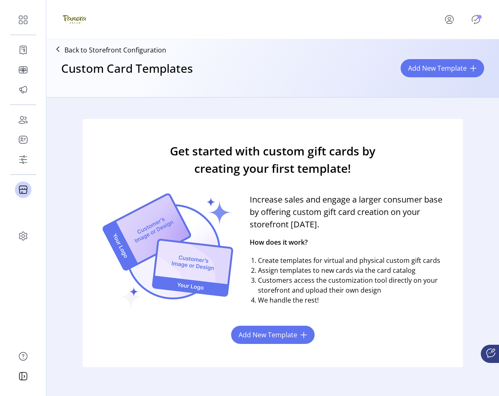
click at [274, 352] on div "Get started with custom gift cards by creating your first template! Increase sa…" at bounding box center [273, 243] width 381 height 248
click at [274, 337] on span "Add New Template" at bounding box center [268, 335] width 59 height 10
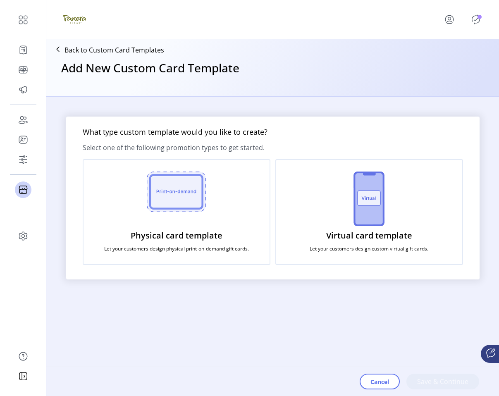
click at [237, 252] on p "Let your customers design physical print-on-demand gift cards." at bounding box center [176, 248] width 145 height 7
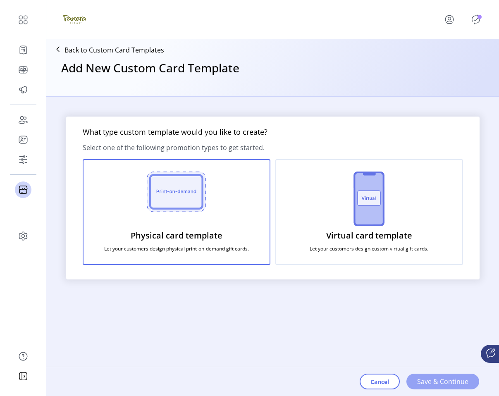
click at [424, 379] on span "Save & Continue" at bounding box center [442, 382] width 51 height 10
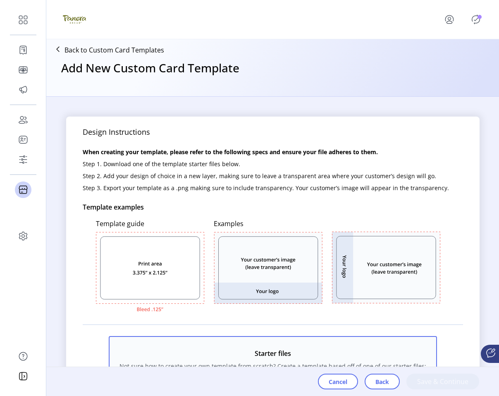
click at [247, 262] on rect at bounding box center [268, 268] width 99 height 62
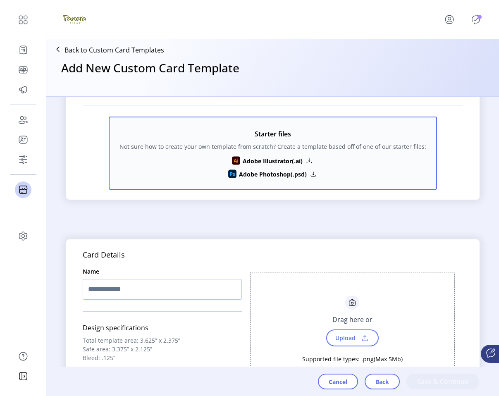
scroll to position [271, 0]
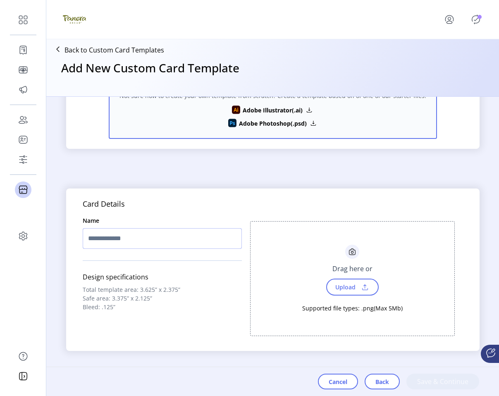
click at [211, 246] on input "text" at bounding box center [162, 238] width 159 height 21
type input "**********"
click at [424, 381] on div "Cancel Back Save & Continue" at bounding box center [398, 381] width 161 height 29
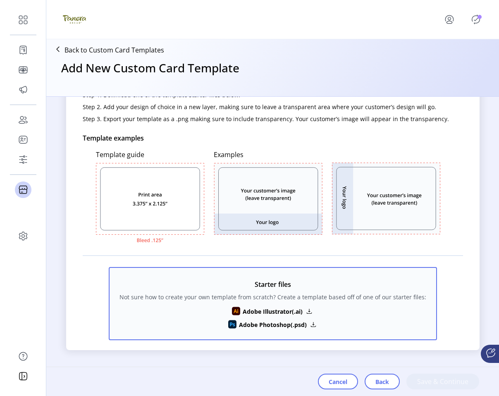
scroll to position [63, 0]
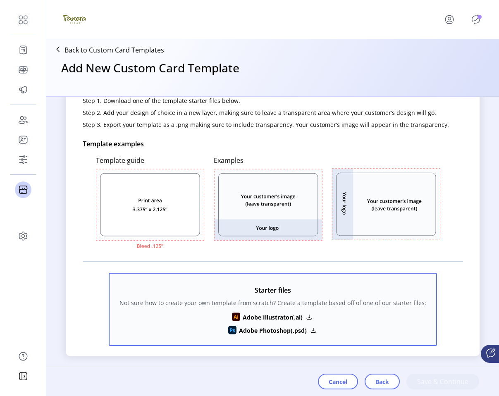
click at [173, 208] on icon at bounding box center [150, 209] width 109 height 81
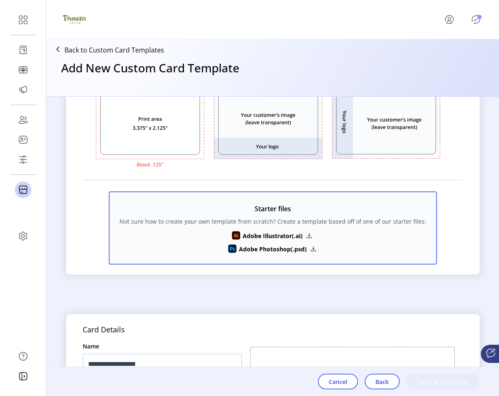
click at [259, 251] on p "Adobe Photoshop(.psd)" at bounding box center [272, 249] width 71 height 9
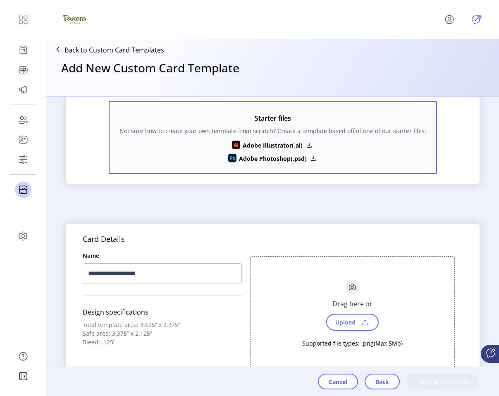
scroll to position [271, 0]
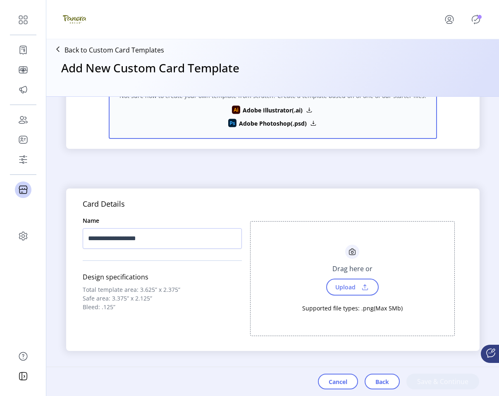
click at [343, 287] on span "Upload" at bounding box center [345, 287] width 29 height 12
click at [352, 290] on span "Upload" at bounding box center [345, 287] width 29 height 12
click at [370, 286] on span "Upload" at bounding box center [352, 287] width 53 height 17
click at [368, 291] on span at bounding box center [365, 287] width 12 height 9
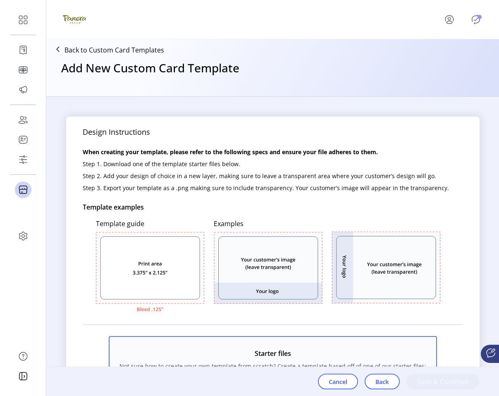
click at [477, 20] on icon "Publisher Panel" at bounding box center [476, 19] width 13 height 13
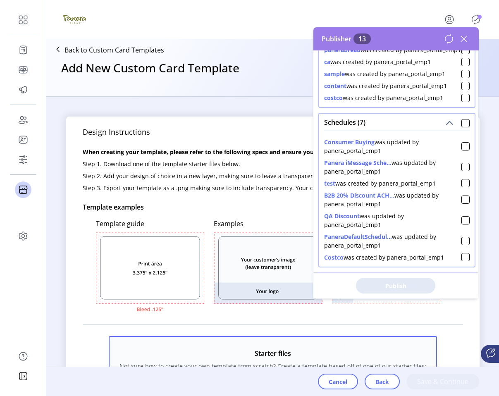
scroll to position [137, 0]
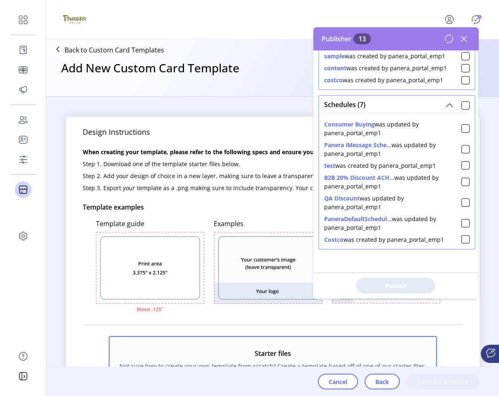
click at [353, 328] on p-divider at bounding box center [273, 324] width 381 height 13
click at [469, 40] on icon at bounding box center [464, 38] width 13 height 13
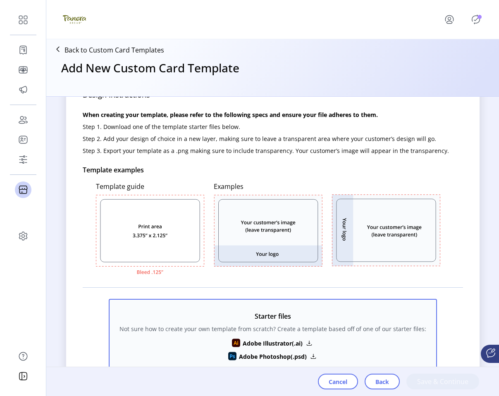
scroll to position [43, 0]
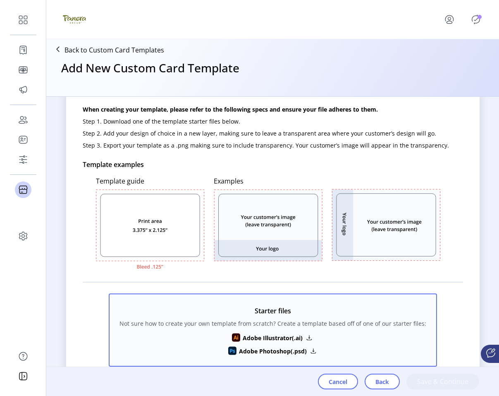
click at [298, 230] on rect at bounding box center [268, 225] width 99 height 62
click at [279, 241] on rect at bounding box center [268, 248] width 99 height 17
click at [177, 232] on icon at bounding box center [150, 229] width 109 height 81
drag, startPoint x: 267, startPoint y: 232, endPoint x: 294, endPoint y: 228, distance: 27.3
click at [269, 232] on rect at bounding box center [268, 225] width 99 height 62
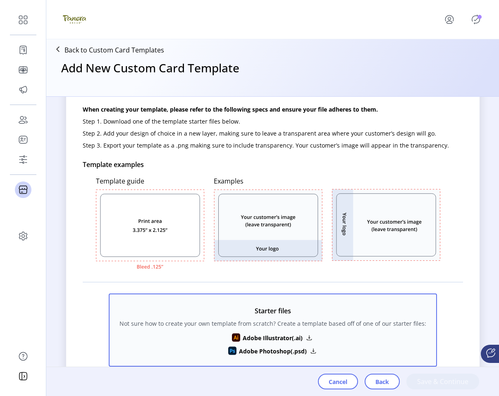
click at [360, 219] on rect at bounding box center [386, 225] width 99 height 62
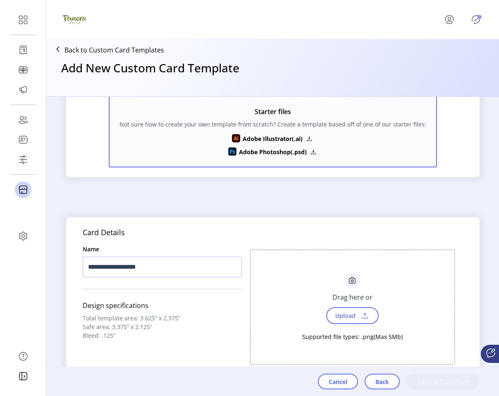
scroll to position [0, 0]
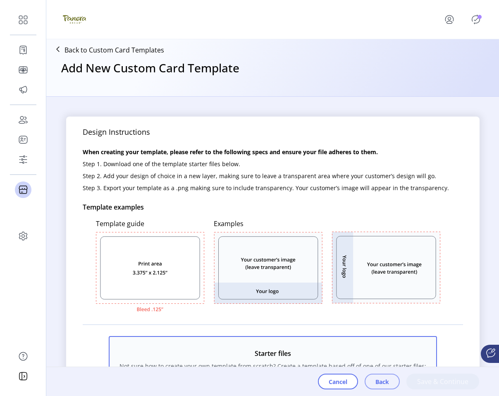
click at [383, 378] on span "Back" at bounding box center [383, 382] width 14 height 9
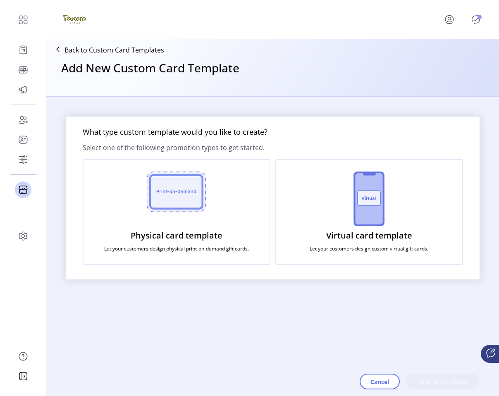
click at [352, 245] on p "Let your customers design custom virtual gift cards." at bounding box center [369, 248] width 119 height 7
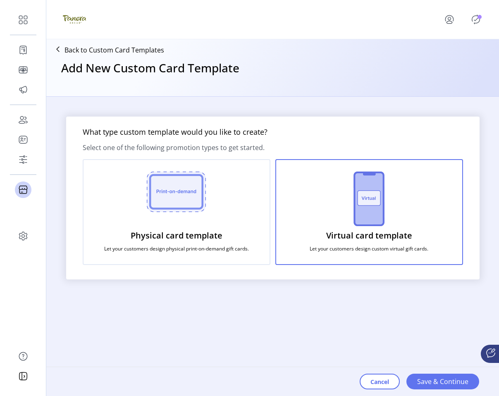
click at [434, 393] on div "Cancel Save & Continue" at bounding box center [420, 381] width 120 height 29
click at [434, 388] on button "Save & Continue" at bounding box center [443, 382] width 73 height 16
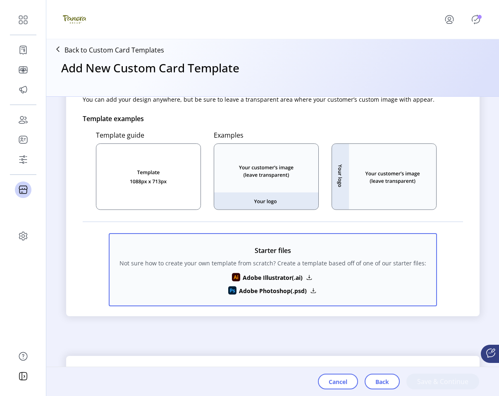
scroll to position [244, 0]
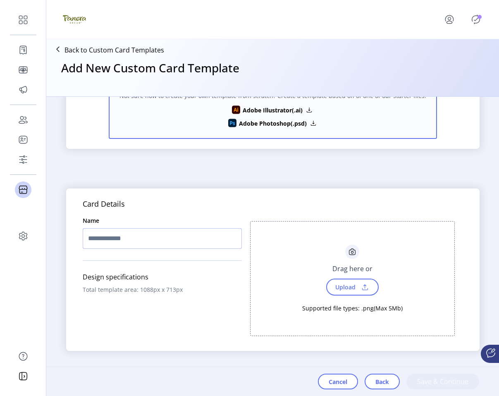
click at [206, 248] on input "text" at bounding box center [162, 238] width 159 height 21
type input "***"
click at [367, 281] on span "Upload" at bounding box center [352, 287] width 53 height 17
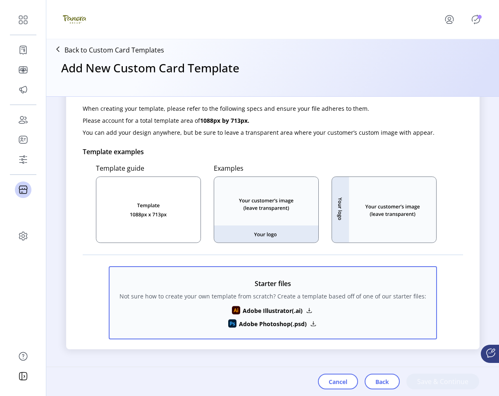
scroll to position [0, 0]
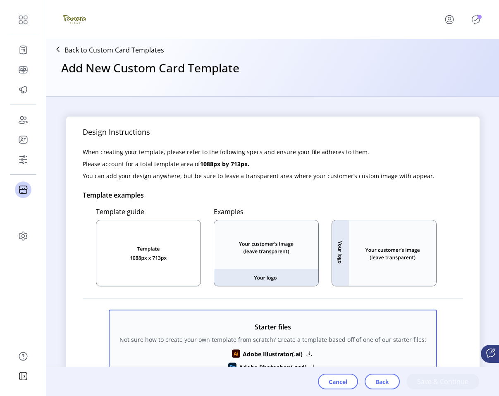
click at [348, 248] on rect at bounding box center [384, 253] width 104 height 66
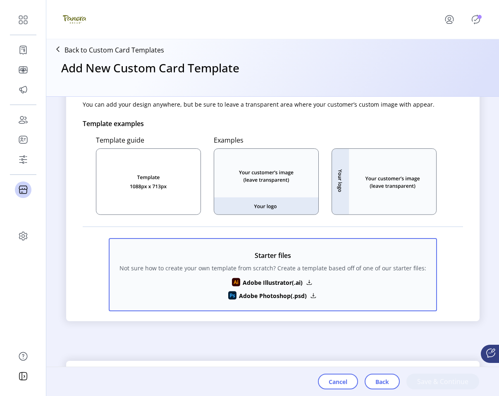
scroll to position [244, 0]
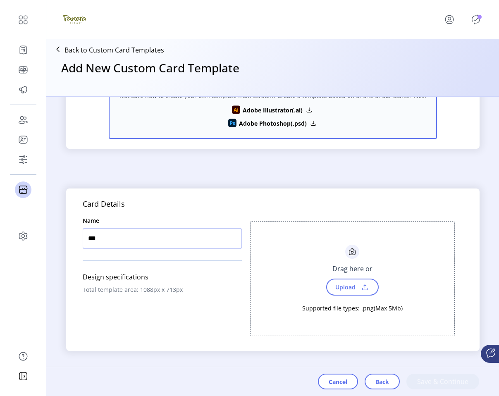
click at [207, 243] on input "***" at bounding box center [162, 238] width 159 height 21
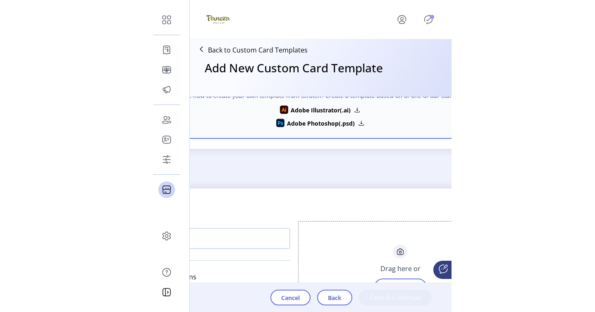
scroll to position [334, 0]
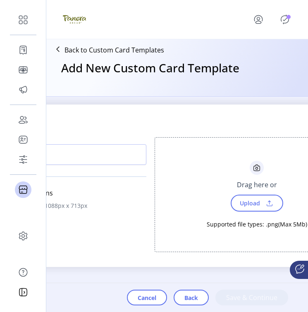
click at [264, 200] on span at bounding box center [270, 203] width 12 height 9
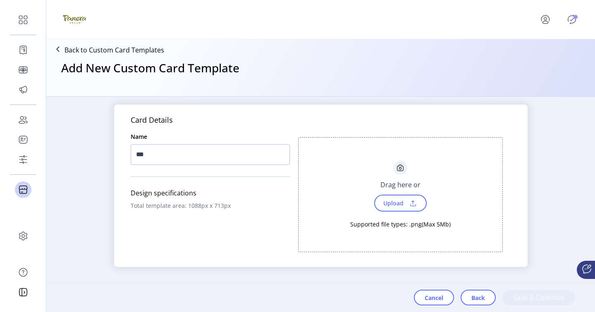
scroll to position [328, 0]
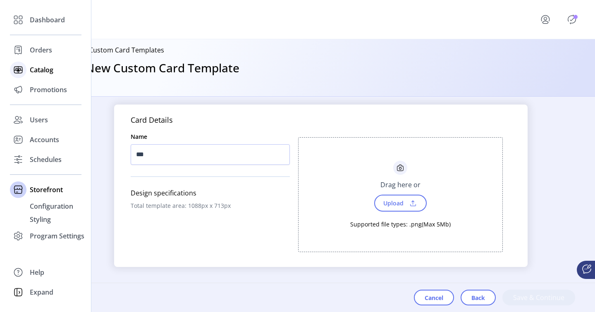
click at [37, 70] on span "Catalog" at bounding box center [42, 70] width 24 height 10
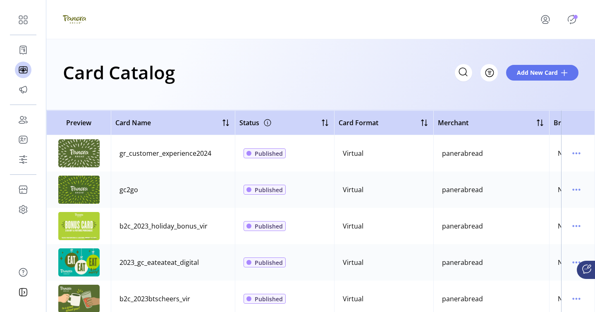
click at [91, 154] on img at bounding box center [78, 153] width 41 height 28
click at [125, 155] on div "gr_customer_experience2024" at bounding box center [166, 154] width 92 height 10
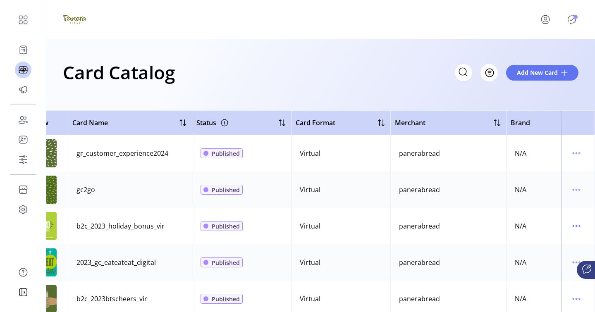
scroll to position [4, 45]
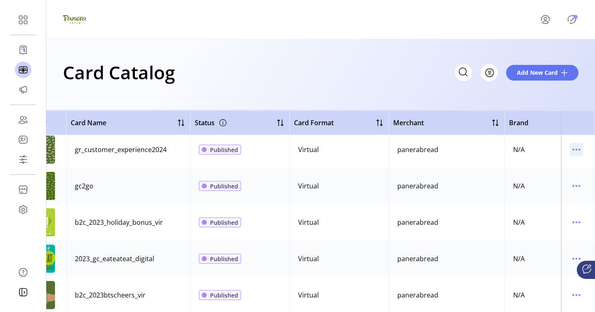
click at [521, 151] on icon "menu" at bounding box center [576, 149] width 13 height 13
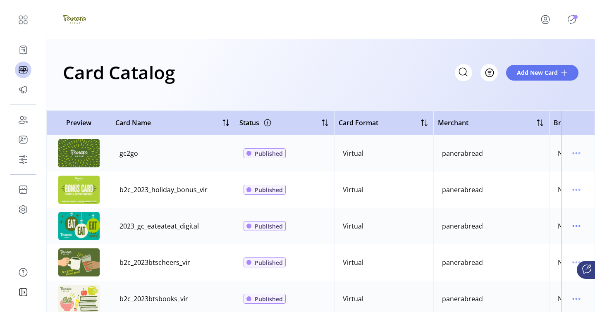
scroll to position [0, 0]
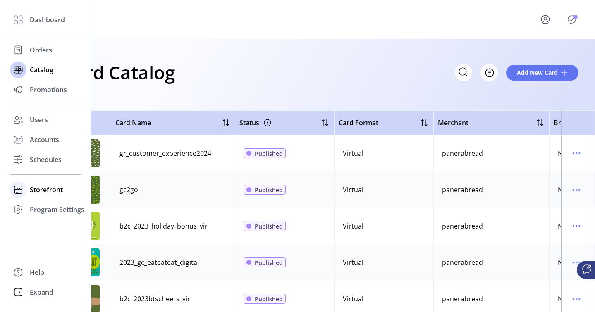
click at [35, 193] on span "Storefront" at bounding box center [46, 190] width 33 height 10
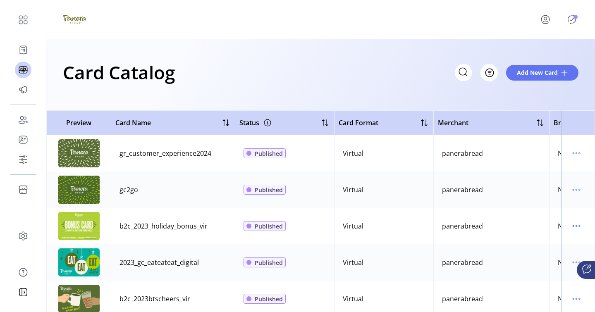
click at [521, 19] on icon "Publisher Panel" at bounding box center [571, 19] width 13 height 13
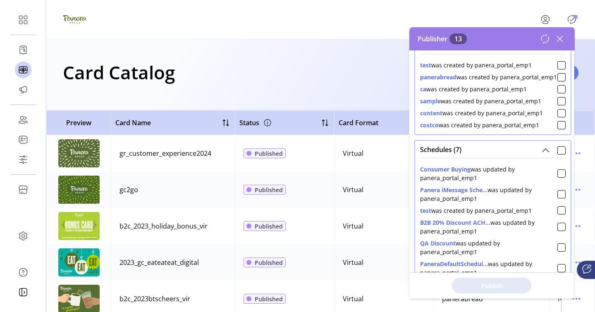
scroll to position [74, 0]
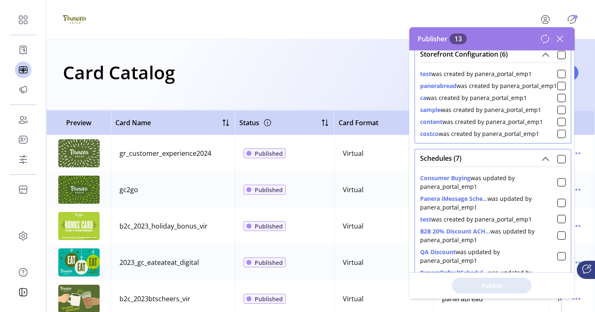
drag, startPoint x: 484, startPoint y: 120, endPoint x: 539, endPoint y: 120, distance: 55.0
click at [521, 114] on div "sample was created by panera_portal_emp1" at bounding box center [480, 109] width 121 height 9
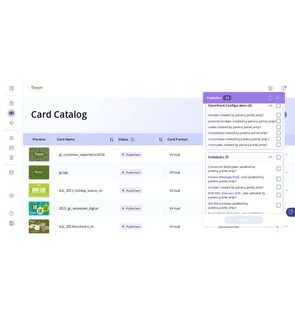
scroll to position [60, 0]
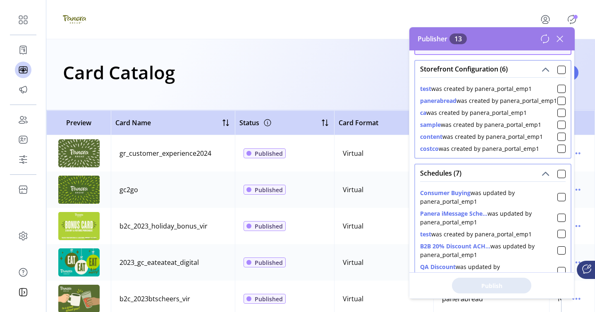
click at [489, 141] on div "content was created by panera_portal_emp1" at bounding box center [481, 136] width 123 height 9
drag, startPoint x: 488, startPoint y: 134, endPoint x: 540, endPoint y: 134, distance: 52.1
click at [521, 129] on div "sample was created by panera_portal_emp1" at bounding box center [480, 124] width 121 height 9
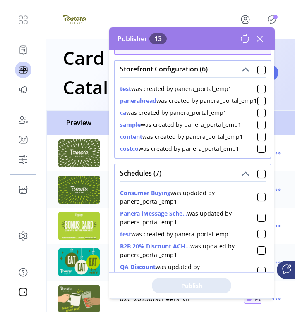
click at [266, 34] on div "Publisher 13" at bounding box center [191, 38] width 165 height 23
click at [264, 35] on icon at bounding box center [259, 38] width 13 height 13
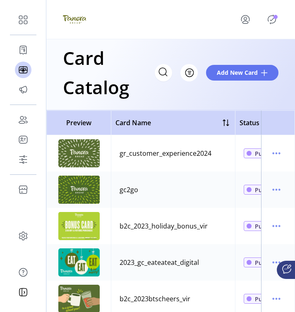
click at [271, 21] on icon "Publisher Panel" at bounding box center [272, 19] width 4 height 3
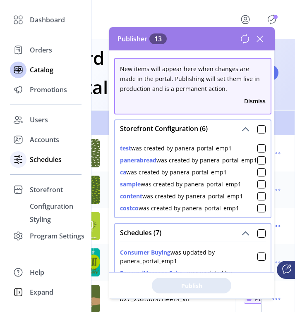
click at [27, 156] on div "Schedules" at bounding box center [46, 160] width 72 height 20
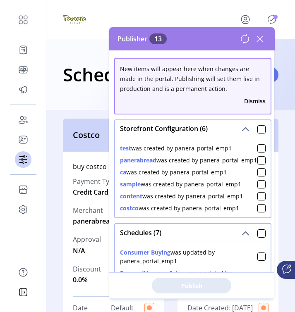
click at [260, 38] on icon at bounding box center [260, 39] width 6 height 6
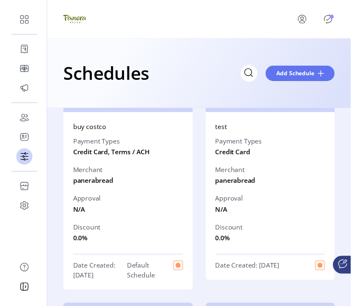
scroll to position [24, 0]
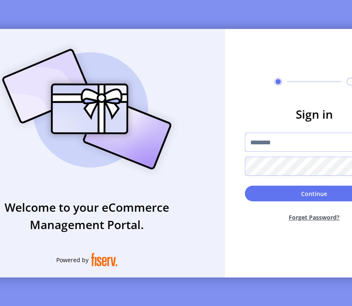
type input "**********"
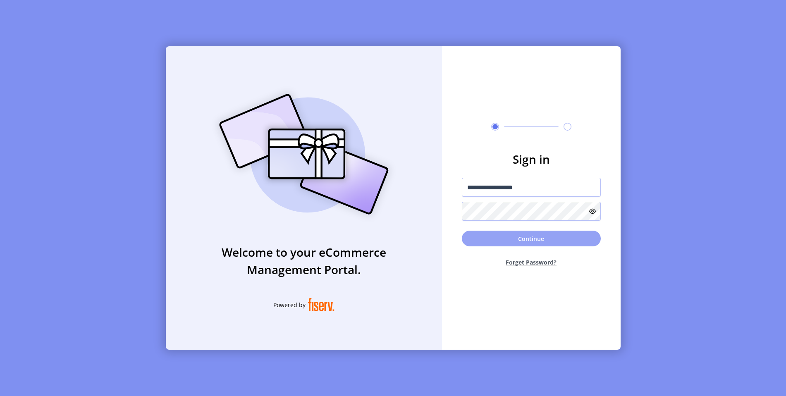
click at [502, 244] on button "Continue" at bounding box center [531, 239] width 139 height 16
click at [486, 203] on div at bounding box center [531, 211] width 139 height 19
click at [488, 206] on div at bounding box center [531, 211] width 139 height 19
type input "**********"
click at [482, 239] on button "Continue" at bounding box center [531, 239] width 139 height 16
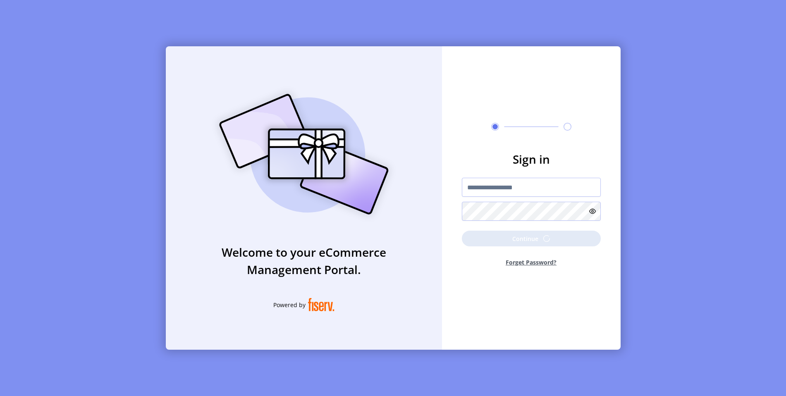
click at [220, 21] on div "**********" at bounding box center [393, 198] width 786 height 396
type input "**********"
click at [482, 240] on button "Continue" at bounding box center [531, 239] width 139 height 16
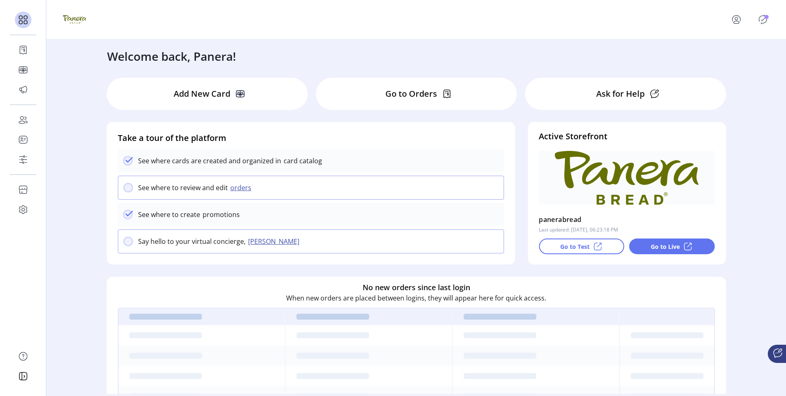
click at [660, 43] on div "Welcome back, Panera!" at bounding box center [416, 52] width 635 height 26
click at [762, 18] on icon "Publisher Panel" at bounding box center [763, 19] width 13 height 13
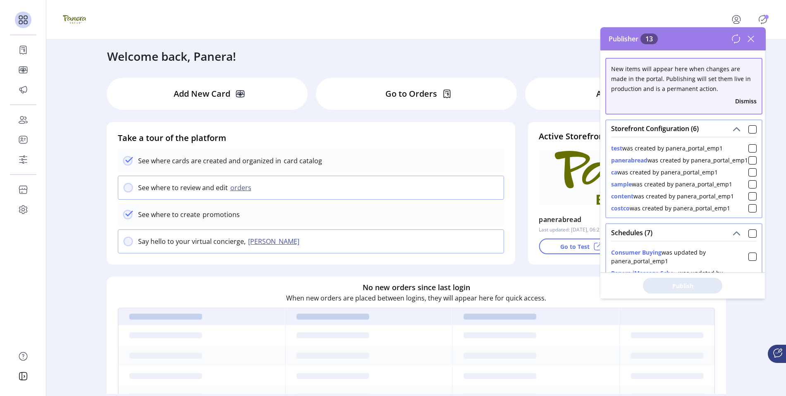
click at [752, 37] on icon at bounding box center [751, 38] width 13 height 13
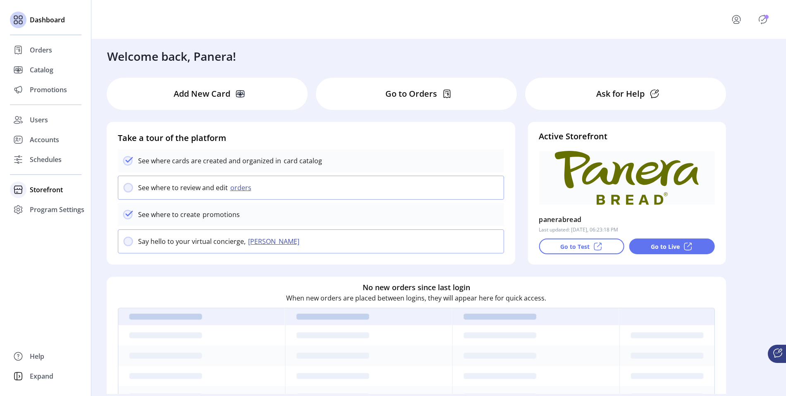
click at [35, 192] on span "Storefront" at bounding box center [46, 190] width 33 height 10
click at [35, 205] on span "Configuration" at bounding box center [51, 206] width 43 height 10
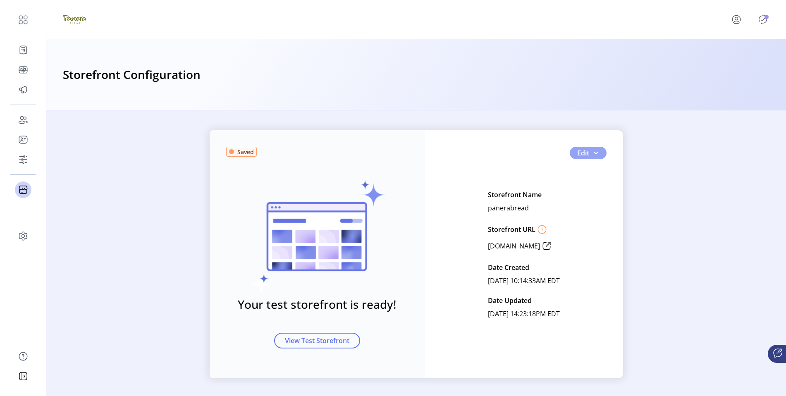
click at [588, 155] on button "Edit" at bounding box center [588, 153] width 37 height 12
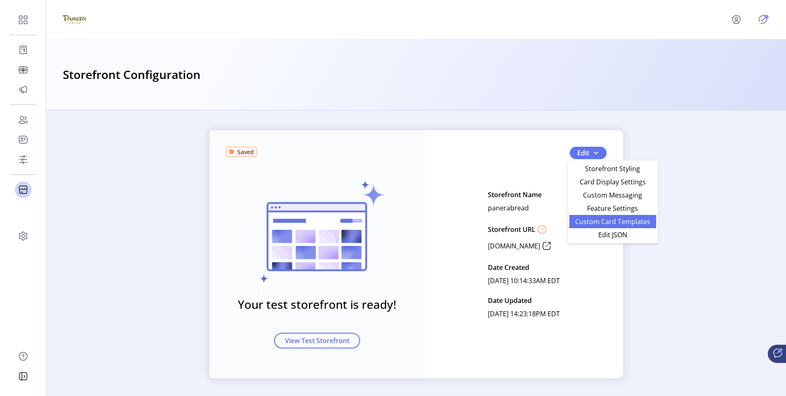
click at [607, 225] on span "Custom Card Templates" at bounding box center [613, 221] width 77 height 7
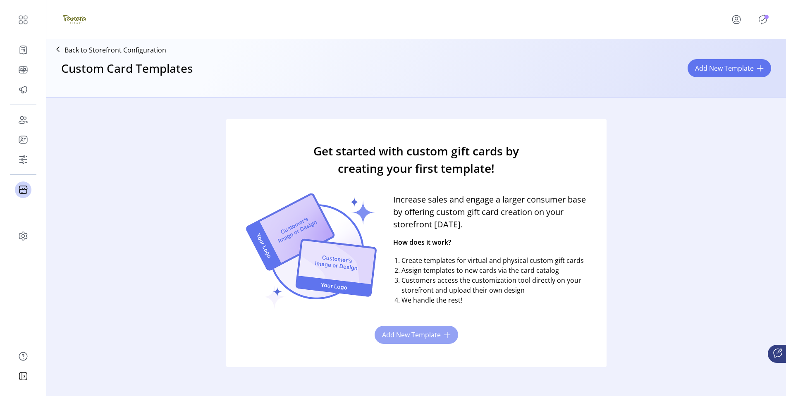
click at [442, 331] on button "Add New Template" at bounding box center [417, 335] width 84 height 18
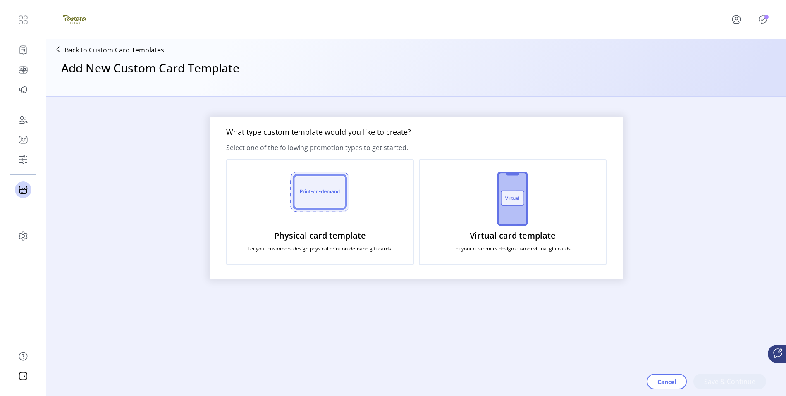
click at [330, 221] on div "Physical card template Let your customers design physical print-on-demand gift …" at bounding box center [320, 212] width 188 height 106
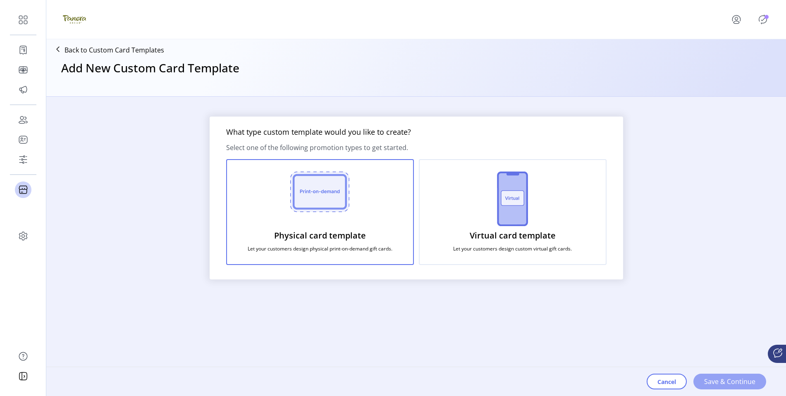
click at [739, 385] on span "Save & Continue" at bounding box center [729, 382] width 51 height 10
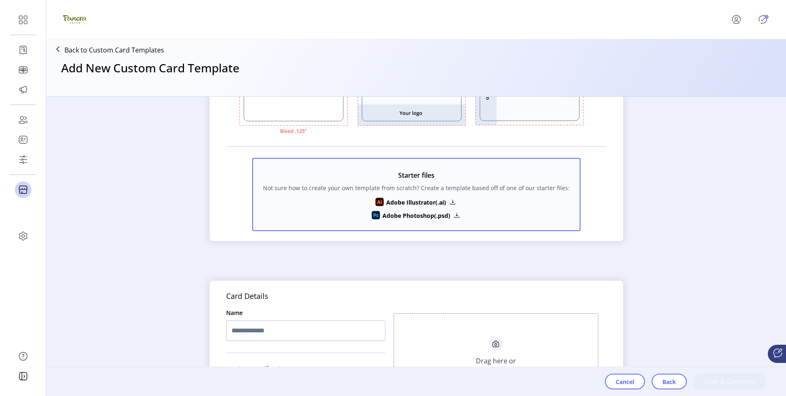
scroll to position [271, 0]
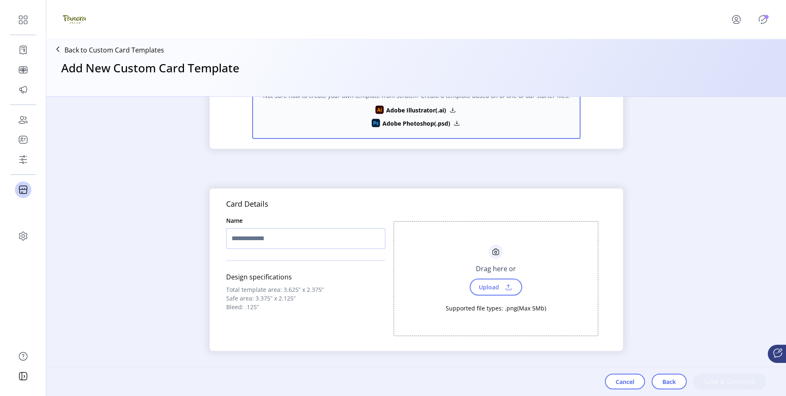
click at [342, 243] on input "text" at bounding box center [305, 238] width 159 height 21
type input "***"
click at [499, 292] on span "Upload" at bounding box center [488, 287] width 29 height 12
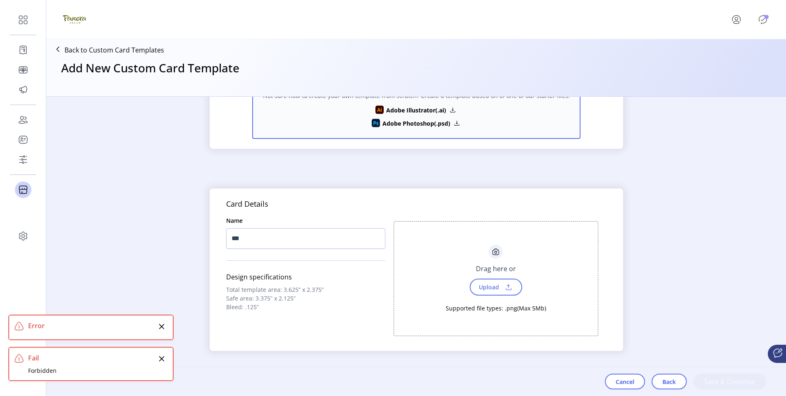
click at [509, 288] on span at bounding box center [509, 287] width 12 height 9
click at [503, 289] on span at bounding box center [509, 287] width 12 height 9
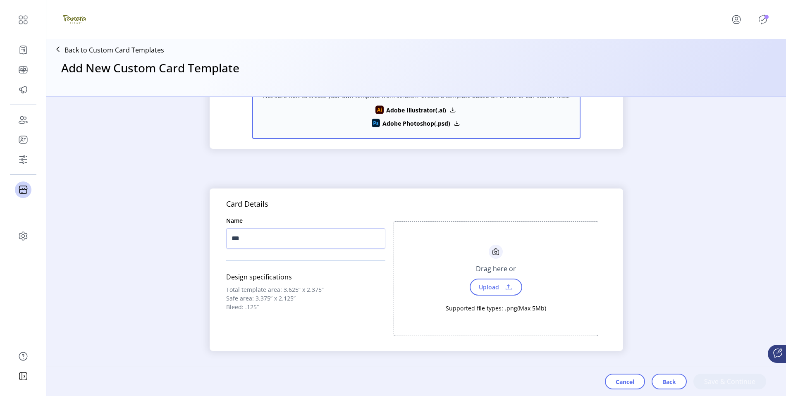
click at [495, 285] on span "Upload" at bounding box center [488, 287] width 29 height 12
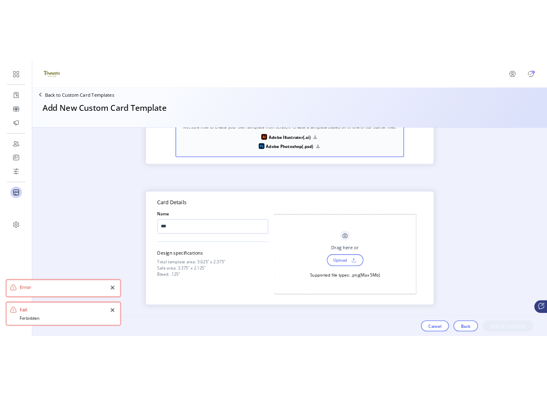
scroll to position [0, 0]
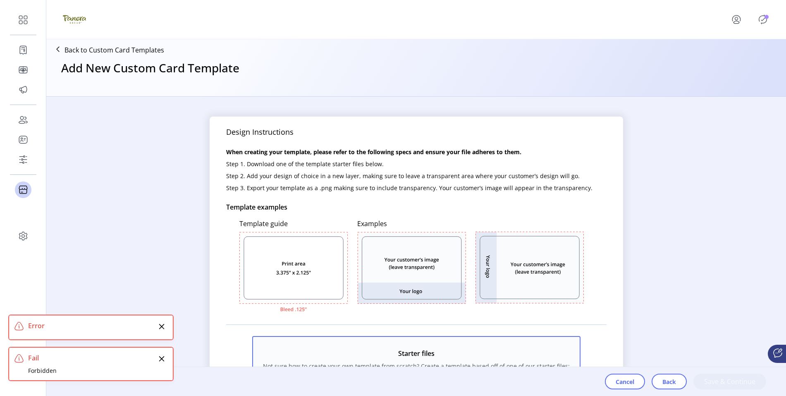
click at [92, 50] on p "Back to Custom Card Templates" at bounding box center [115, 50] width 100 height 10
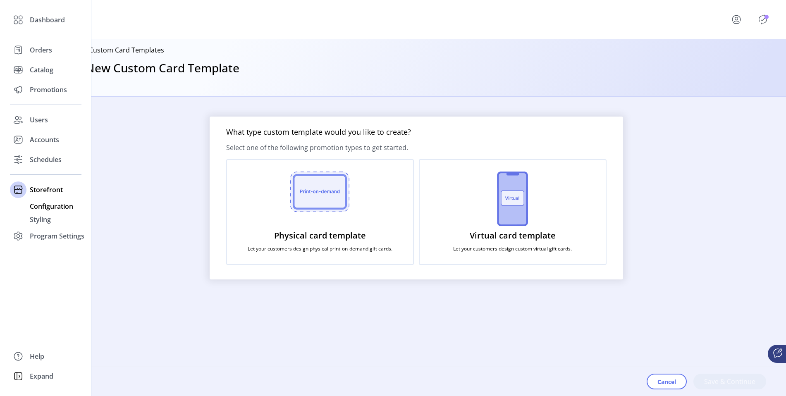
click at [31, 208] on span "Configuration" at bounding box center [51, 206] width 43 height 10
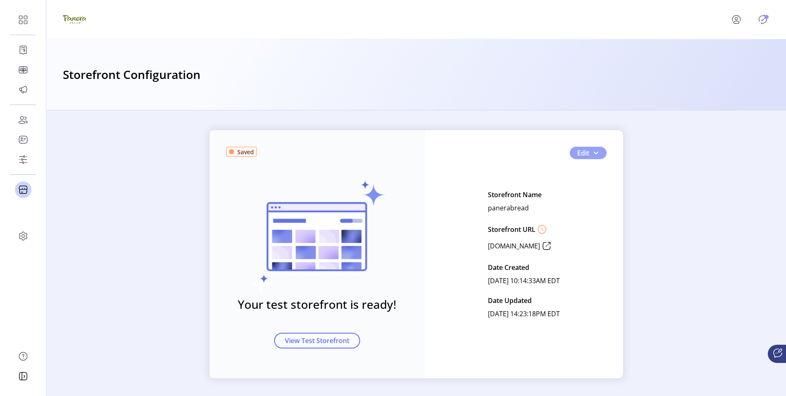
click at [583, 152] on span "Edit" at bounding box center [583, 153] width 12 height 10
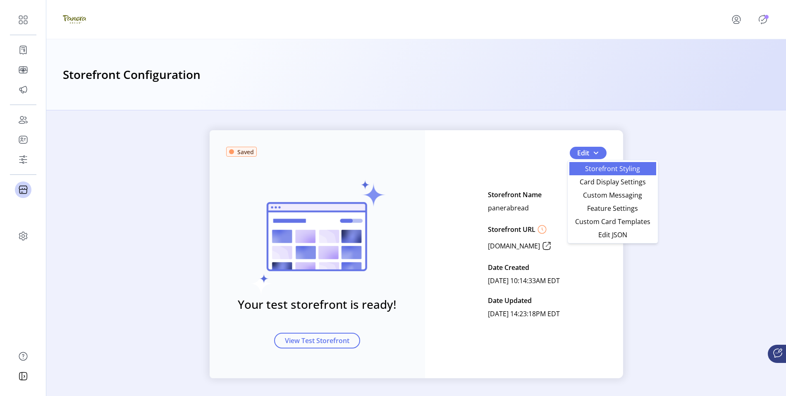
click at [591, 169] on span "Storefront Styling" at bounding box center [613, 168] width 77 height 7
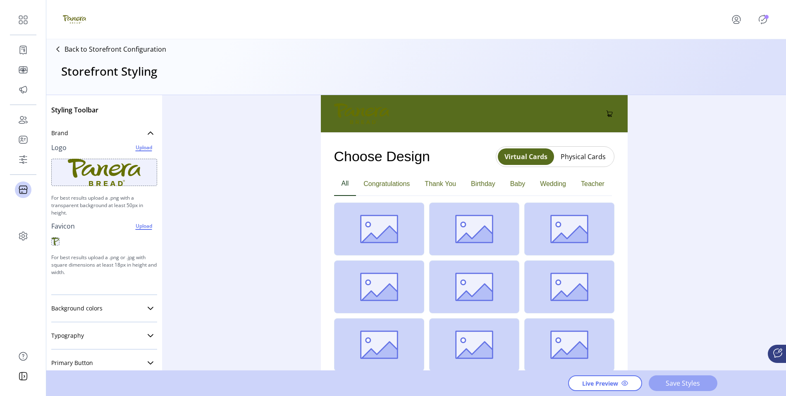
click at [686, 381] on span "Save Styles" at bounding box center [683, 384] width 47 height 10
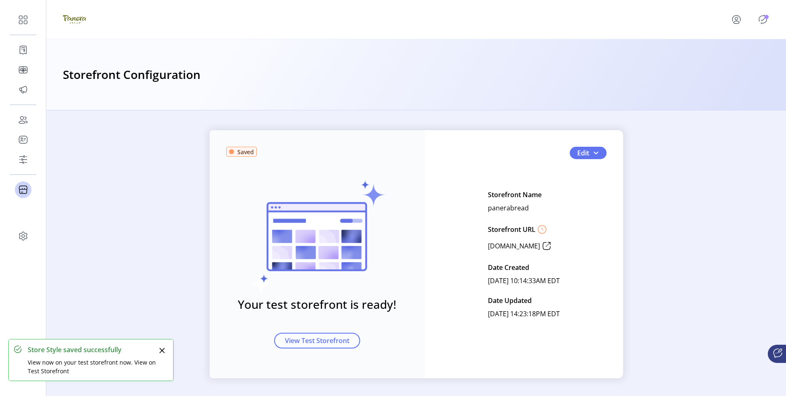
click at [762, 12] on div at bounding box center [745, 20] width 50 height 20
click at [498, 96] on div "Storefront Configuration" at bounding box center [416, 74] width 740 height 71
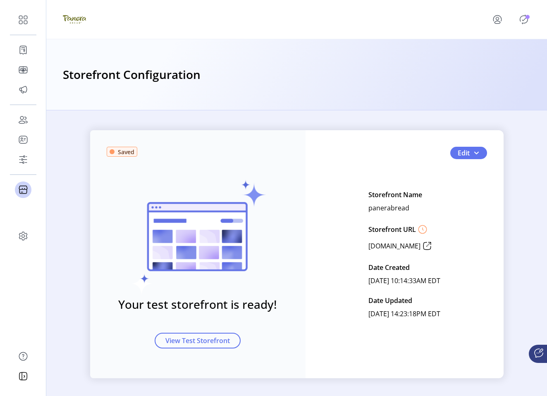
scroll to position [2, 0]
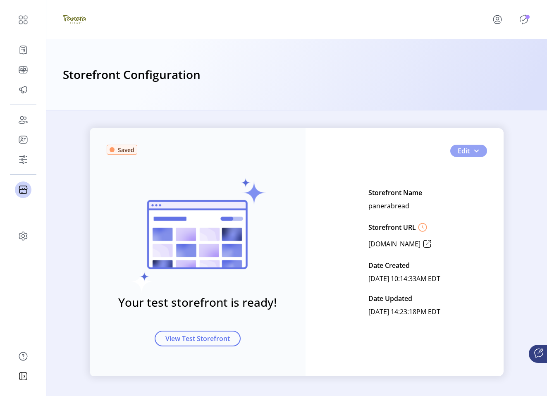
click at [466, 149] on span "Edit" at bounding box center [464, 151] width 12 height 10
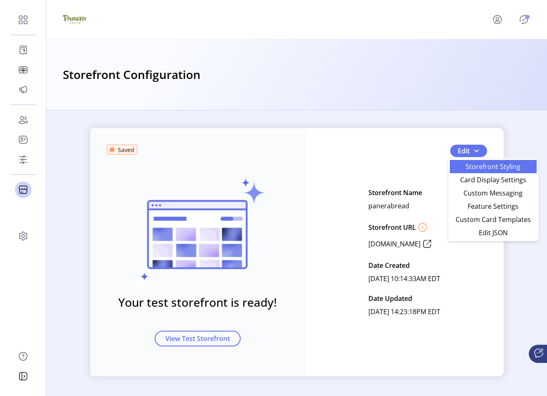
click at [471, 165] on span "Storefront Styling" at bounding box center [493, 166] width 77 height 7
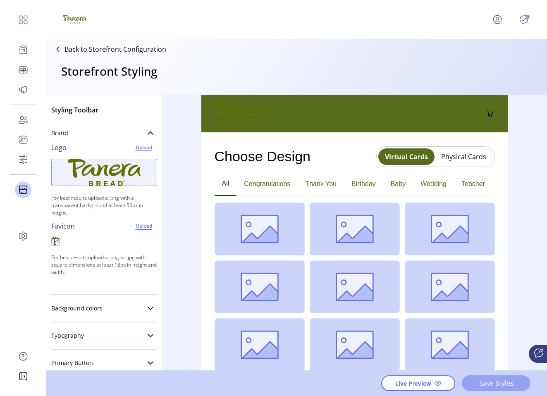
click at [488, 386] on span "Save Styles" at bounding box center [496, 384] width 47 height 10
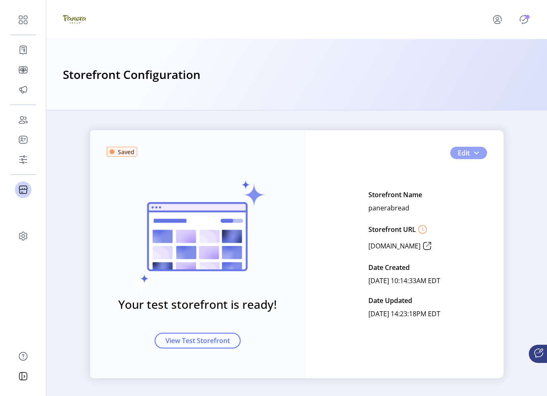
click at [465, 151] on span "Edit" at bounding box center [464, 153] width 12 height 10
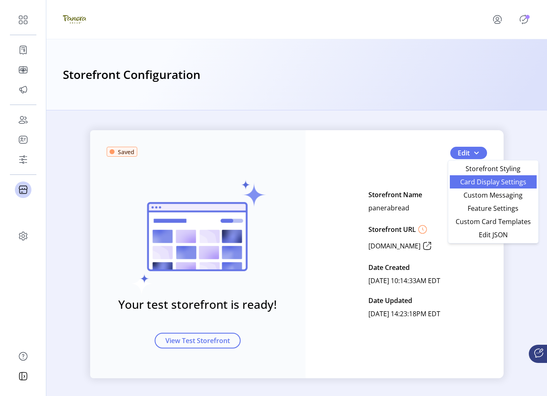
click at [474, 185] on span "Card Display Settings" at bounding box center [493, 182] width 77 height 7
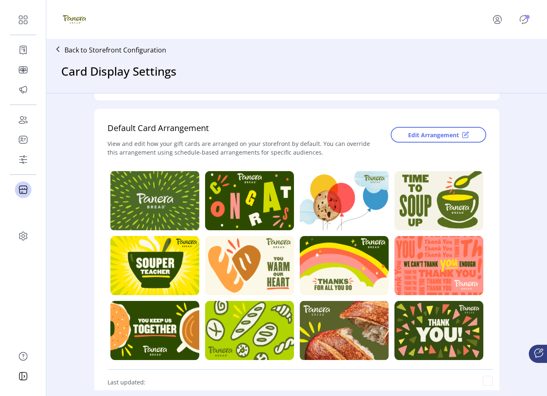
scroll to position [196, 0]
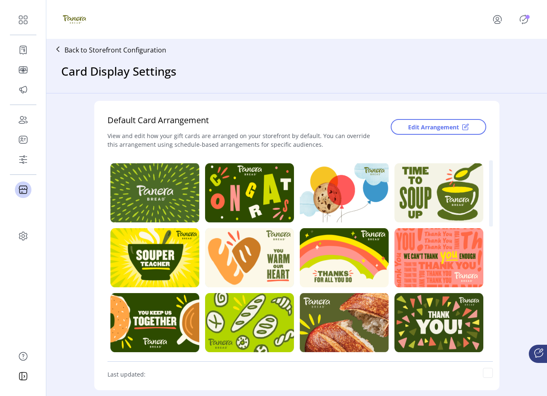
click at [449, 271] on img at bounding box center [439, 257] width 89 height 59
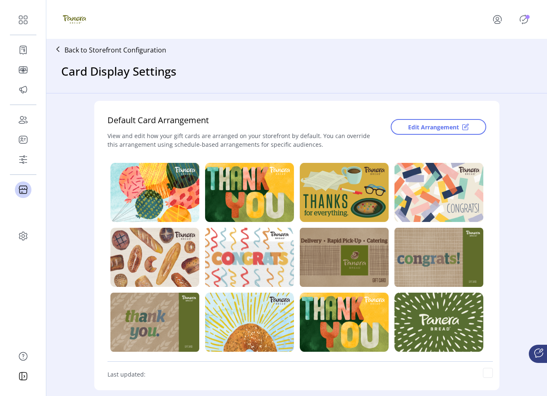
scroll to position [0, 0]
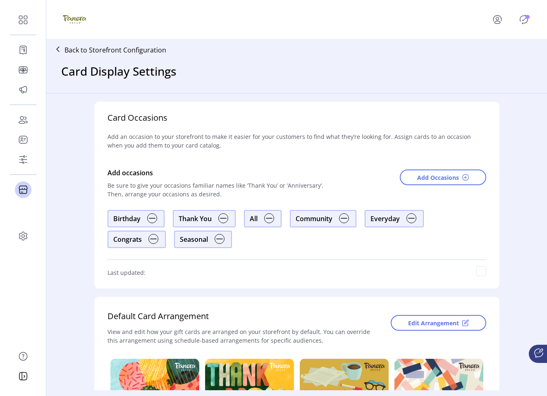
click at [154, 218] on img at bounding box center [152, 218] width 10 height 10
click at [151, 218] on img at bounding box center [152, 218] width 10 height 10
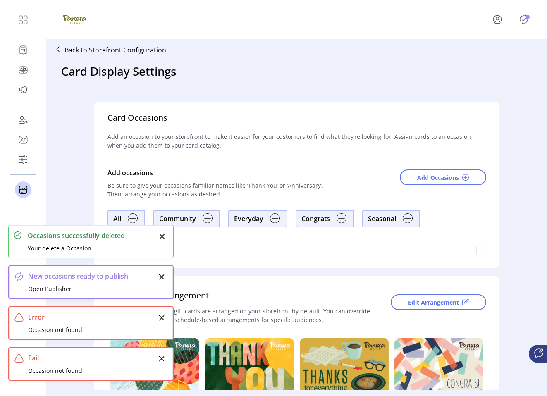
scroll to position [175, 0]
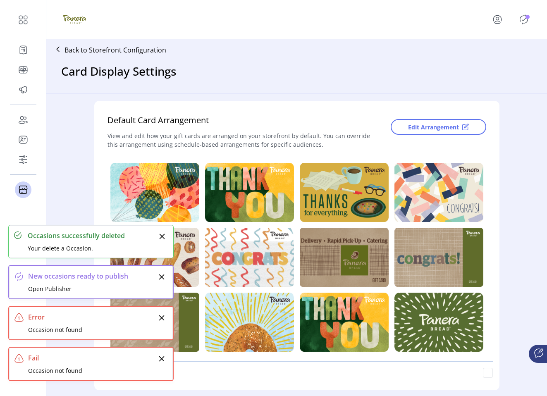
click at [161, 316] on icon "Close" at bounding box center [161, 318] width 7 height 7
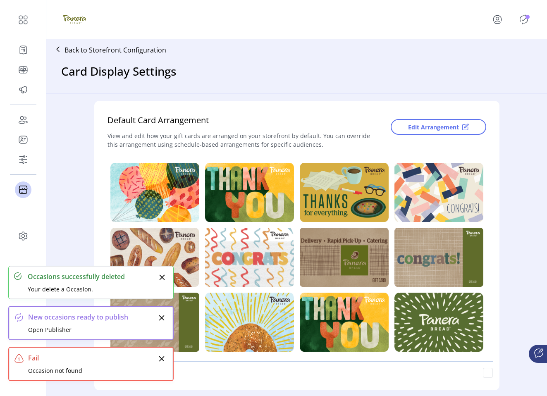
click at [164, 320] on icon "Close" at bounding box center [161, 318] width 5 height 5
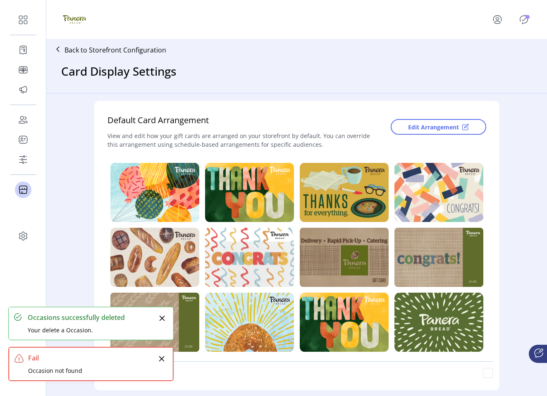
click at [163, 323] on button "Close" at bounding box center [162, 319] width 12 height 12
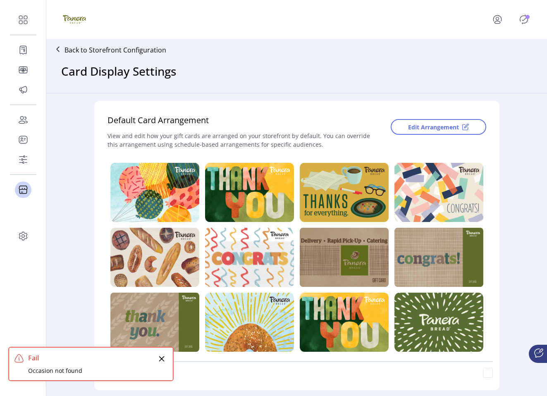
click at [162, 356] on icon "Close" at bounding box center [161, 359] width 7 height 7
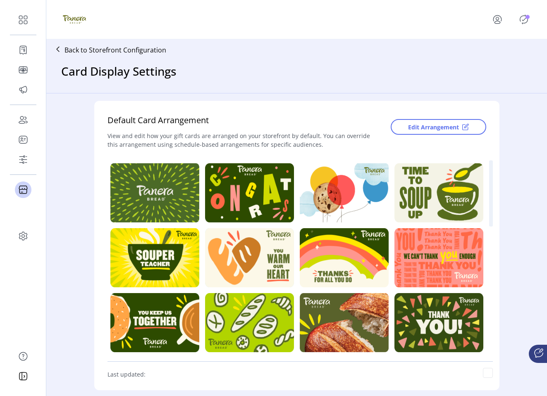
scroll to position [0, 0]
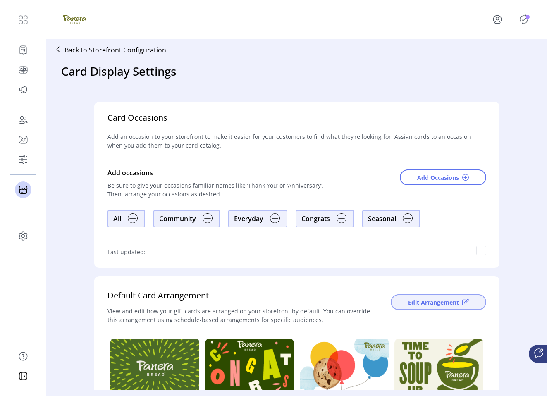
click at [421, 306] on span "Edit Arrangement" at bounding box center [433, 302] width 51 height 9
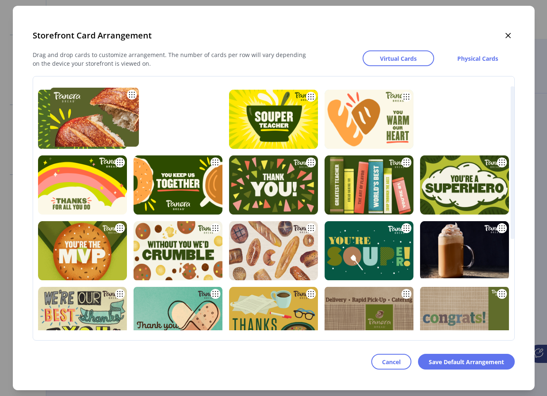
drag, startPoint x: 313, startPoint y: 184, endPoint x: 228, endPoint y: 116, distance: 108.8
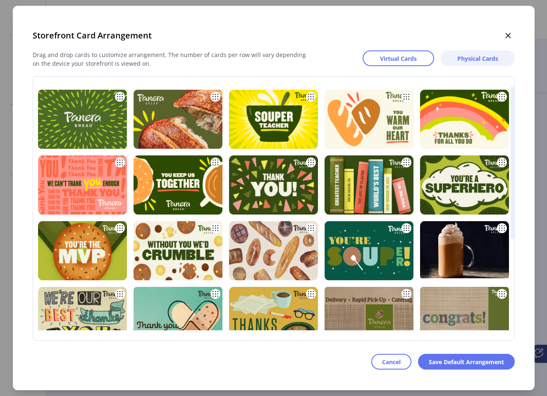
click at [475, 51] on button "Physical Cards" at bounding box center [478, 58] width 74 height 16
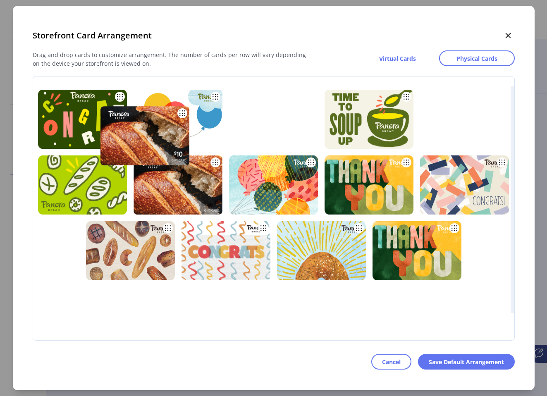
drag, startPoint x: 232, startPoint y: 168, endPoint x: 301, endPoint y: 115, distance: 86.4
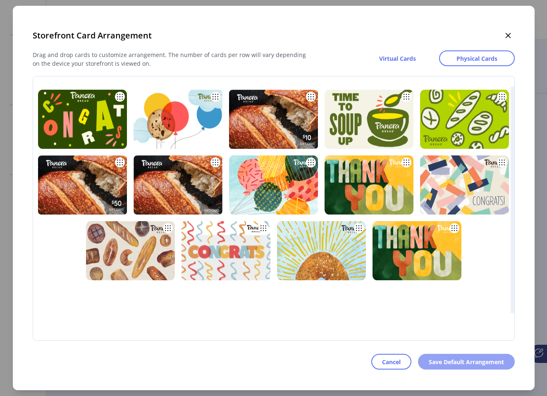
click at [436, 366] on span "Save Default Arrangement" at bounding box center [466, 362] width 75 height 9
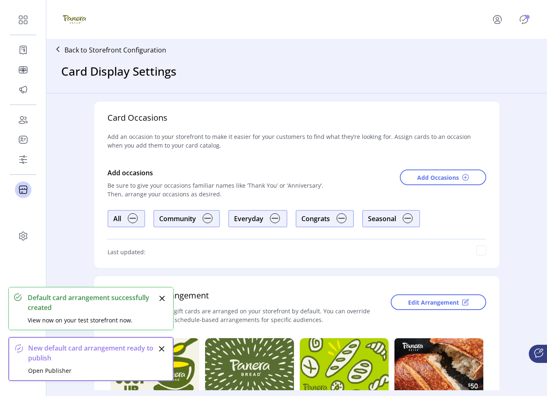
scroll to position [175, 0]
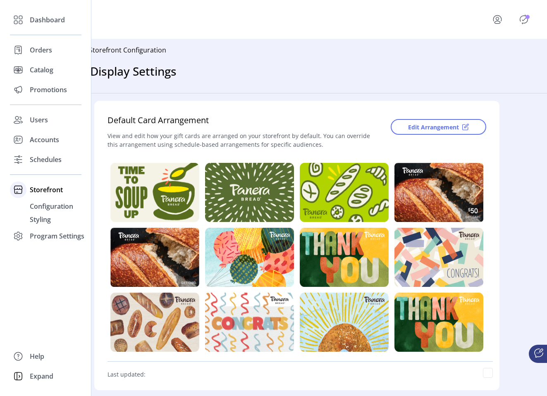
click at [24, 190] on icon at bounding box center [18, 189] width 13 height 13
click at [41, 155] on span "Schedules" at bounding box center [46, 160] width 32 height 10
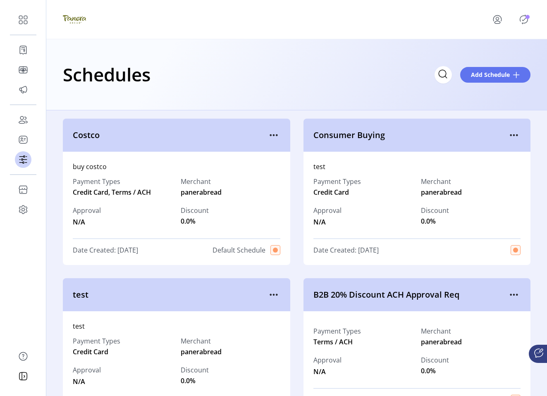
click at [525, 24] on icon "Publisher Panel" at bounding box center [524, 19] width 13 height 13
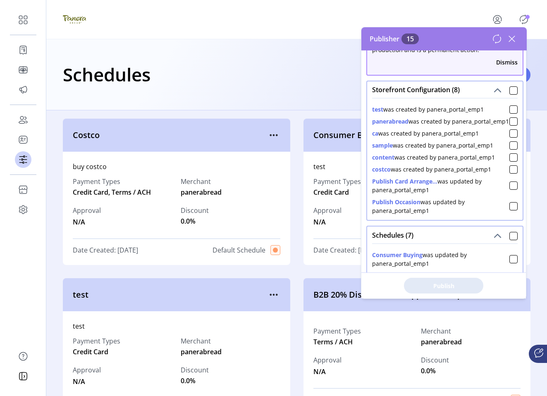
scroll to position [36, 0]
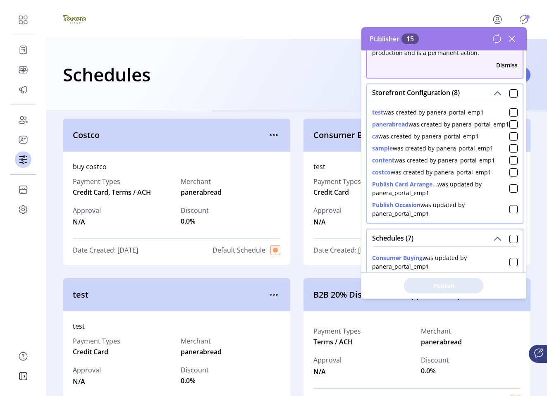
click at [500, 66] on button "Dismiss" at bounding box center [507, 65] width 22 height 9
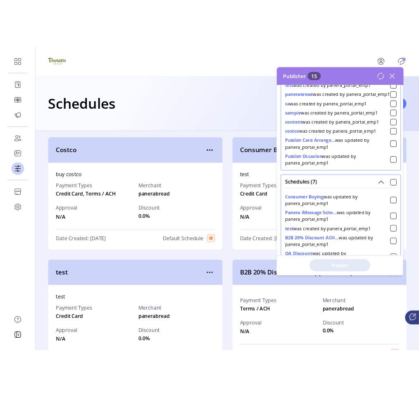
scroll to position [0, 0]
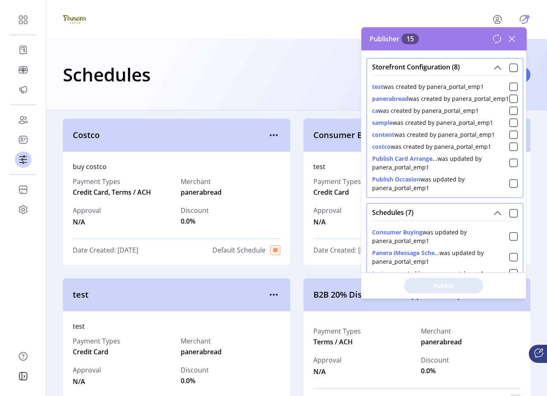
click at [515, 39] on icon at bounding box center [512, 38] width 13 height 13
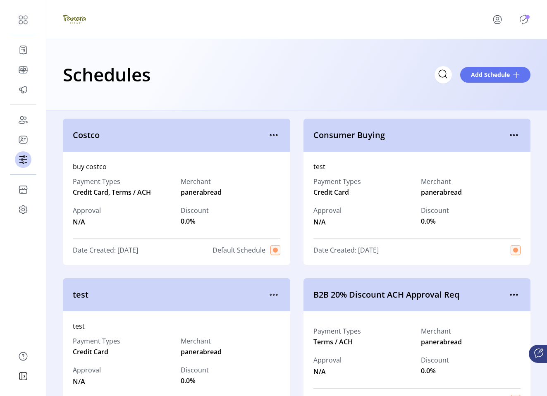
click at [519, 21] on icon "Publisher Panel" at bounding box center [524, 19] width 13 height 13
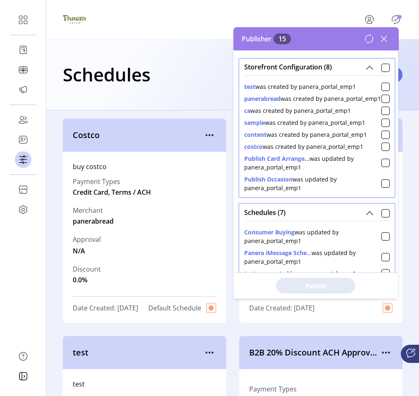
click at [369, 40] on icon at bounding box center [369, 39] width 10 height 10
click at [285, 36] on span "15" at bounding box center [282, 39] width 17 height 11
click at [244, 48] on div "Publisher 15" at bounding box center [316, 38] width 165 height 23
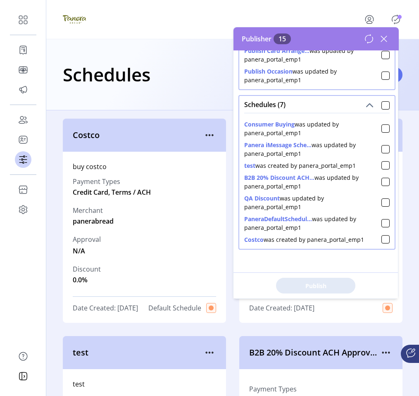
click at [384, 35] on icon at bounding box center [384, 38] width 13 height 13
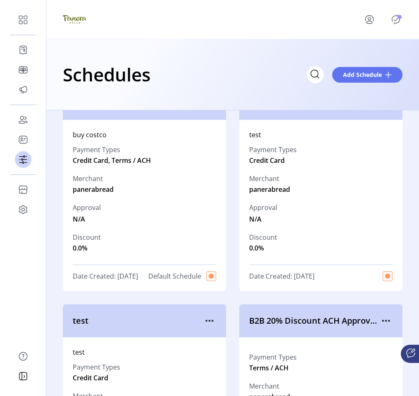
scroll to position [0, 0]
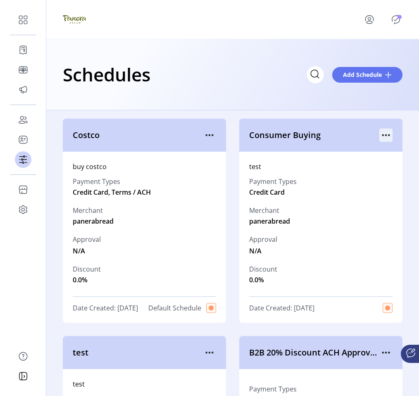
click at [385, 140] on icon "menu" at bounding box center [386, 135] width 13 height 13
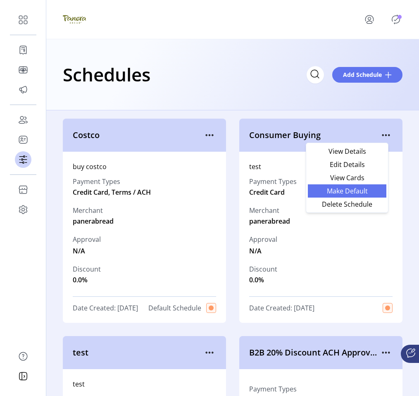
click at [375, 192] on span "Make Default" at bounding box center [347, 191] width 69 height 7
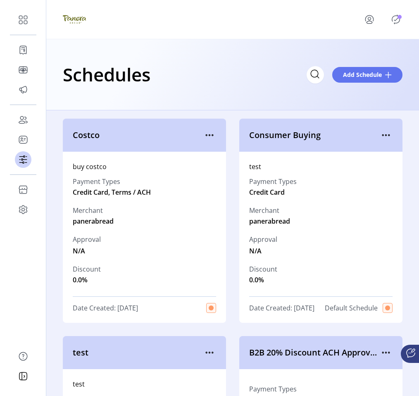
click at [394, 18] on icon "Publisher Panel" at bounding box center [396, 19] width 13 height 13
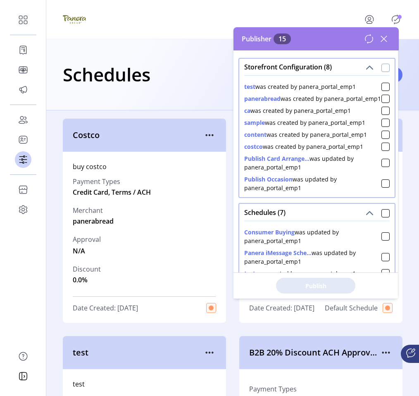
click at [382, 69] on div at bounding box center [386, 68] width 8 height 8
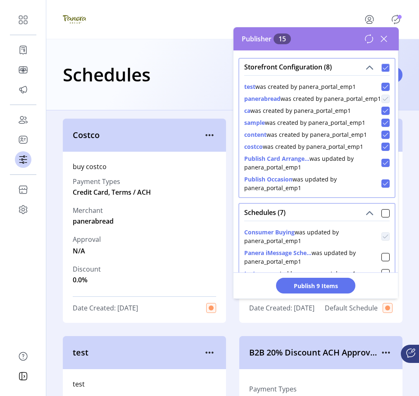
scroll to position [5, 3]
click at [382, 218] on div at bounding box center [386, 213] width 8 height 8
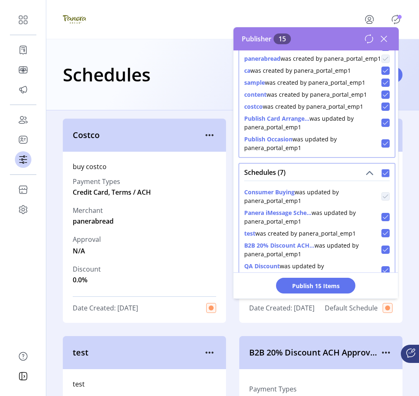
scroll to position [106, 0]
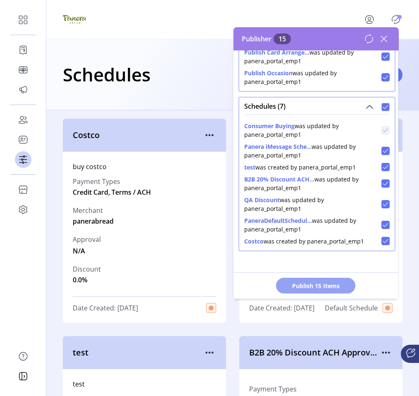
click at [345, 290] on button "Publish 15 Items" at bounding box center [315, 286] width 79 height 16
click at [375, 308] on div "Default Schedule" at bounding box center [359, 308] width 68 height 10
click at [380, 36] on icon at bounding box center [384, 38] width 13 height 13
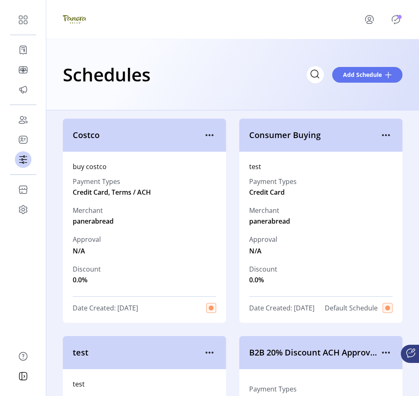
click at [393, 18] on icon "Publisher Panel" at bounding box center [397, 19] width 8 height 9
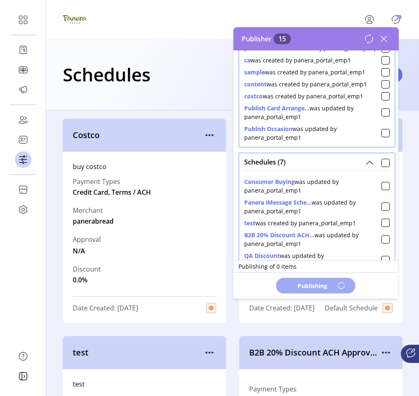
scroll to position [0, 0]
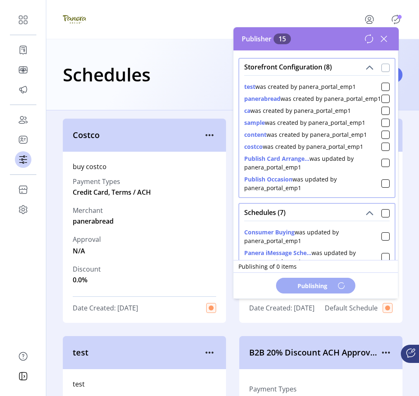
click at [382, 69] on div at bounding box center [386, 68] width 8 height 8
click at [382, 218] on div at bounding box center [386, 213] width 8 height 8
click at [348, 286] on div "Publishing" at bounding box center [316, 286] width 165 height 26
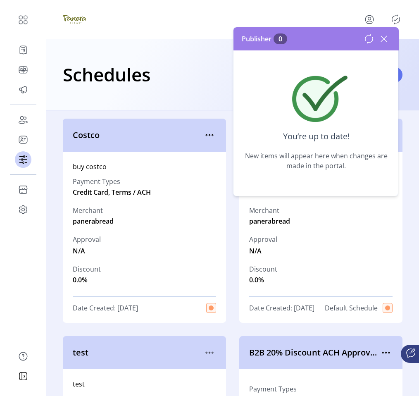
click at [382, 38] on icon at bounding box center [384, 38] width 13 height 13
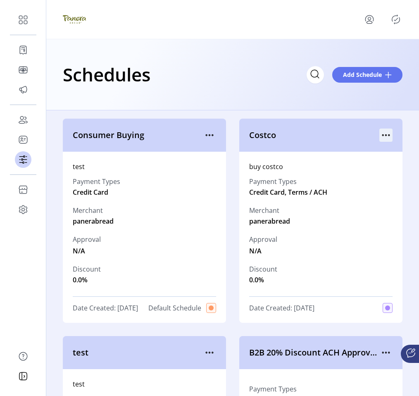
click at [380, 139] on icon "menu" at bounding box center [386, 135] width 13 height 13
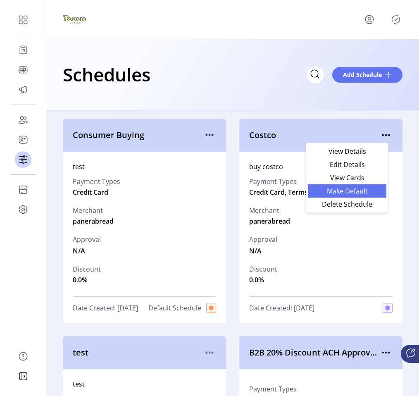
click at [368, 189] on span "Make Default" at bounding box center [347, 191] width 69 height 7
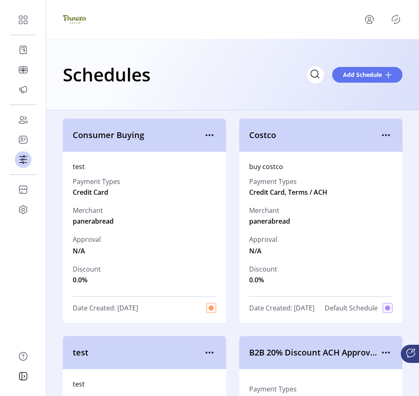
click at [390, 15] on p-avatar "Publisher Panel" at bounding box center [396, 19] width 13 height 13
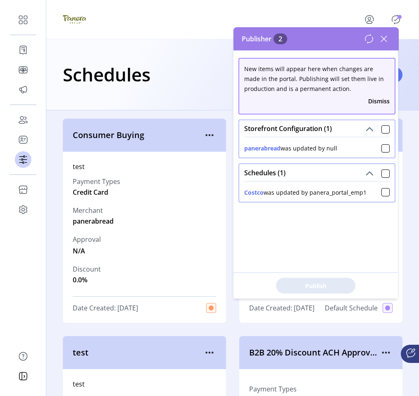
click at [386, 36] on icon at bounding box center [384, 39] width 6 height 6
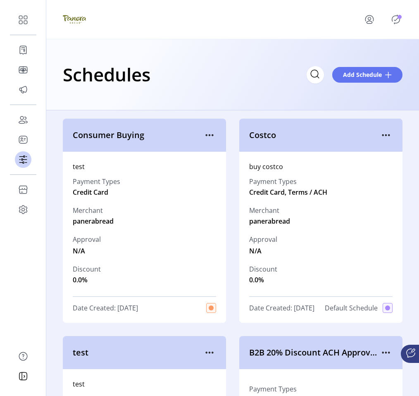
click at [396, 23] on icon "Publisher Panel" at bounding box center [397, 19] width 8 height 9
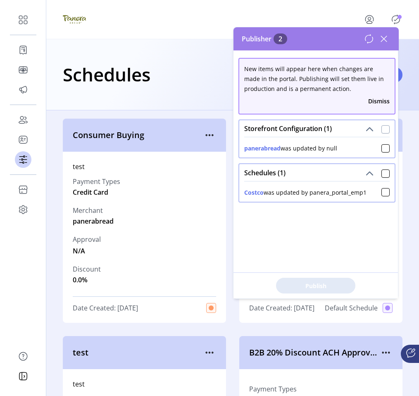
click at [382, 126] on div at bounding box center [386, 129] width 8 height 8
click at [338, 282] on span "Publish 2 Items" at bounding box center [316, 286] width 58 height 9
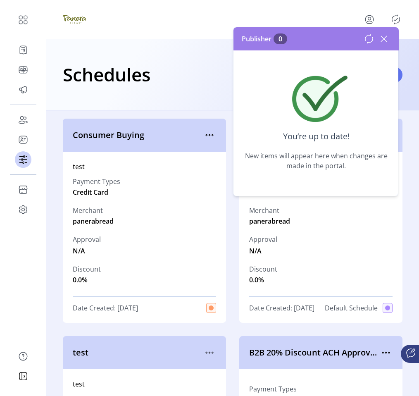
click at [383, 37] on icon at bounding box center [384, 38] width 13 height 13
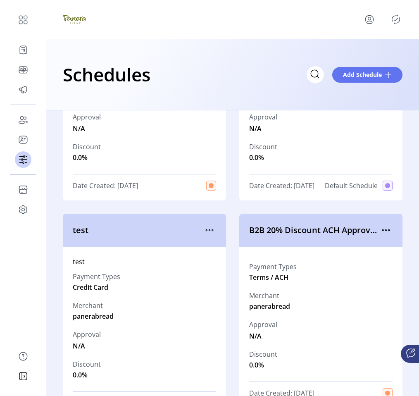
scroll to position [125, 0]
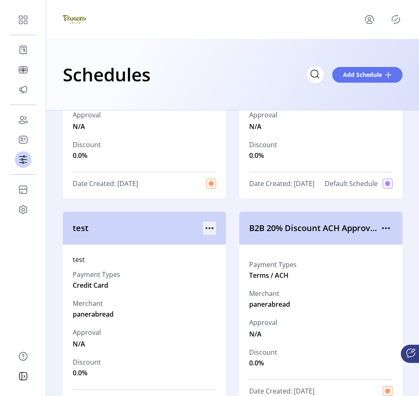
click at [208, 235] on icon "menu" at bounding box center [209, 228] width 13 height 13
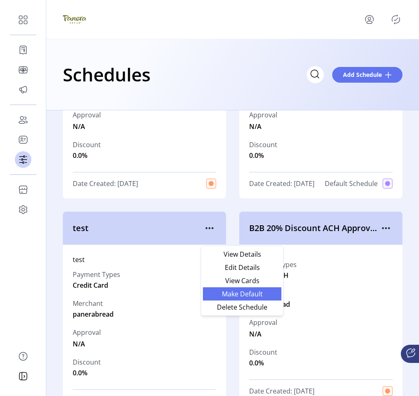
click at [225, 293] on span "Make Default" at bounding box center [242, 294] width 69 height 7
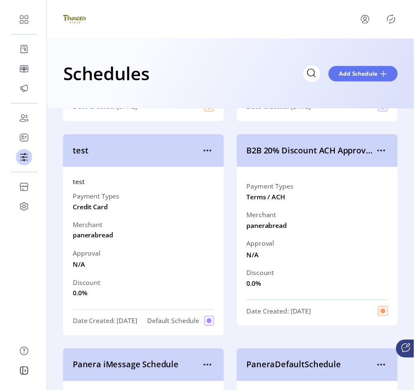
scroll to position [202, 0]
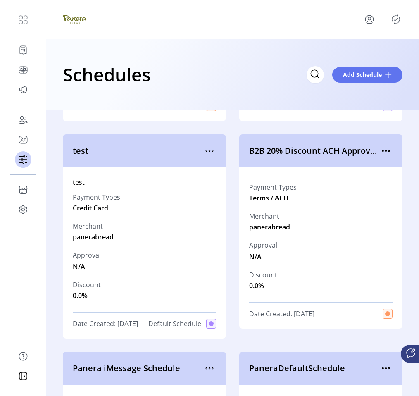
click at [392, 19] on icon "Publisher Panel" at bounding box center [396, 19] width 13 height 13
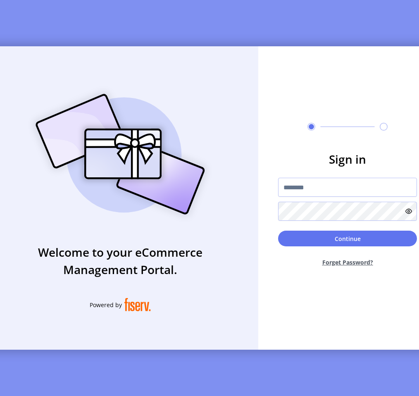
type input "**********"
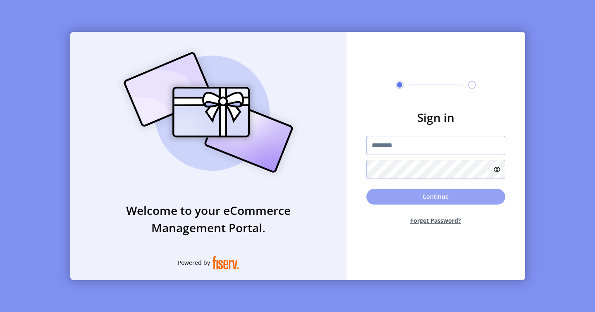
type input "**********"
click at [453, 196] on button "Continue" at bounding box center [436, 197] width 139 height 16
